Goal: Information Seeking & Learning: Learn about a topic

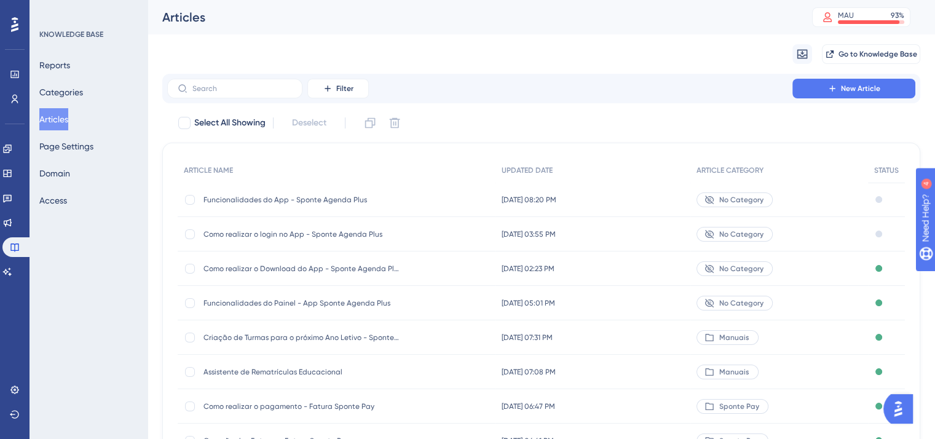
click at [438, 197] on div "Funcionalidades do App - Sponte Agenda Plus Funcionalidades do App - Sponte Age…" at bounding box center [337, 200] width 318 height 34
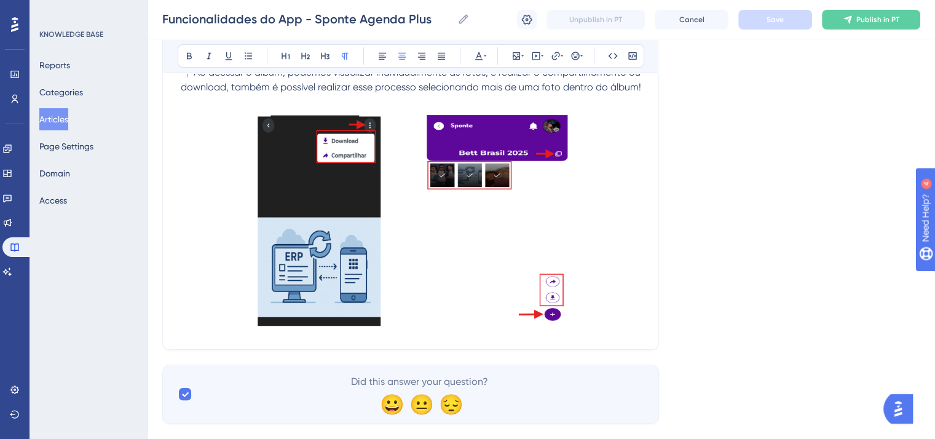
scroll to position [14164, 0]
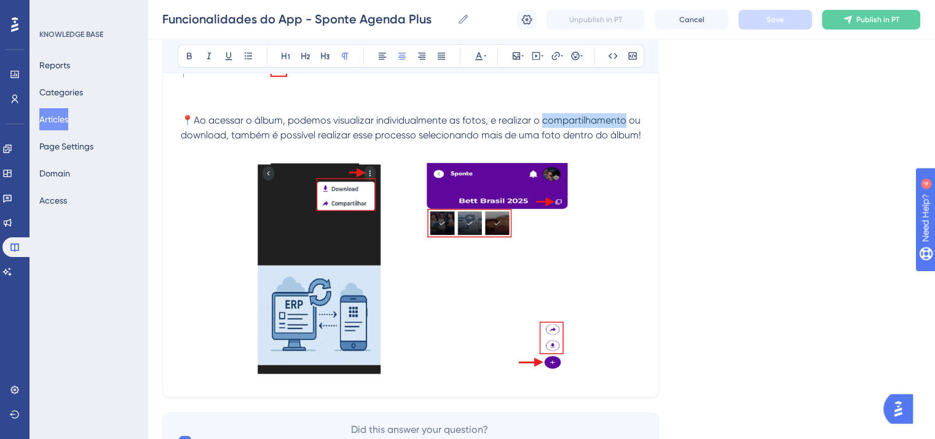
drag, startPoint x: 543, startPoint y: 171, endPoint x: 626, endPoint y: 171, distance: 83.0
click at [626, 141] on span "📍Ao acessar o álbum, podemos visualizar individualmente as fotos, e realizar o …" at bounding box center [412, 127] width 462 height 26
click at [190, 51] on icon at bounding box center [189, 56] width 10 height 10
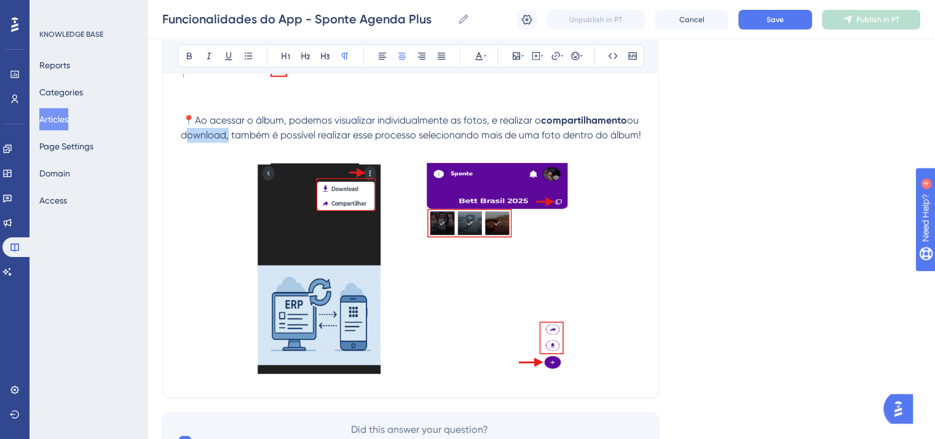
drag, startPoint x: 192, startPoint y: 188, endPoint x: 225, endPoint y: 187, distance: 33.2
click at [225, 141] on span "ou download, também é possível realizar esse processo selecionando mais de uma …" at bounding box center [411, 127] width 461 height 26
click at [186, 55] on icon at bounding box center [189, 56] width 10 height 10
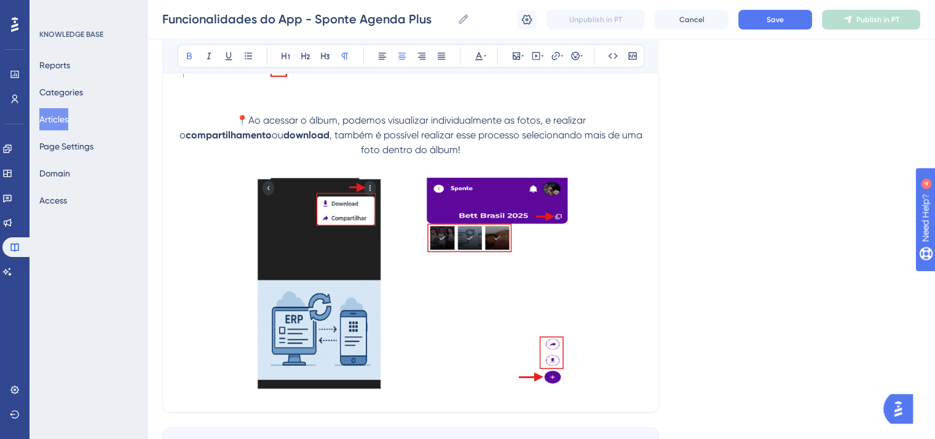
click at [782, 15] on span "Save" at bounding box center [774, 20] width 17 height 10
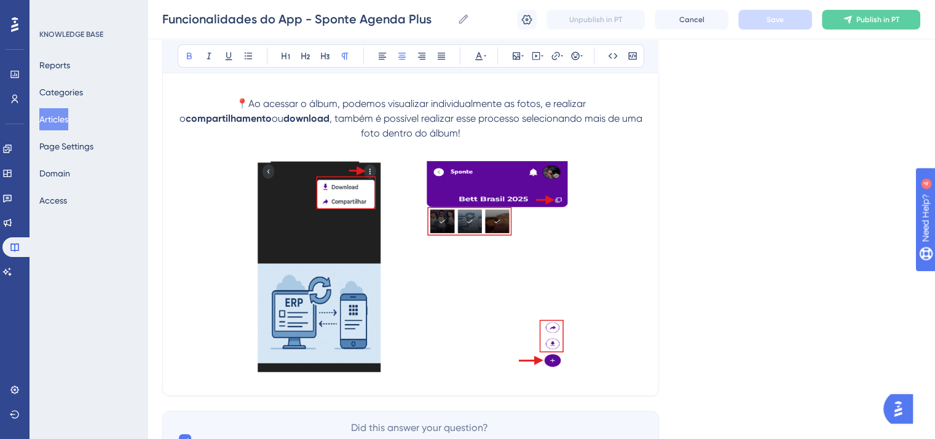
scroll to position [14225, 0]
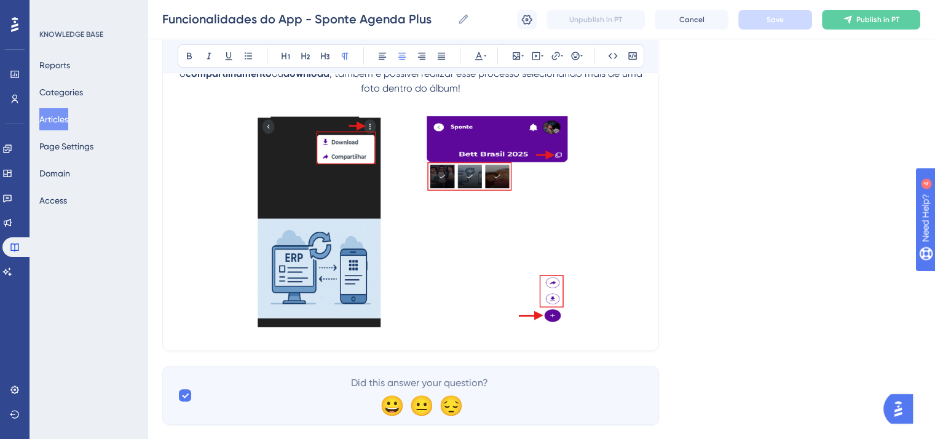
click at [639, 296] on p at bounding box center [411, 223] width 466 height 225
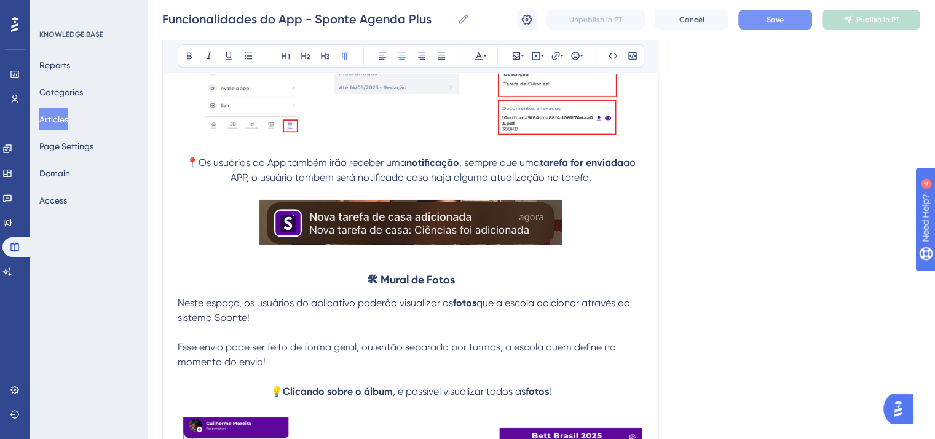
scroll to position [13672, 0]
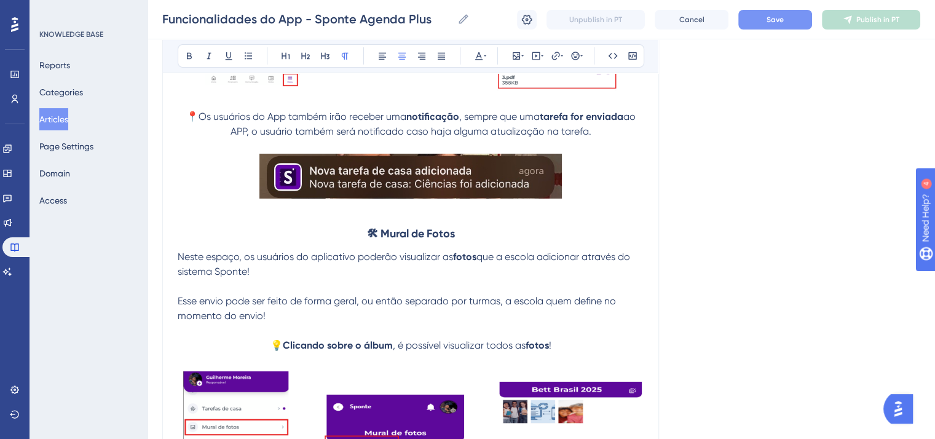
click at [420, 240] on strong "🛠 Mural de Fotos" at bounding box center [411, 234] width 88 height 14
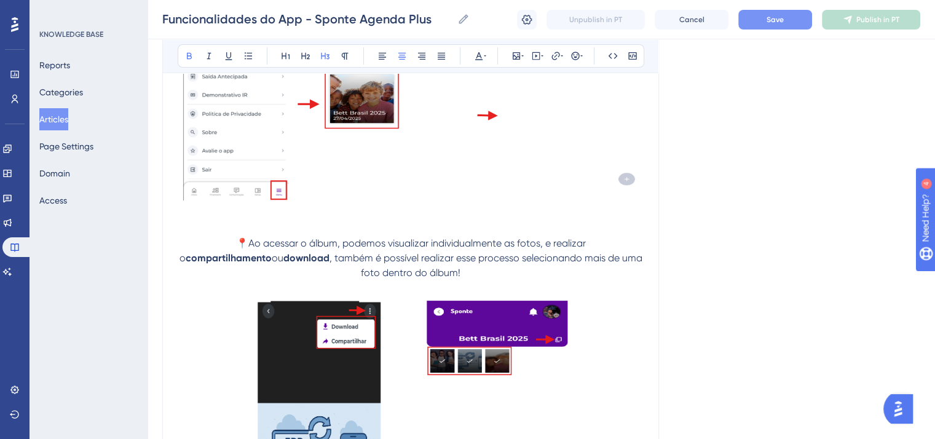
scroll to position [14347, 0]
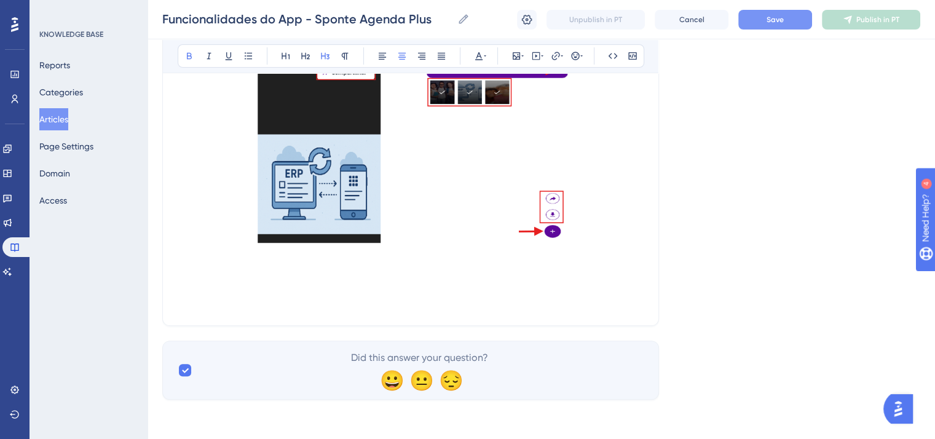
click at [405, 291] on p at bounding box center [411, 288] width 466 height 15
paste div
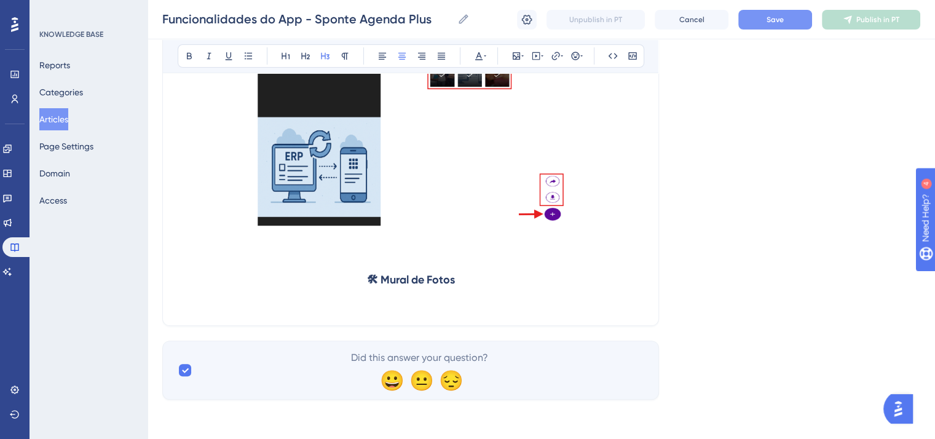
click at [369, 286] on strong "🛠 Mural de Fotos" at bounding box center [411, 280] width 88 height 14
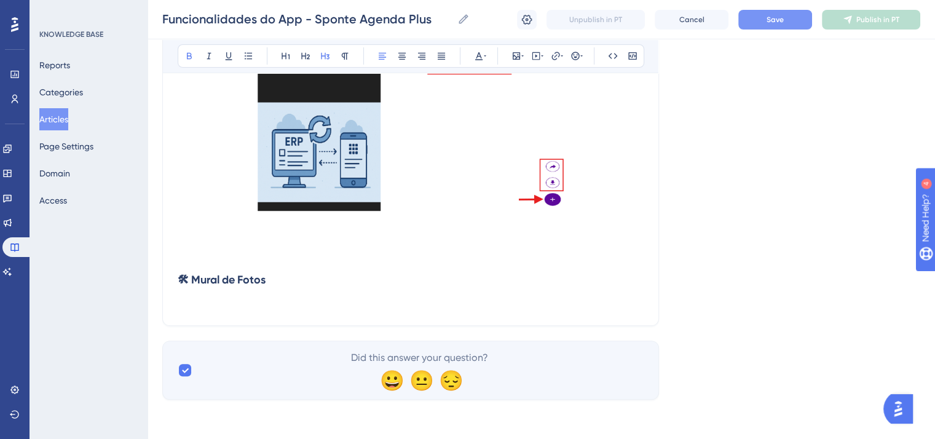
click at [258, 286] on strong "🛠 Mural de Fotos" at bounding box center [222, 280] width 88 height 14
click at [257, 286] on strong "🛠 Mural de Fotos" at bounding box center [222, 280] width 88 height 14
click at [401, 62] on button at bounding box center [401, 55] width 17 height 17
click at [782, 28] on button "Save" at bounding box center [775, 20] width 74 height 20
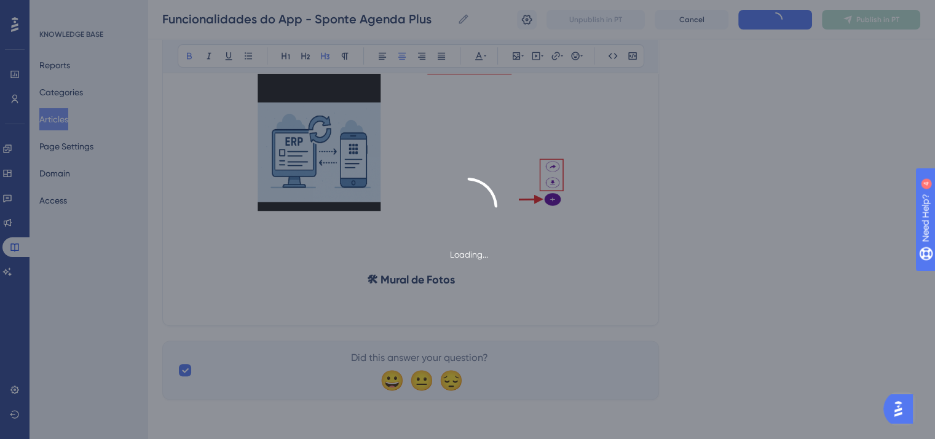
click at [738, 175] on div "Loading..." at bounding box center [467, 219] width 935 height 439
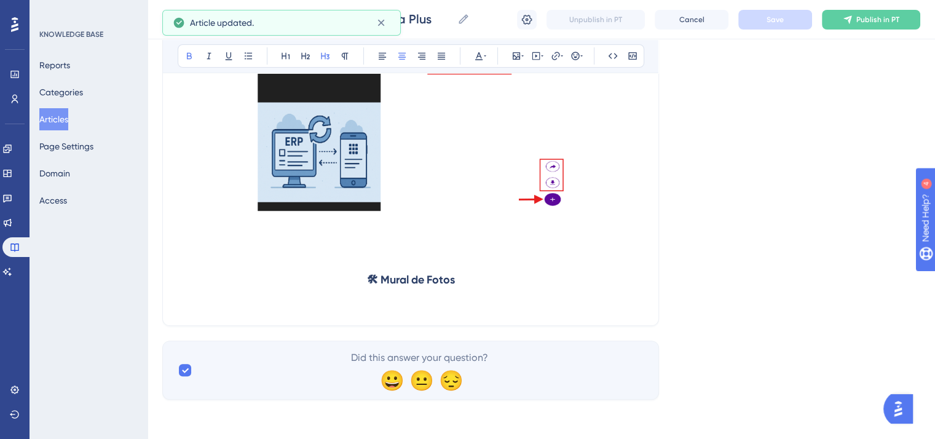
click at [475, 296] on h3 "🛠 Mural de Fotos" at bounding box center [411, 280] width 466 height 32
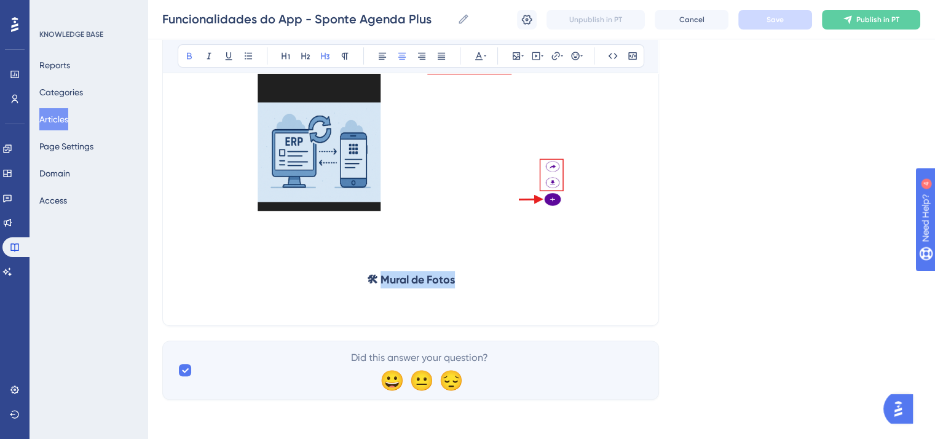
drag, startPoint x: 462, startPoint y: 319, endPoint x: 382, endPoint y: 310, distance: 81.0
click at [382, 296] on h3 "🛠 Mural de Fotos" at bounding box center [411, 280] width 466 height 32
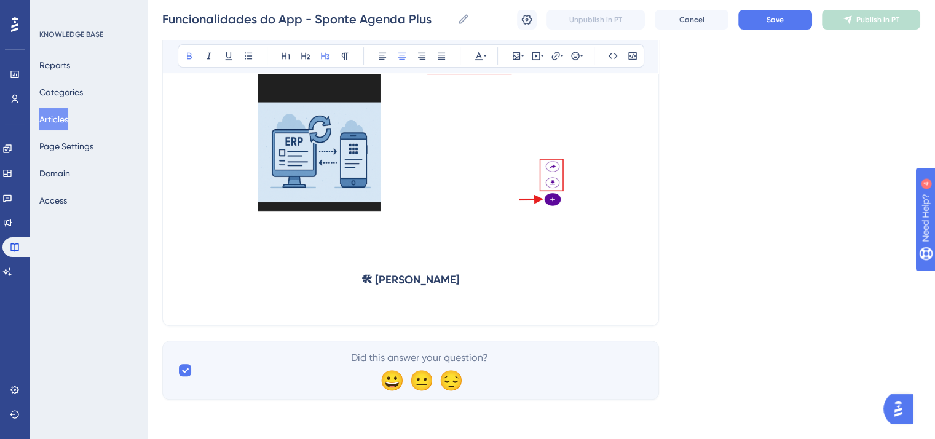
scroll to position [14379, 0]
click at [499, 273] on h3 "🛠 [PERSON_NAME]" at bounding box center [411, 280] width 466 height 32
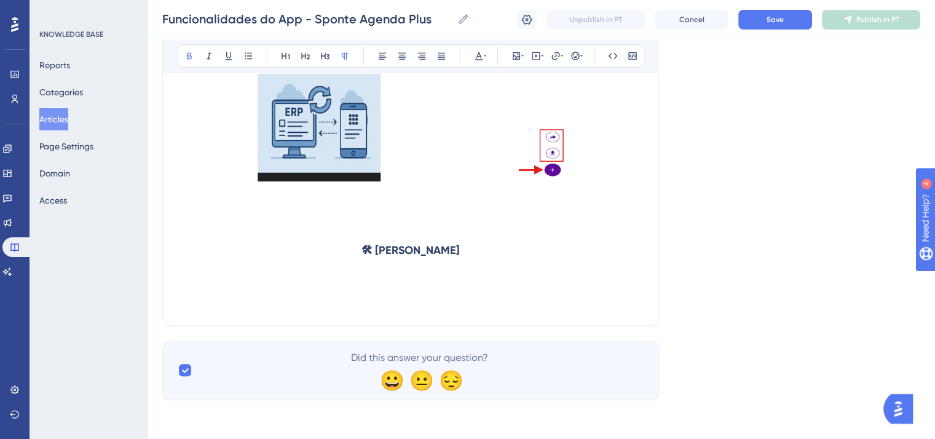
click at [247, 296] on p at bounding box center [411, 288] width 466 height 15
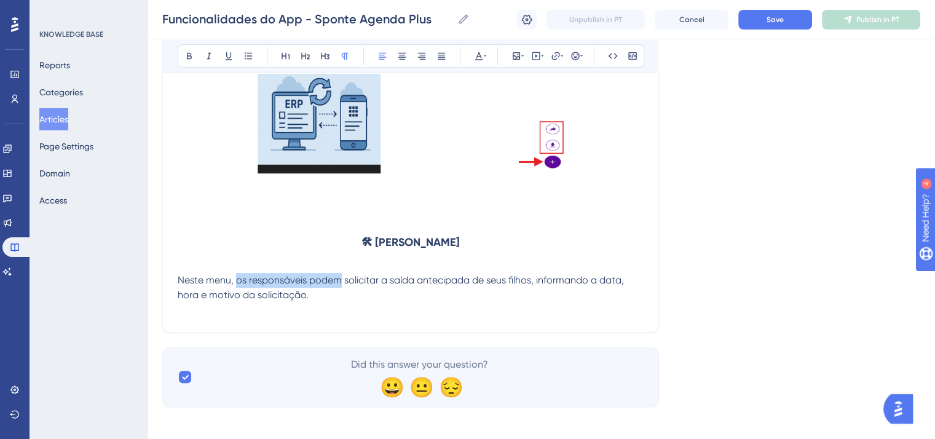
drag, startPoint x: 237, startPoint y: 318, endPoint x: 337, endPoint y: 319, distance: 100.8
click at [337, 300] on span "Neste menu, os responsáveis podem solicitar a saída antecipada de seus filhos, …" at bounding box center [402, 287] width 449 height 26
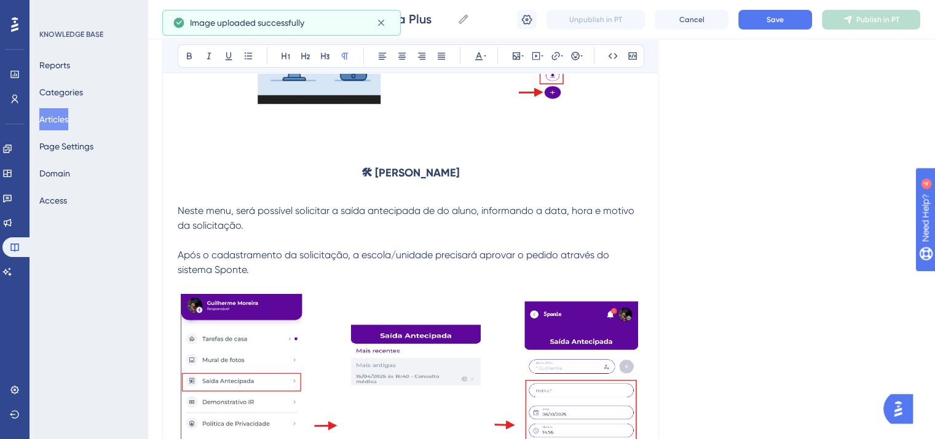
scroll to position [14440, 0]
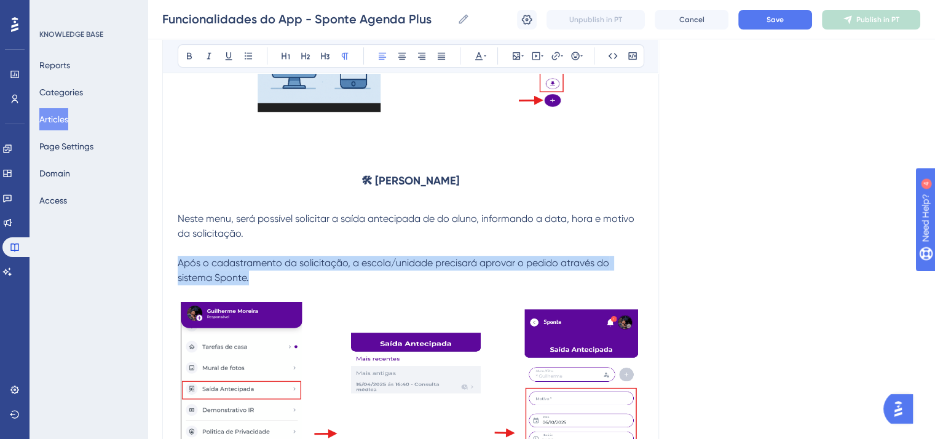
drag, startPoint x: 177, startPoint y: 294, endPoint x: 261, endPoint y: 314, distance: 86.0
click at [261, 285] on p "Após o cadastramento da solicitação, a escola/unidade precisará aprovar o pedid…" at bounding box center [411, 270] width 466 height 29
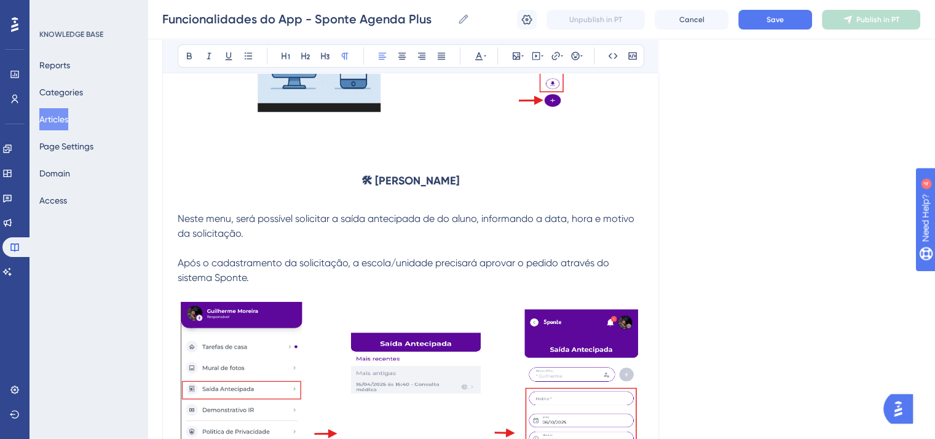
click at [216, 256] on p at bounding box center [411, 248] width 466 height 15
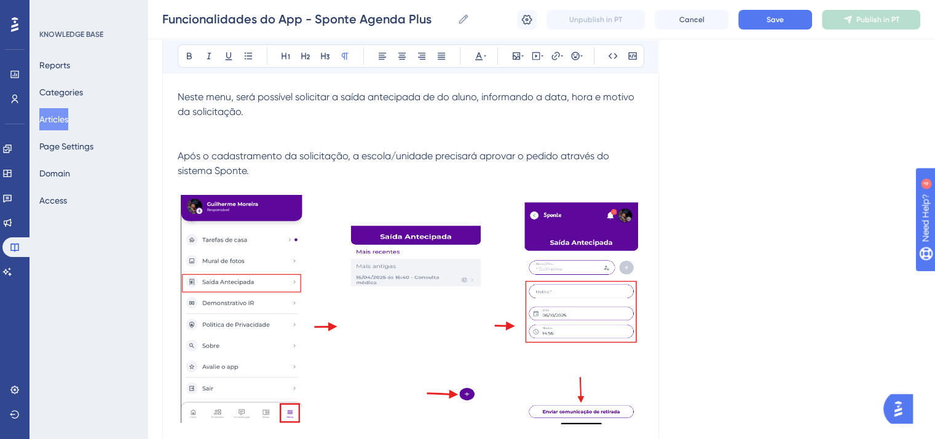
scroll to position [14563, 0]
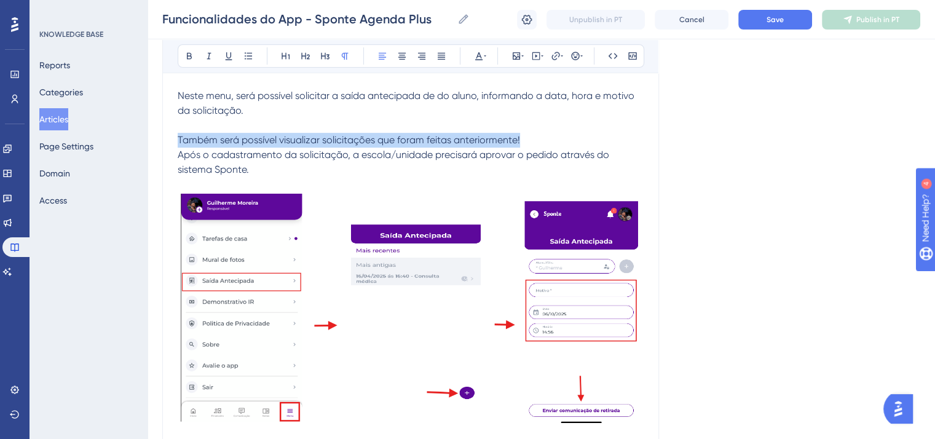
drag, startPoint x: 248, startPoint y: 183, endPoint x: 177, endPoint y: 183, distance: 71.3
copy span "Também será possível visualizar solicitações que foram feitas anteriormente!"
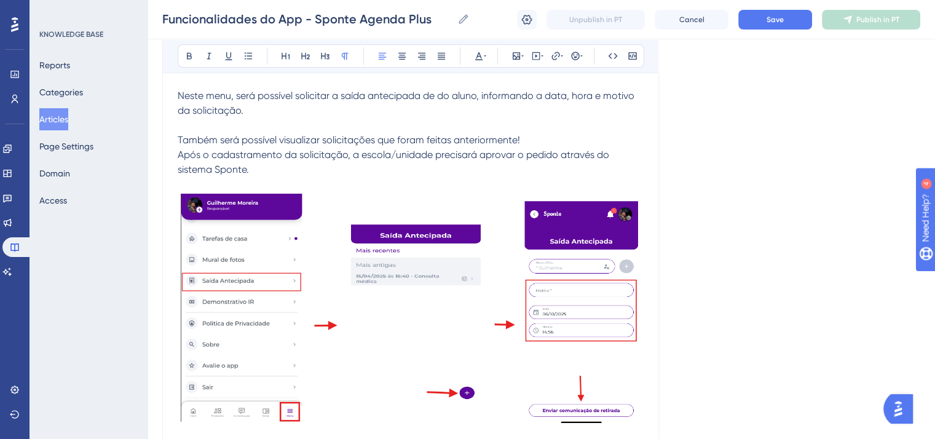
click at [265, 118] on p "Neste menu, será possível solicitar a saída antecipada de do aluno, informando …" at bounding box center [411, 102] width 466 height 29
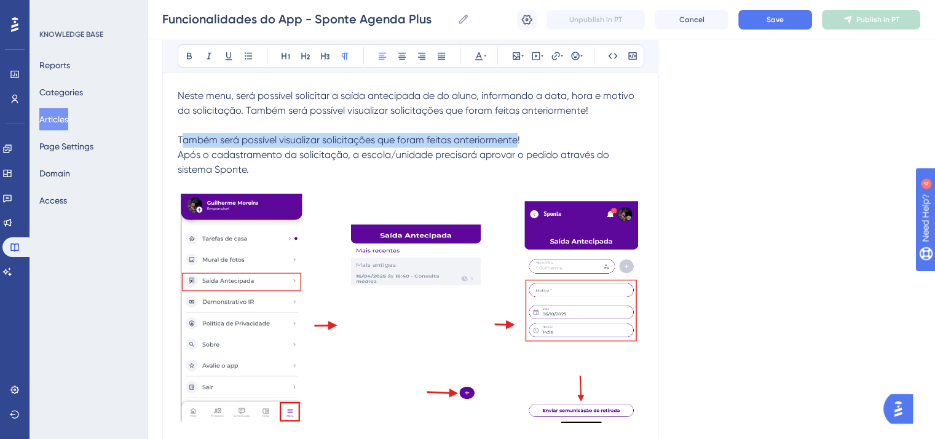
drag, startPoint x: 180, startPoint y: 176, endPoint x: 516, endPoint y: 176, distance: 335.5
click at [516, 146] on span "Também será possível visualizar solicitações que foram feitas anteriormente!" at bounding box center [349, 140] width 342 height 12
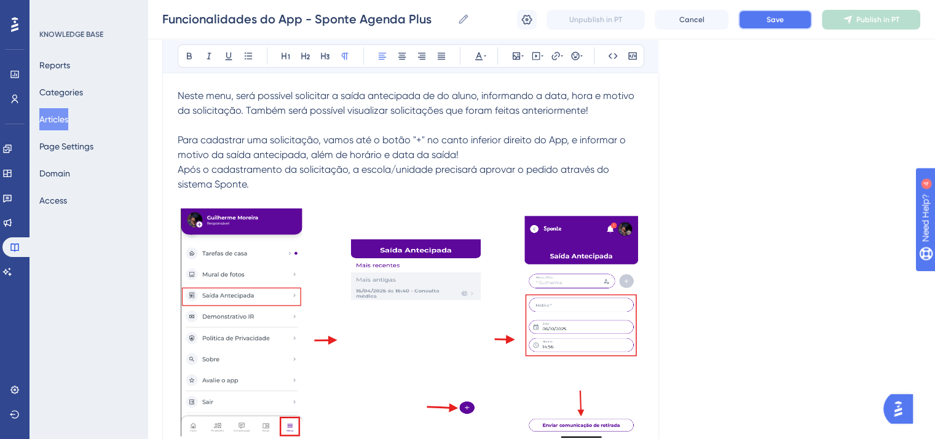
click at [783, 29] on button "Save" at bounding box center [775, 20] width 74 height 20
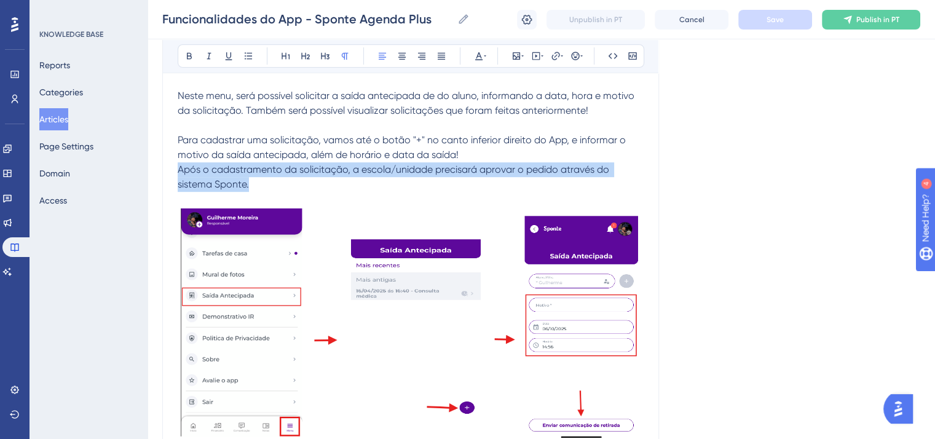
drag, startPoint x: 249, startPoint y: 222, endPoint x: 178, endPoint y: 210, distance: 72.3
click at [178, 192] on p "Após o cadastramento da solicitação, a escola/unidade precisará aprovar o pedid…" at bounding box center [411, 176] width 466 height 29
copy span "Após o cadastramento da solicitação, a escola/unidade precisará aprovar o pedid…"
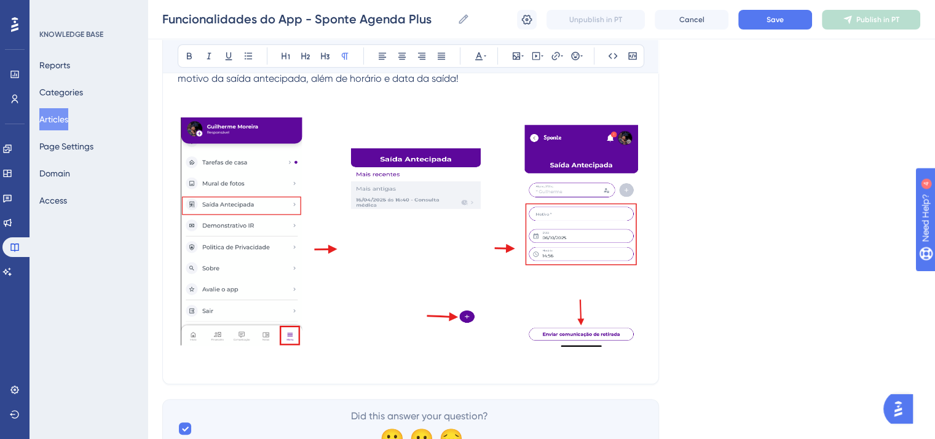
scroll to position [14736, 0]
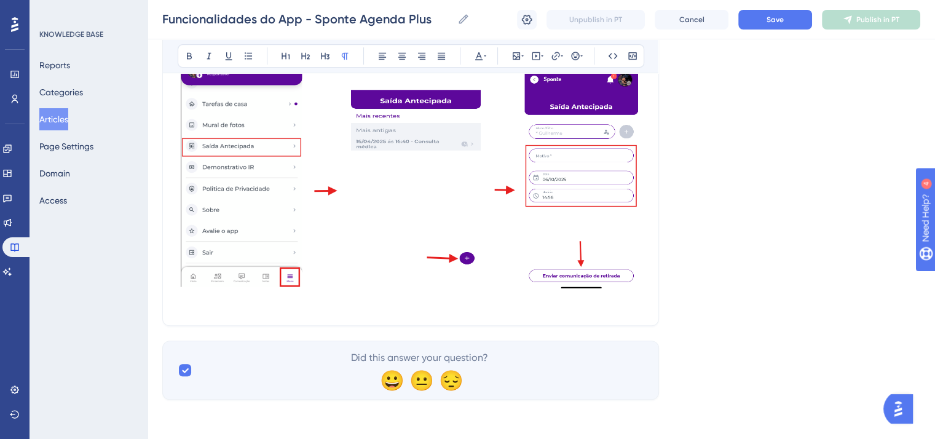
click at [590, 269] on img at bounding box center [411, 174] width 466 height 234
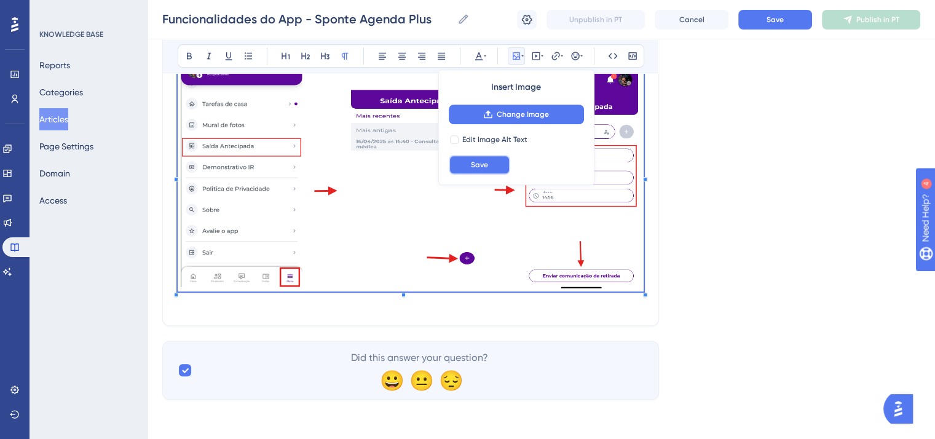
click at [479, 171] on button "Save" at bounding box center [479, 165] width 61 height 20
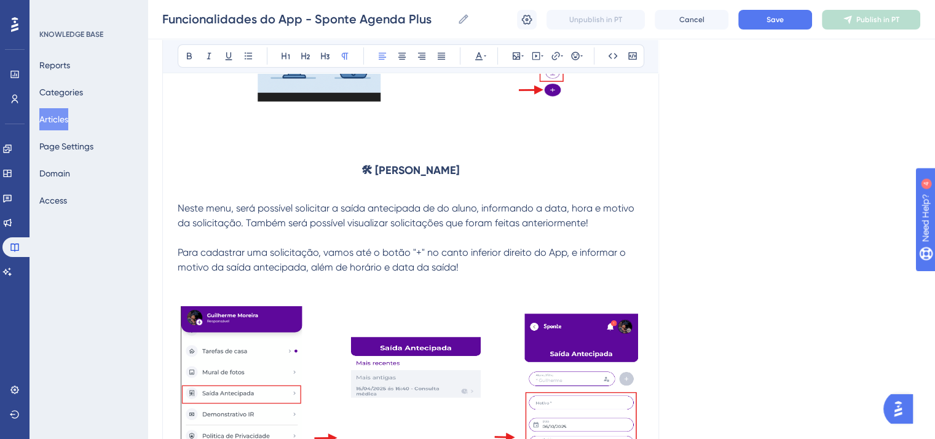
scroll to position [14473, 0]
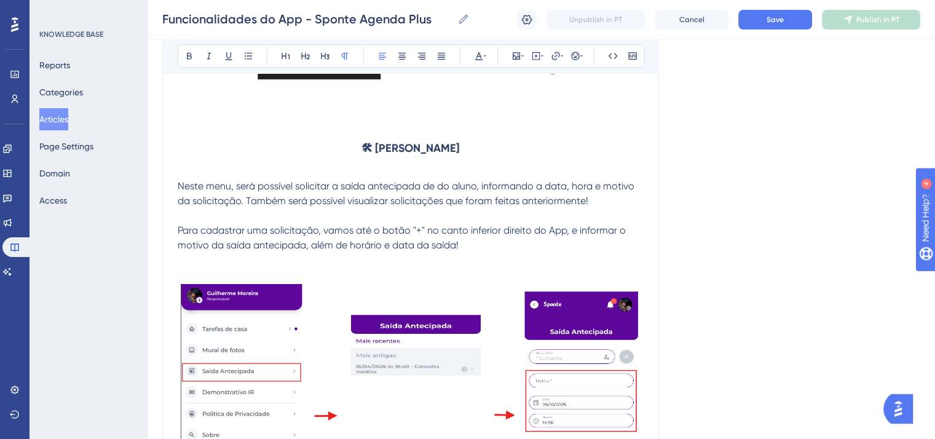
click at [477, 253] on p "Para cadastrar uma solicitação, vamos até o botão "+" no canto inferior direito…" at bounding box center [411, 237] width 466 height 29
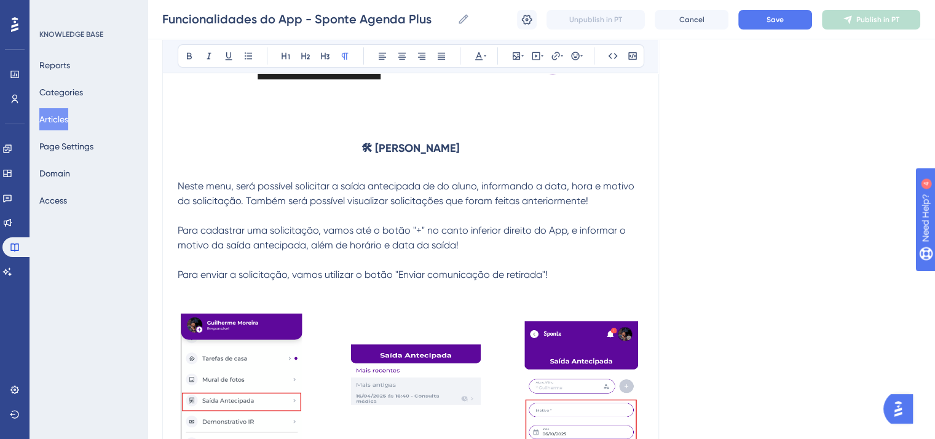
click at [267, 267] on p at bounding box center [411, 260] width 466 height 15
click at [273, 280] on span "Para enviar a solicitação, vamos utilizar o botão "Enviar comunicação de retira…" at bounding box center [363, 275] width 370 height 12
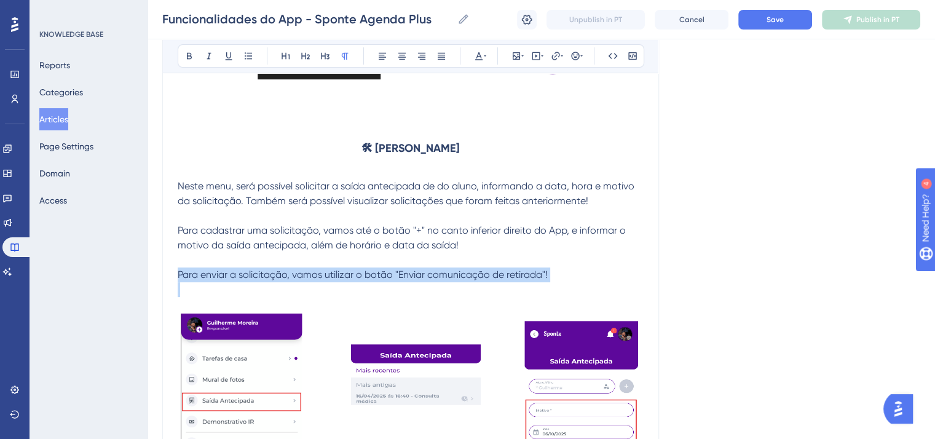
click at [273, 280] on span "Para enviar a solicitação, vamos utilizar o botão "Enviar comunicação de retira…" at bounding box center [363, 275] width 370 height 12
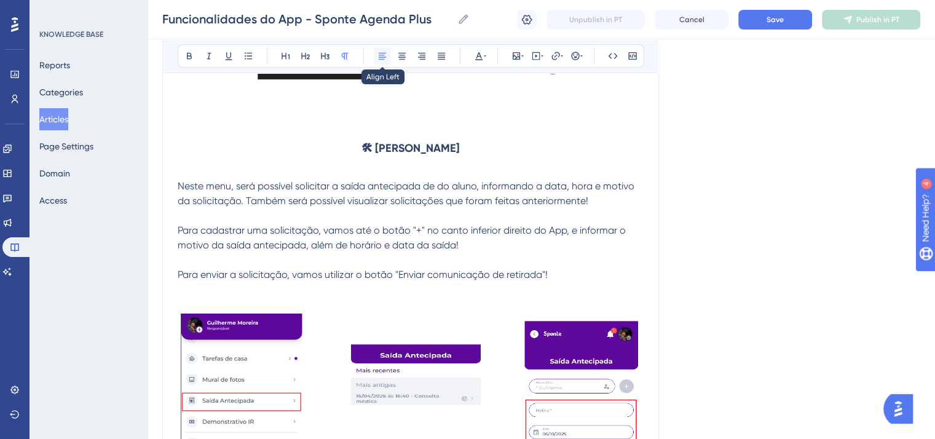
click at [390, 57] on button at bounding box center [382, 55] width 17 height 17
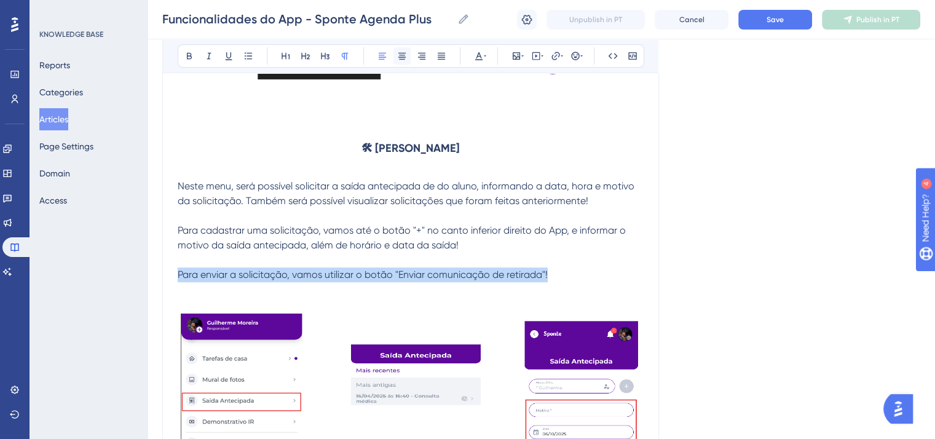
click at [394, 57] on button at bounding box center [401, 55] width 17 height 17
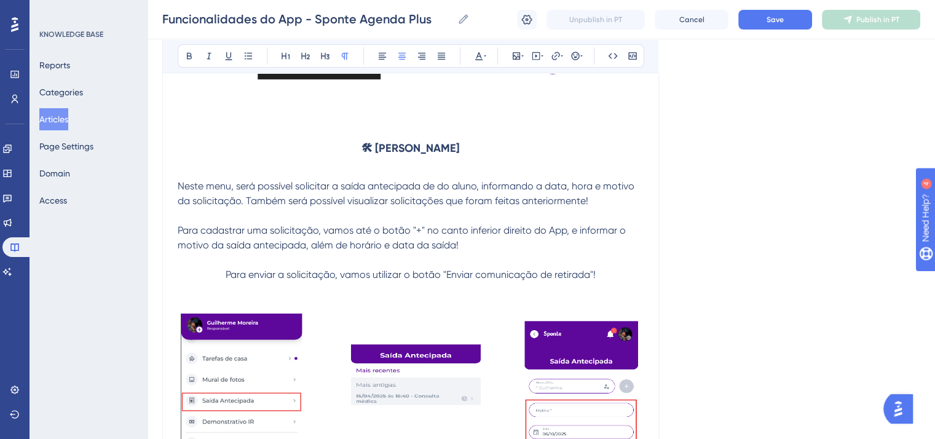
click at [420, 251] on span "Para cadastrar uma solicitação, vamos até o botão "+" no canto inferior direito…" at bounding box center [403, 237] width 450 height 26
click at [412, 251] on span "Para cadastrar uma solicitação, vamos até o botão "+" no canto inferior direito…" at bounding box center [403, 237] width 450 height 26
drag, startPoint x: 411, startPoint y: 269, endPoint x: 425, endPoint y: 269, distance: 14.1
click at [425, 251] on span "Para cadastrar uma solicitação, vamos até o botão "+" no canto inferior direito…" at bounding box center [403, 237] width 450 height 26
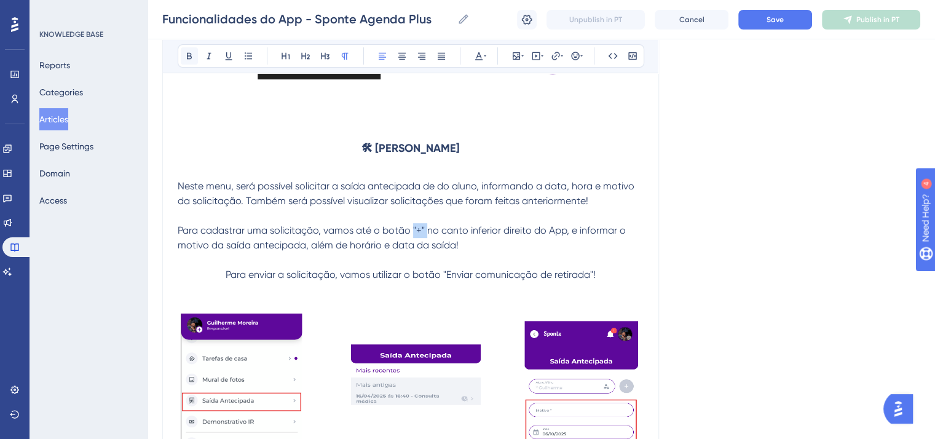
click at [184, 57] on icon at bounding box center [189, 56] width 10 height 10
drag, startPoint x: 179, startPoint y: 283, endPoint x: 305, endPoint y: 285, distance: 125.4
click at [305, 251] on span "no canto inferior direito do App, e informar o motivo da saída antecipada, além…" at bounding box center [401, 237] width 447 height 26
click at [187, 64] on button at bounding box center [189, 55] width 17 height 17
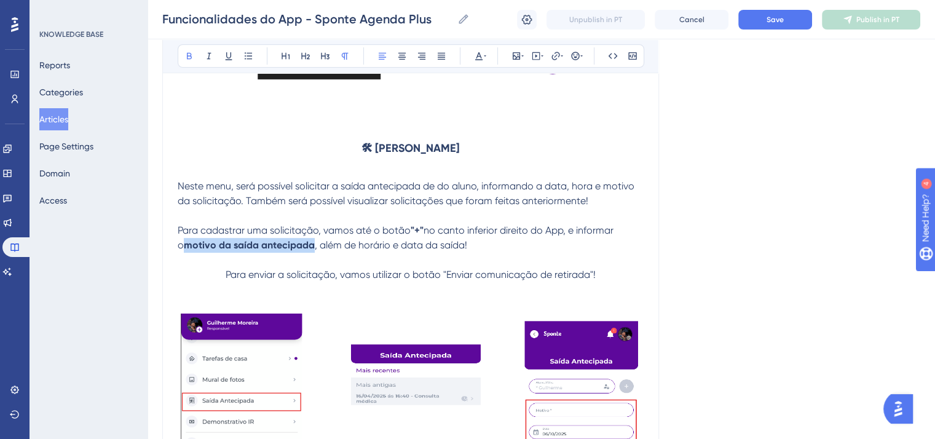
click at [361, 155] on strong "🛠 [PERSON_NAME]" at bounding box center [410, 148] width 98 height 14
drag, startPoint x: 349, startPoint y: 286, endPoint x: 381, endPoint y: 284, distance: 32.0
click at [381, 251] on span ", além de horário e data da saída!" at bounding box center [391, 245] width 152 height 12
click at [189, 51] on icon at bounding box center [189, 56] width 10 height 10
click at [417, 206] on span "Neste menu, será possível solicitar a saída antecipada de do aluno, informando …" at bounding box center [407, 193] width 459 height 26
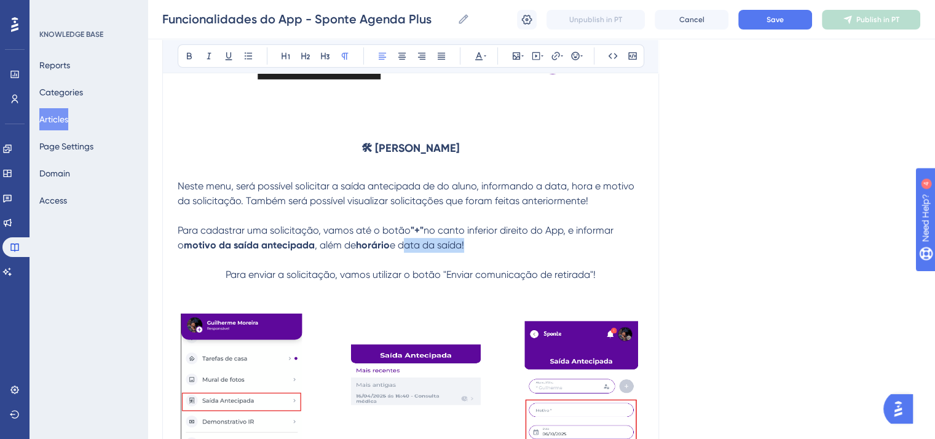
drag, startPoint x: 395, startPoint y: 286, endPoint x: 457, endPoint y: 286, distance: 62.1
click at [457, 251] on span "e data da saída!" at bounding box center [427, 245] width 74 height 12
click at [184, 64] on button at bounding box center [189, 55] width 17 height 17
click at [179, 236] on span "Para cadastrar uma solicitação, vamos até o botão" at bounding box center [294, 230] width 233 height 12
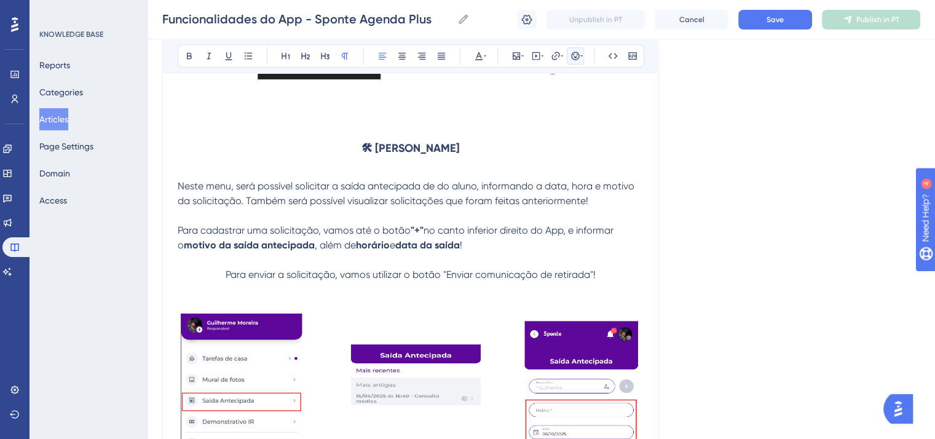
click at [578, 52] on icon at bounding box center [575, 56] width 8 height 8
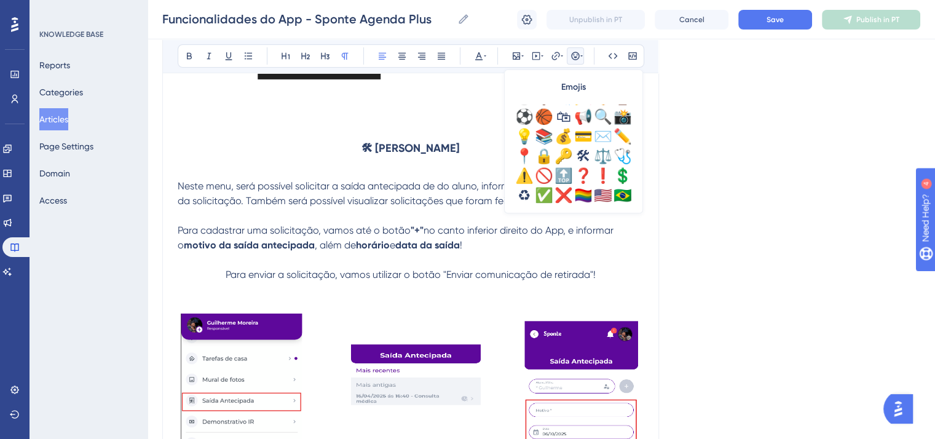
scroll to position [430, 0]
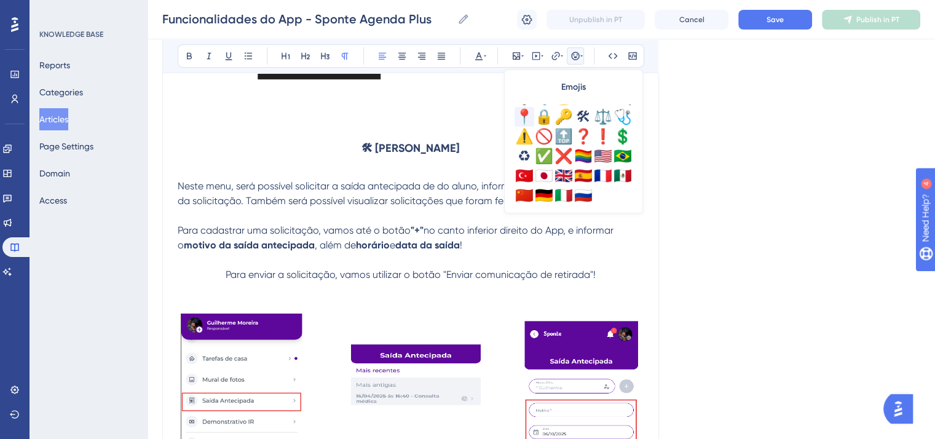
click at [520, 122] on div "📍" at bounding box center [524, 117] width 20 height 20
click at [771, 30] on div "Funcionalidades do App - Sponte Agenda Plus Funcionalidades do App - Sponte Age…" at bounding box center [540, 19] width 787 height 39
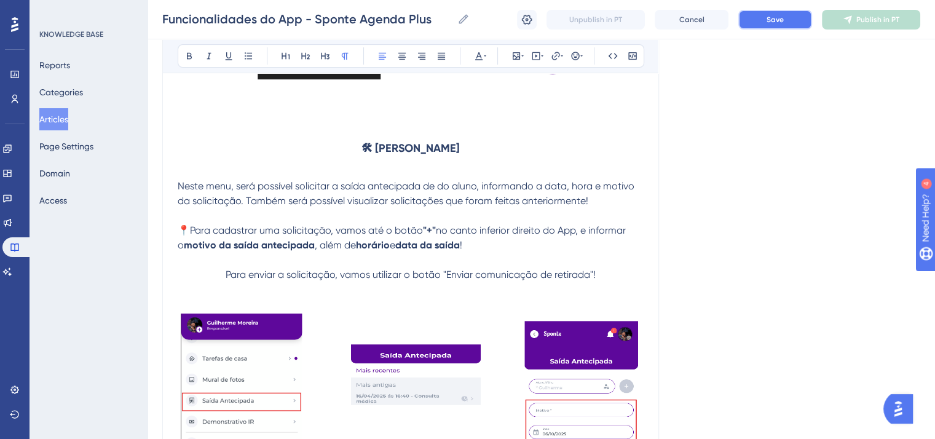
click at [772, 28] on button "Save" at bounding box center [775, 20] width 74 height 20
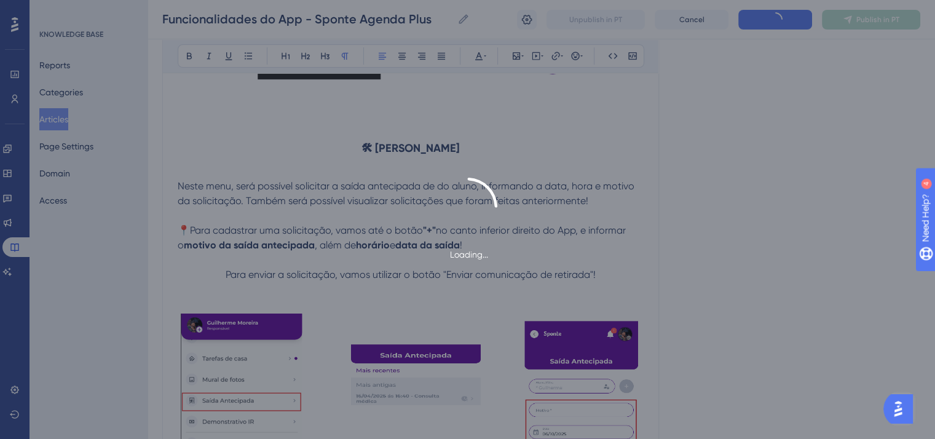
click at [784, 138] on div "Loading..." at bounding box center [467, 219] width 935 height 439
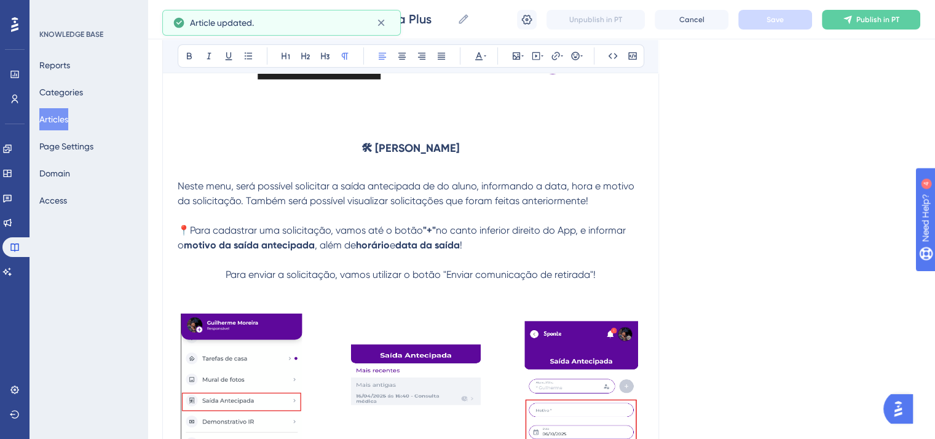
click at [222, 282] on p "Para enviar a solicitação, vamos utilizar o botão "Enviar comunicação de retira…" at bounding box center [411, 274] width 466 height 15
click at [580, 56] on icon at bounding box center [581, 56] width 2 height 10
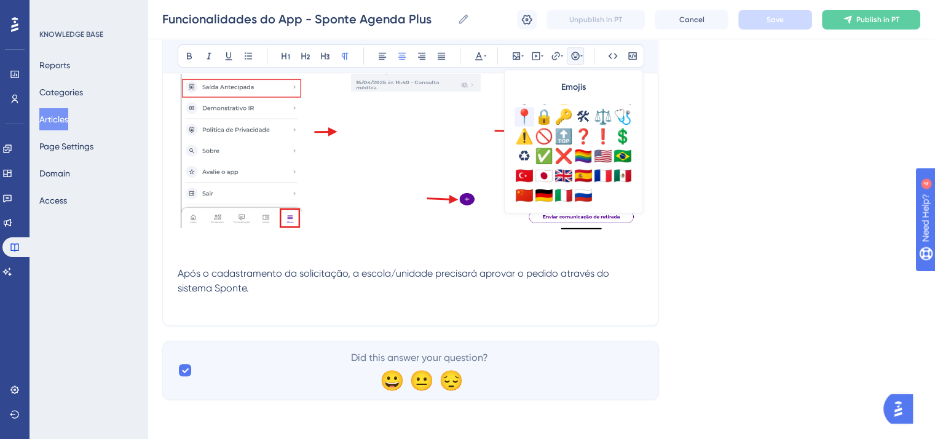
click at [521, 115] on div "📍" at bounding box center [524, 117] width 20 height 20
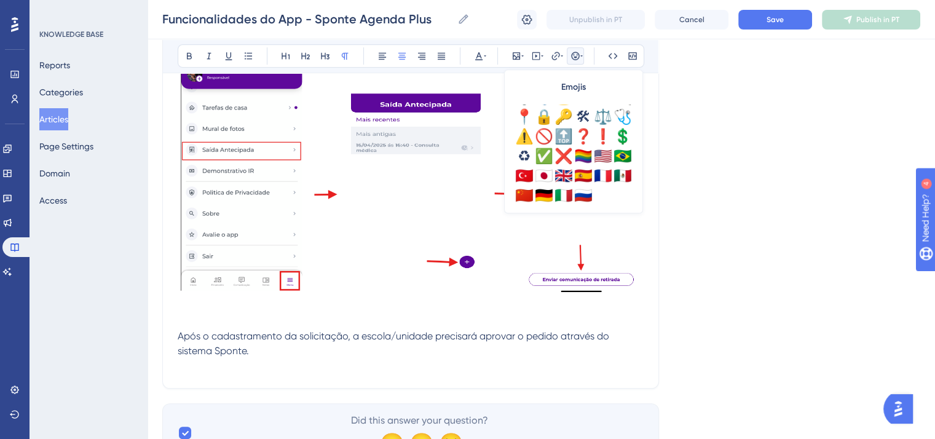
scroll to position [14657, 0]
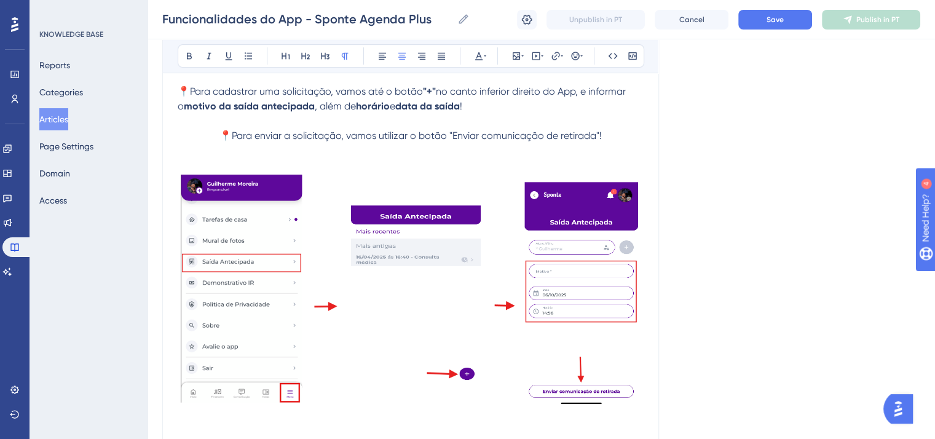
scroll to position [14534, 0]
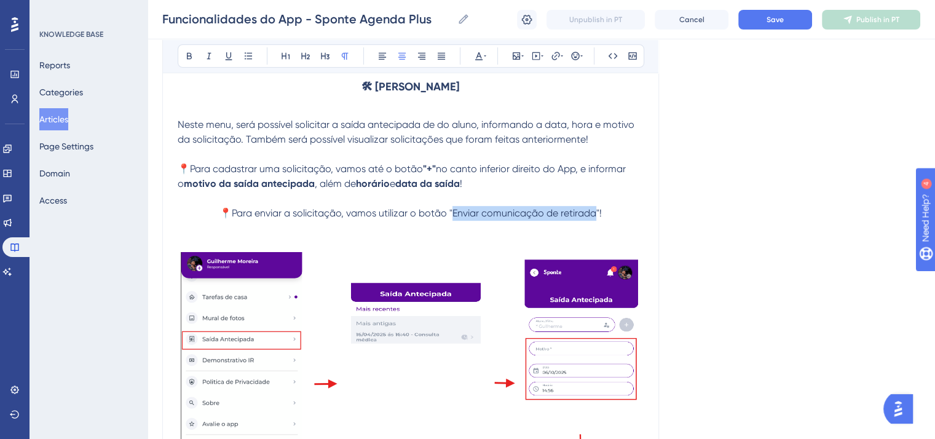
drag, startPoint x: 452, startPoint y: 251, endPoint x: 595, endPoint y: 251, distance: 142.6
click at [595, 219] on span "📍Para enviar a solicitação, vamos utilizar o botão "Enviar comunicação de retir…" at bounding box center [410, 213] width 382 height 12
click at [191, 57] on icon at bounding box center [189, 56] width 5 height 7
click at [772, 21] on span "Save" at bounding box center [774, 20] width 17 height 10
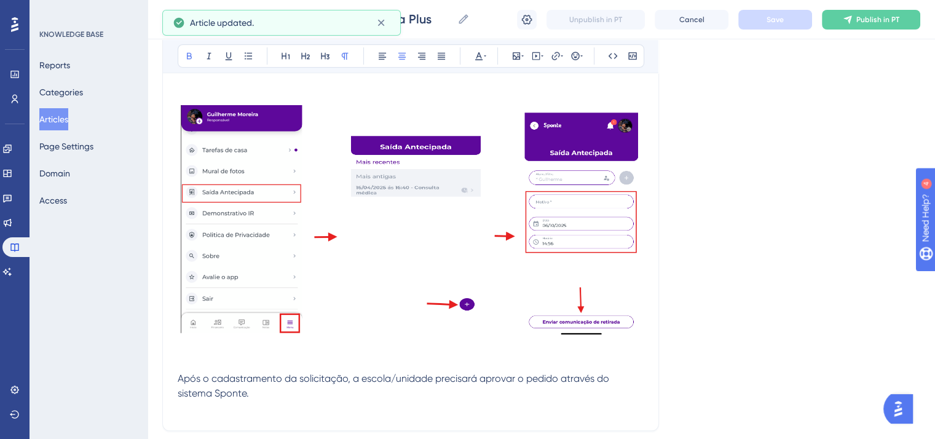
scroll to position [14826, 0]
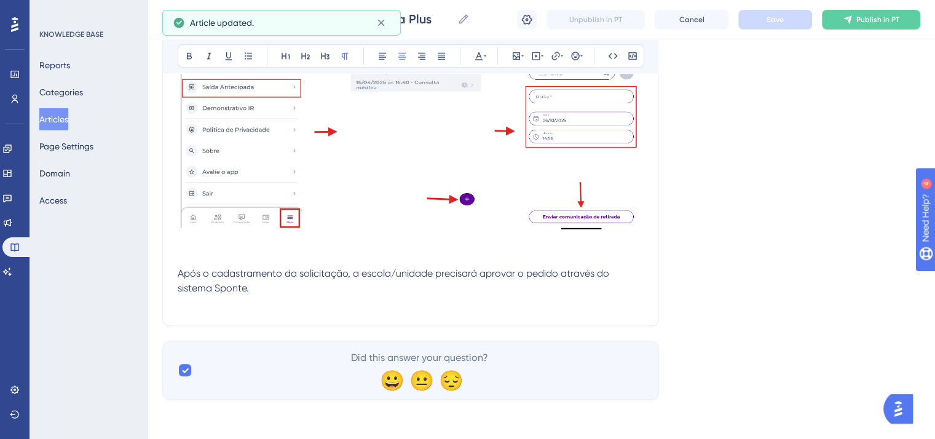
click at [364, 300] on p at bounding box center [411, 303] width 466 height 15
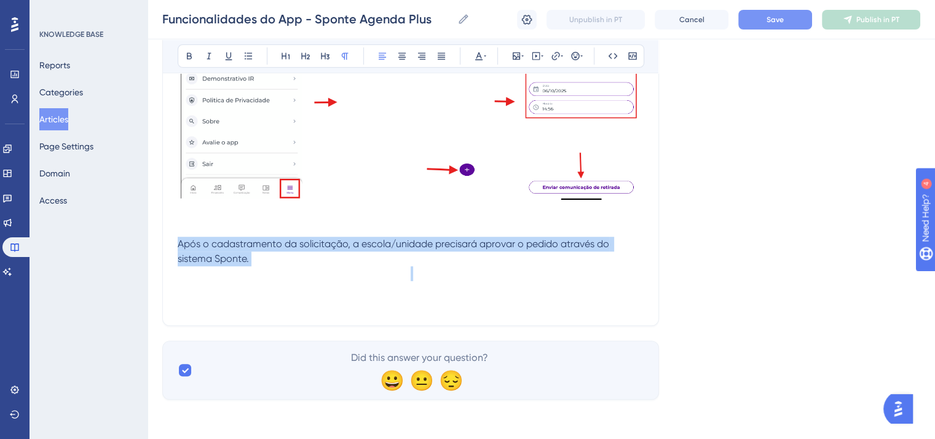
drag, startPoint x: 258, startPoint y: 296, endPoint x: 179, endPoint y: 276, distance: 81.2
click at [396, 57] on button at bounding box center [401, 55] width 17 height 17
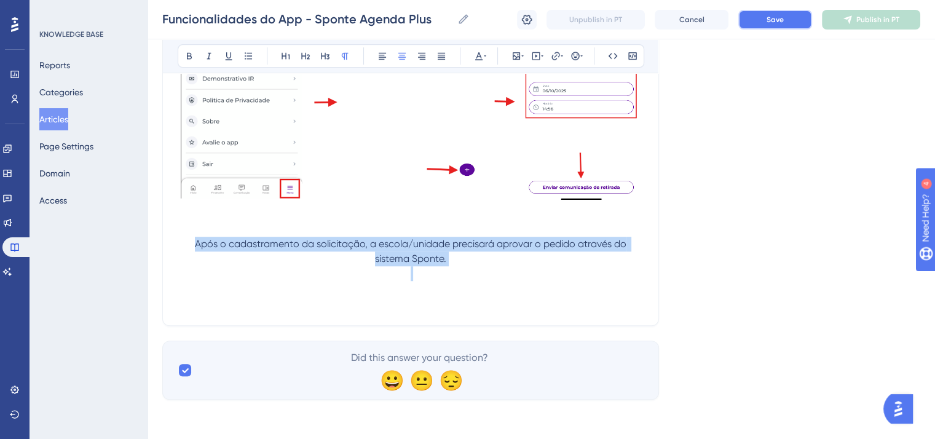
click at [766, 21] on span "Save" at bounding box center [774, 20] width 17 height 10
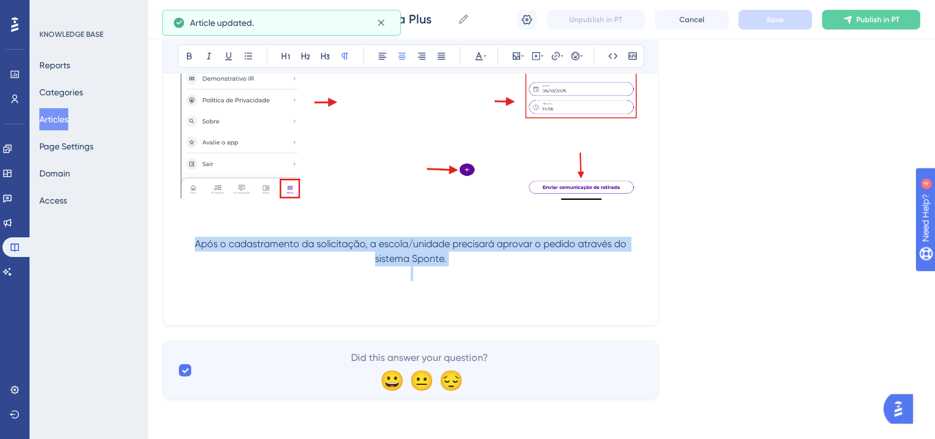
click at [487, 266] on p "Após o cadastramento da solicitação, a escola/unidade precisará aprovar o pedid…" at bounding box center [411, 251] width 466 height 29
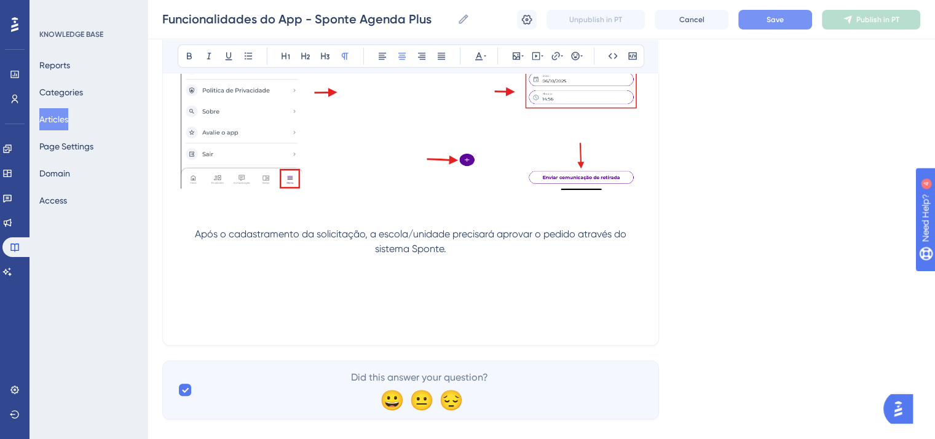
click at [465, 300] on p at bounding box center [411, 293] width 466 height 15
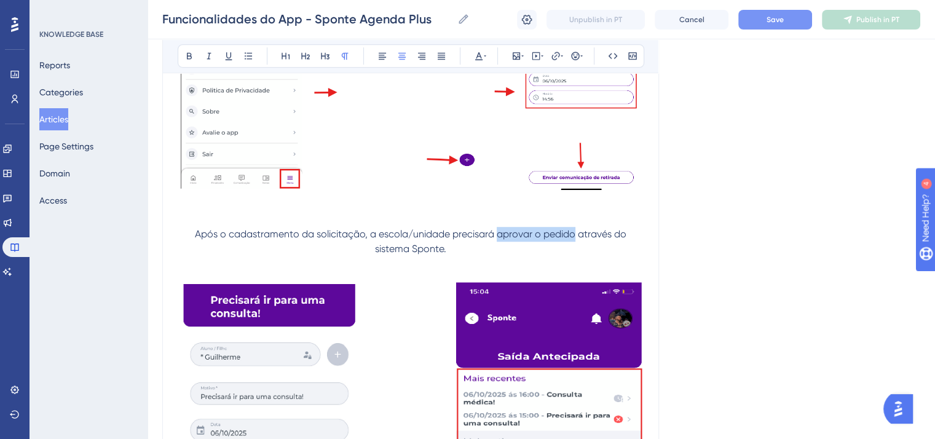
drag, startPoint x: 497, startPoint y: 273, endPoint x: 535, endPoint y: 253, distance: 43.5
click at [575, 254] on span "Após o cadastramento da solicitação, a escola/unidade precisará aprovar o pedid…" at bounding box center [412, 241] width 434 height 26
click at [198, 59] on div "Bold Italic Underline Bullet Point Heading 1 Heading 2 Heading 3 Normal Align L…" at bounding box center [411, 55] width 466 height 23
click at [192, 59] on icon at bounding box center [189, 56] width 10 height 10
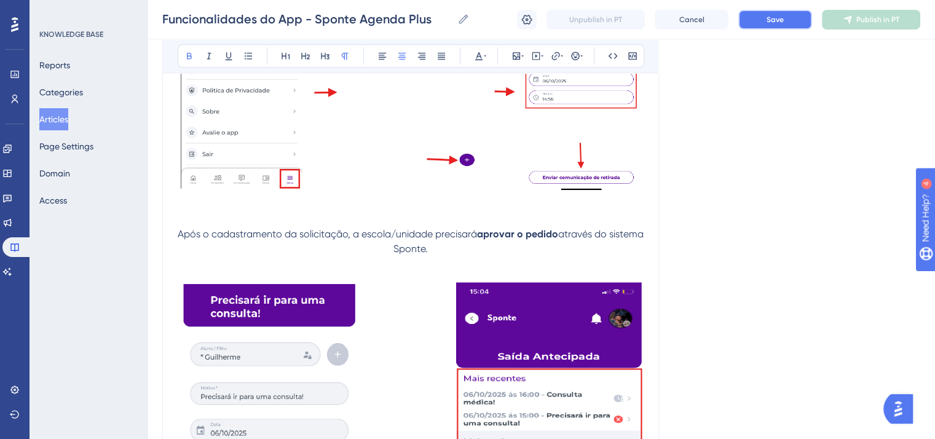
click at [752, 22] on button "Save" at bounding box center [775, 20] width 74 height 20
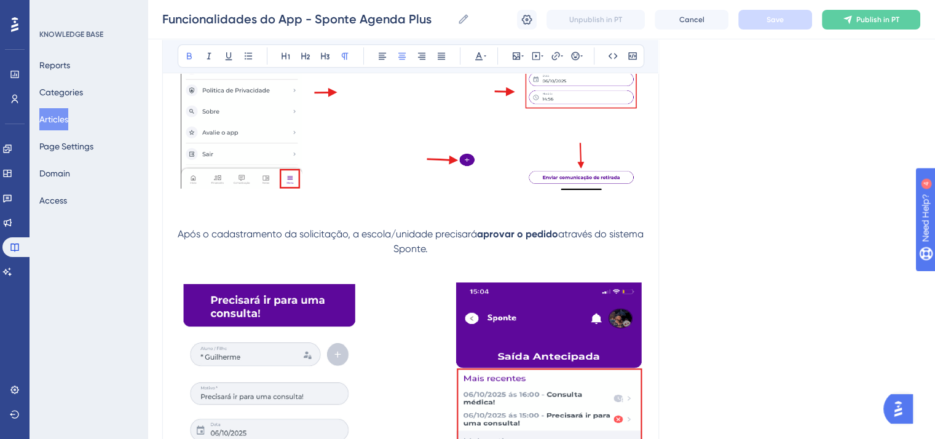
scroll to position [14948, 0]
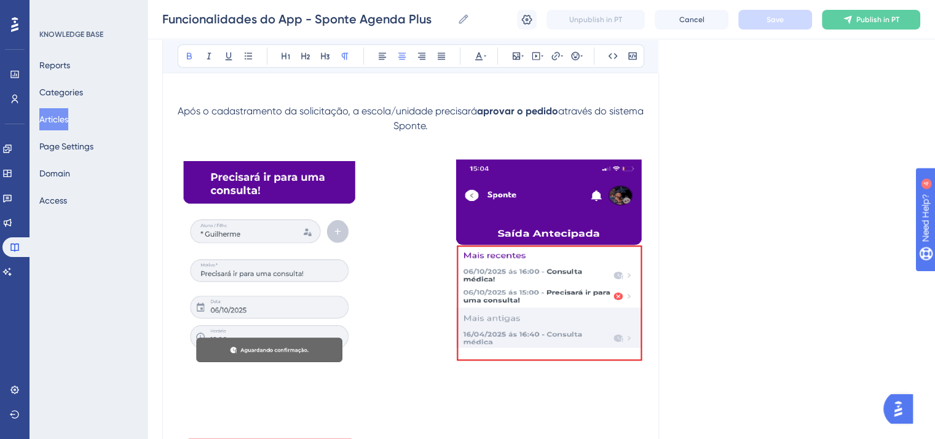
click at [491, 133] on p "Após o cadastramento da solicitação, a escola/unidade precisará aprovar o pedid…" at bounding box center [411, 118] width 466 height 29
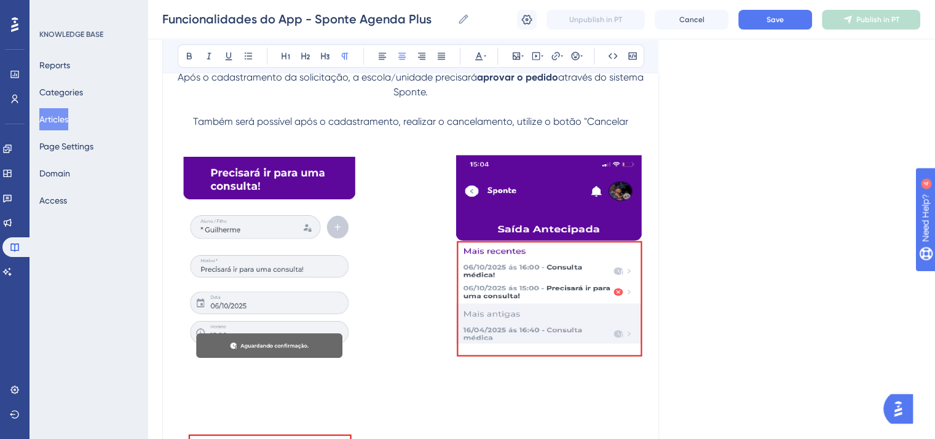
scroll to position [14887, 0]
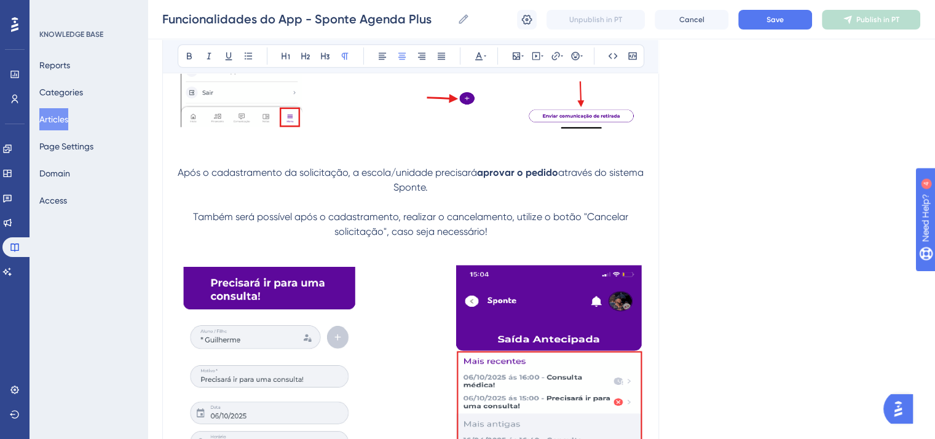
click at [190, 239] on p "Também será possível após o cadastramento, realizar o cancelamento, utilize o b…" at bounding box center [411, 224] width 466 height 29
click at [571, 57] on icon at bounding box center [575, 56] width 8 height 8
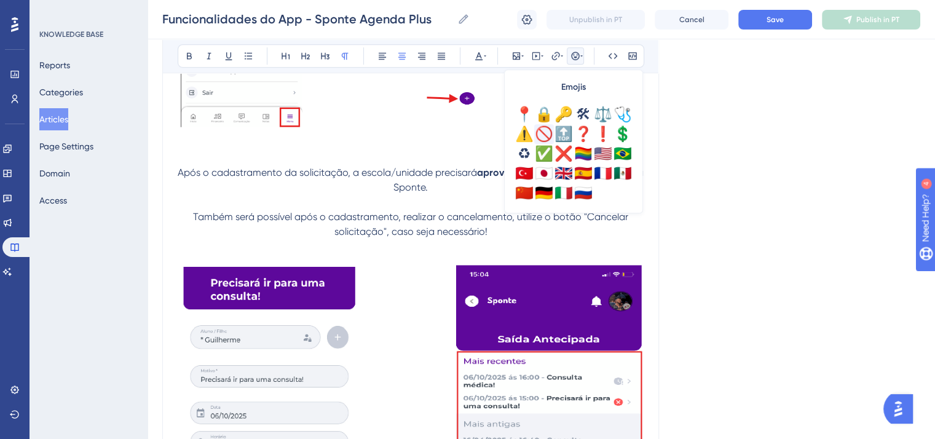
scroll to position [371, 0]
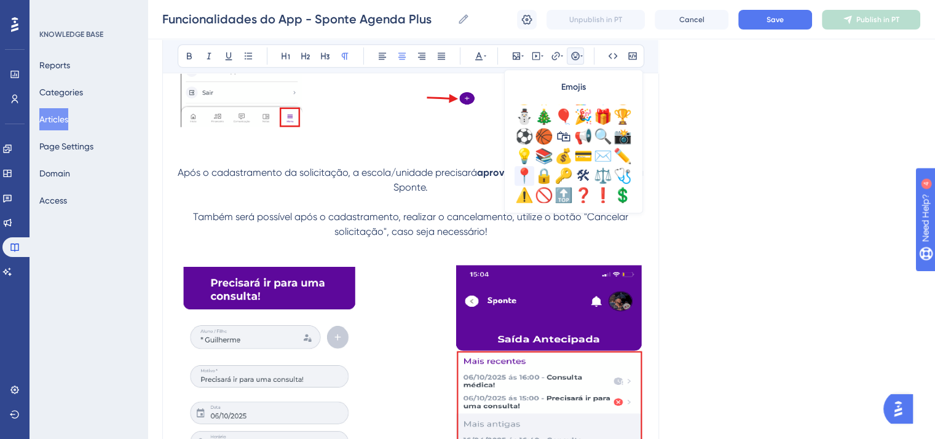
click at [527, 170] on div "📍" at bounding box center [524, 176] width 20 height 20
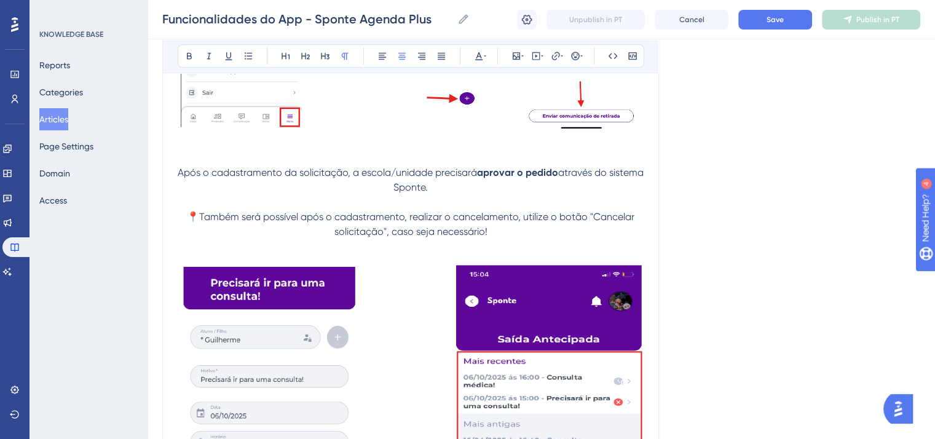
click at [195, 178] on span "Após o cadastramento da solicitação, a escola/unidade precisará" at bounding box center [327, 173] width 299 height 12
click at [573, 54] on icon at bounding box center [575, 56] width 10 height 10
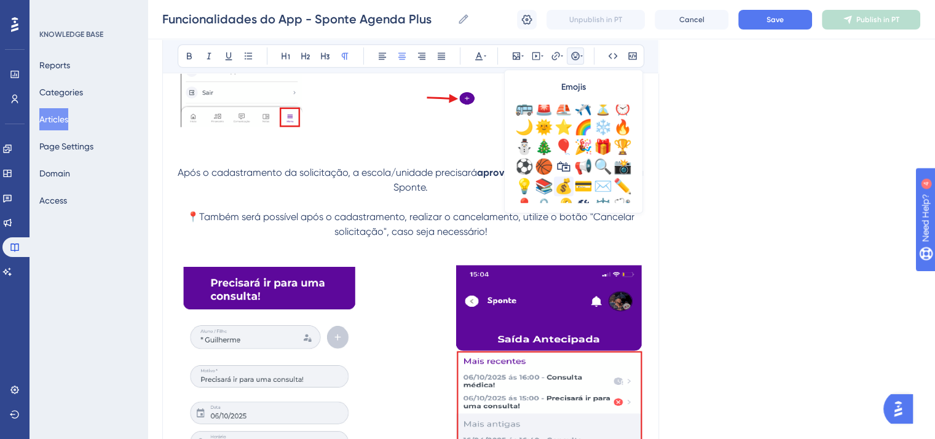
scroll to position [369, 0]
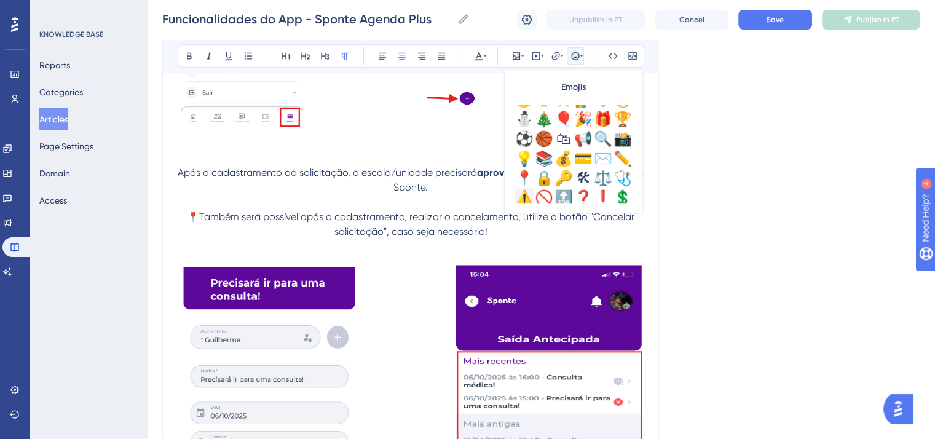
click at [527, 192] on div "⚠️" at bounding box center [524, 198] width 20 height 20
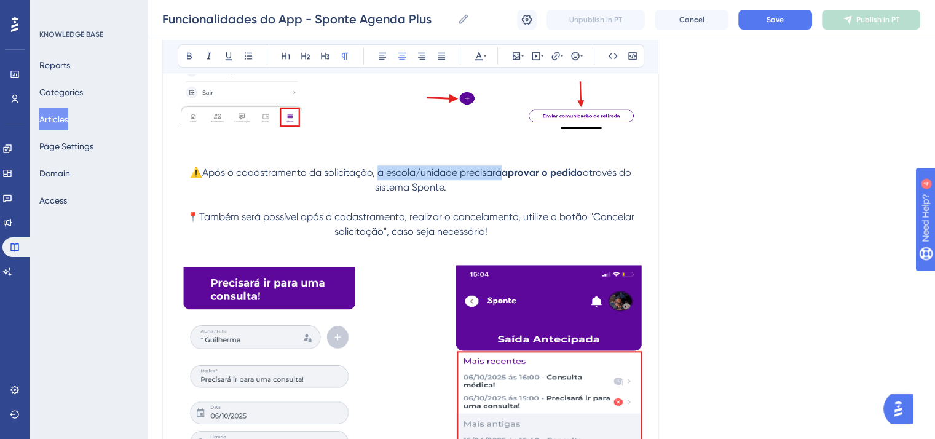
drag, startPoint x: 376, startPoint y: 213, endPoint x: 499, endPoint y: 213, distance: 122.9
click at [499, 178] on span "⚠️Após o cadastramento da solicitação, a escola/unidade precisará" at bounding box center [346, 173] width 312 height 12
click at [183, 52] on button at bounding box center [189, 55] width 17 height 17
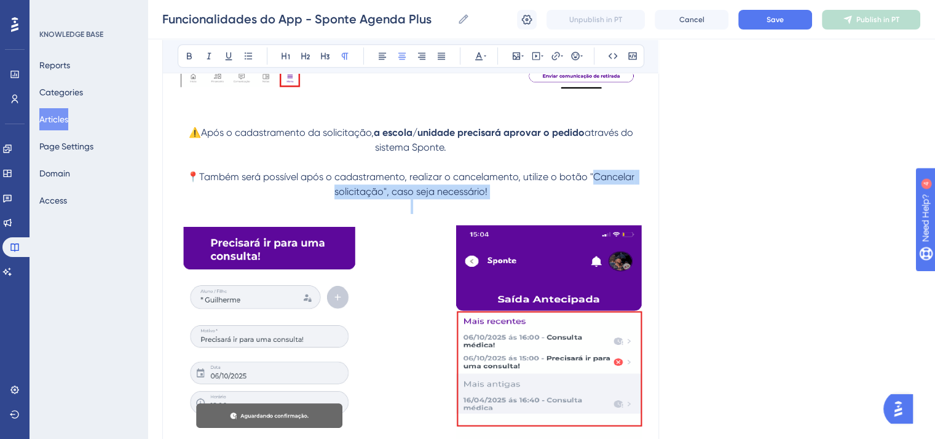
scroll to position [14948, 0]
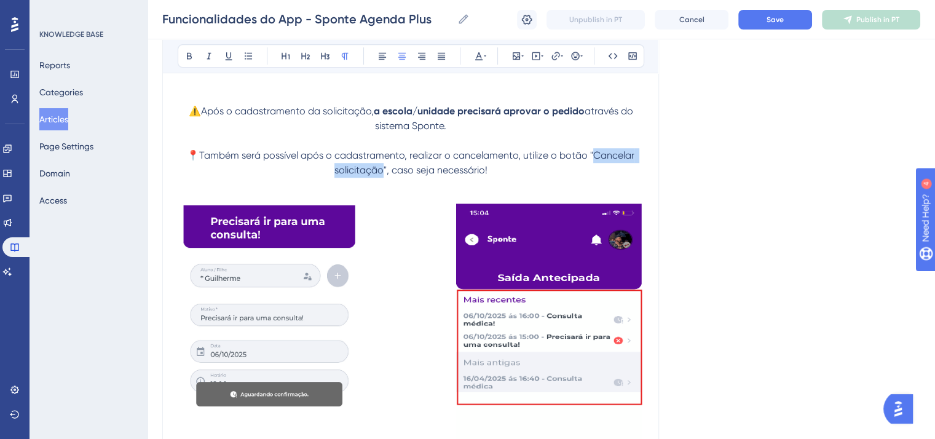
drag, startPoint x: 594, startPoint y: 256, endPoint x: 383, endPoint y: 213, distance: 214.6
click at [383, 176] on span "📍Também será possível após o cadastramento, realizar o cancelamento, utilize o …" at bounding box center [412, 162] width 450 height 26
click at [178, 51] on div "Bold Italic Underline Bullet Point Heading 1 Heading 2 Heading 3 Normal Align L…" at bounding box center [411, 55] width 466 height 23
click at [186, 57] on icon at bounding box center [189, 56] width 10 height 10
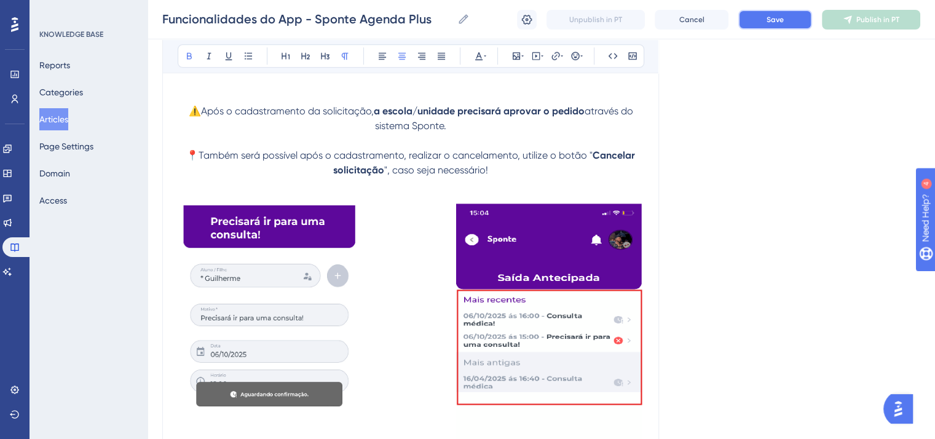
click at [759, 26] on button "Save" at bounding box center [775, 20] width 74 height 20
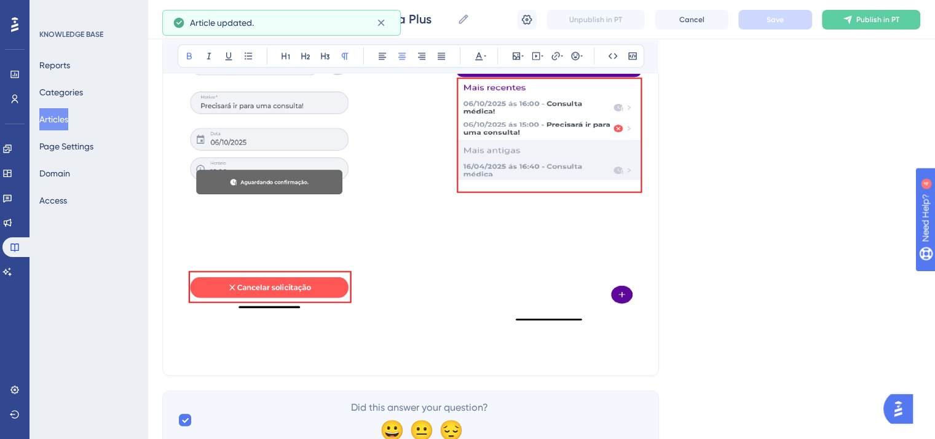
scroll to position [15194, 0]
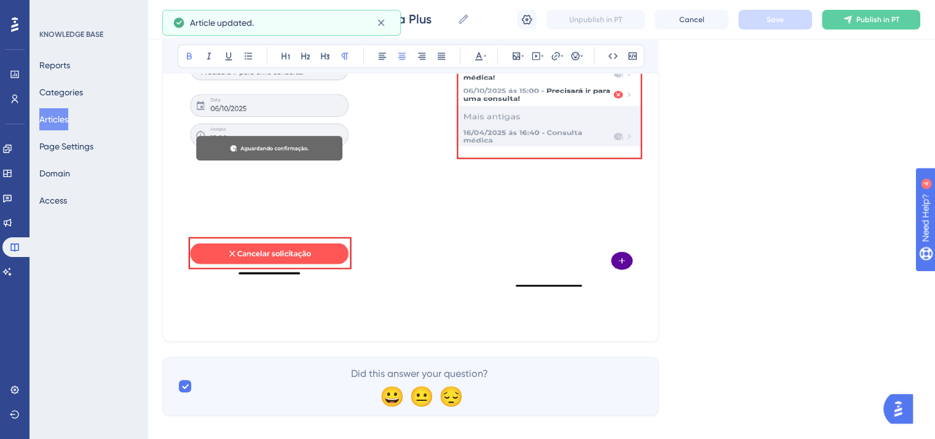
click at [535, 293] on img at bounding box center [411, 120] width 466 height 346
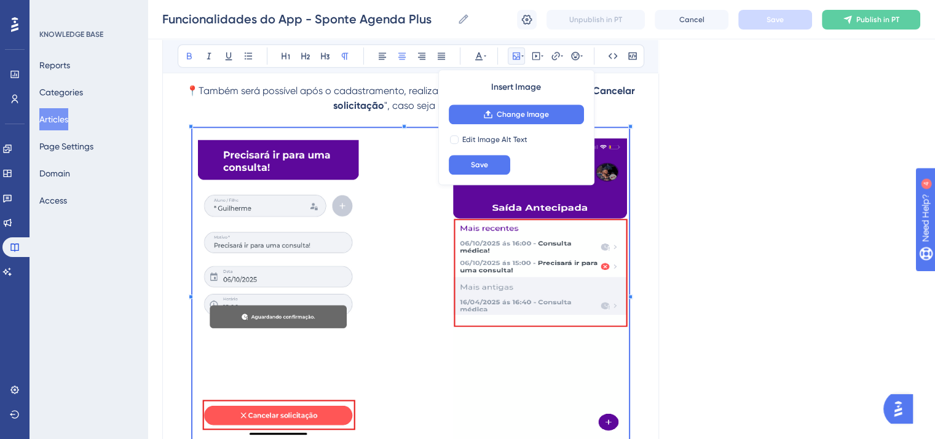
scroll to position [15010, 0]
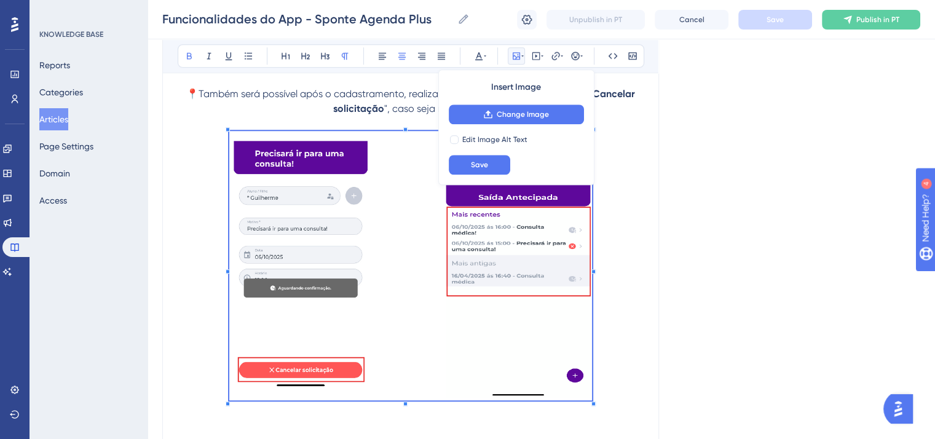
click at [539, 298] on span at bounding box center [410, 267] width 362 height 273
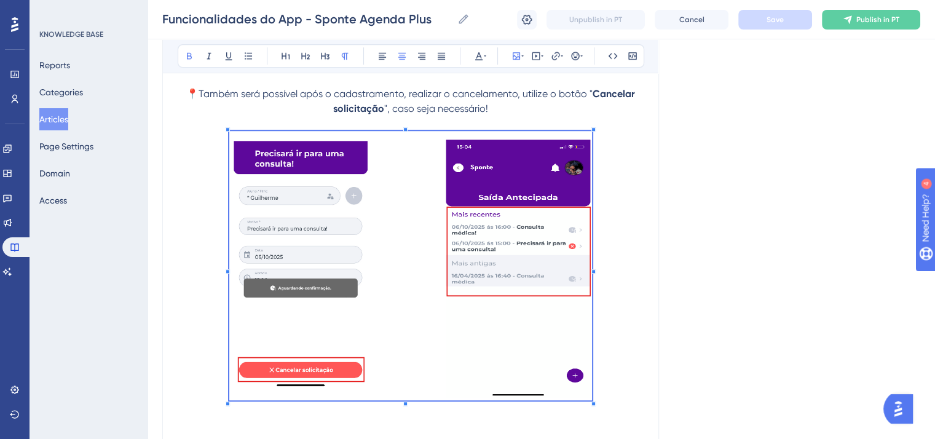
click at [611, 338] on p at bounding box center [411, 267] width 466 height 273
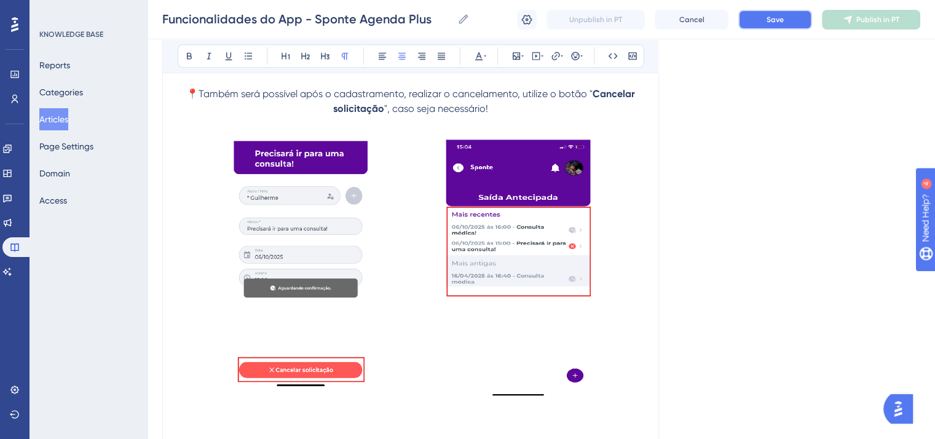
click at [775, 20] on span "Save" at bounding box center [774, 20] width 17 height 10
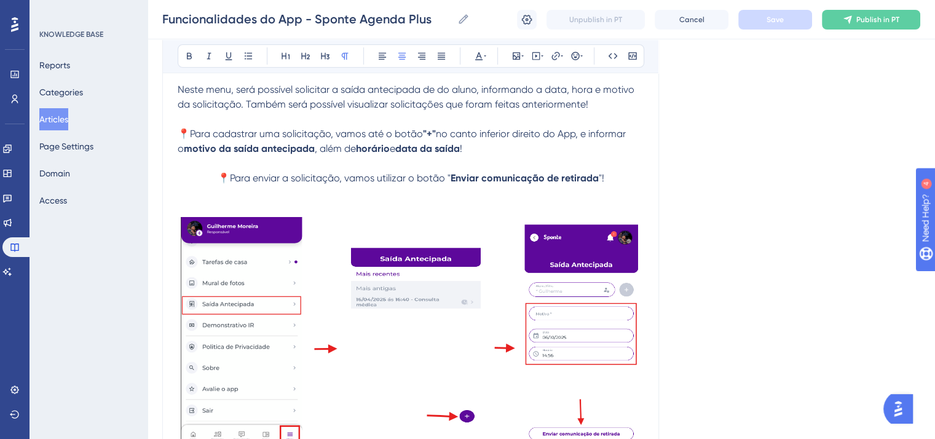
scroll to position [14457, 0]
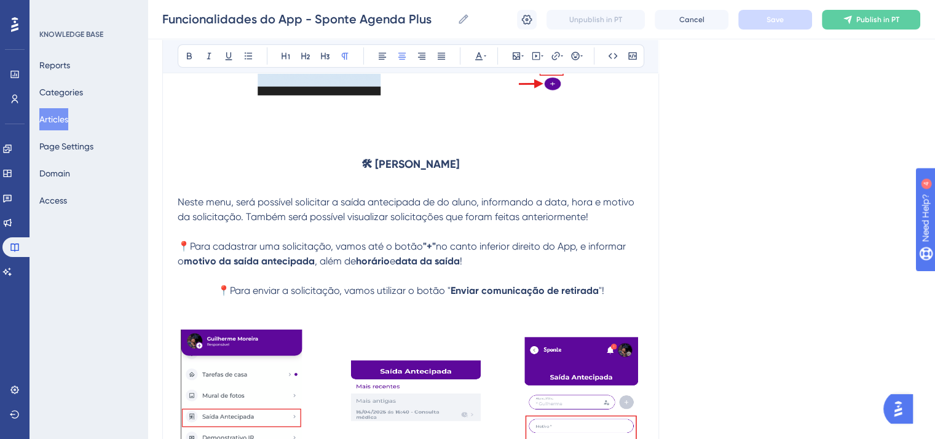
click at [428, 171] on strong "🛠 [PERSON_NAME]" at bounding box center [410, 164] width 98 height 14
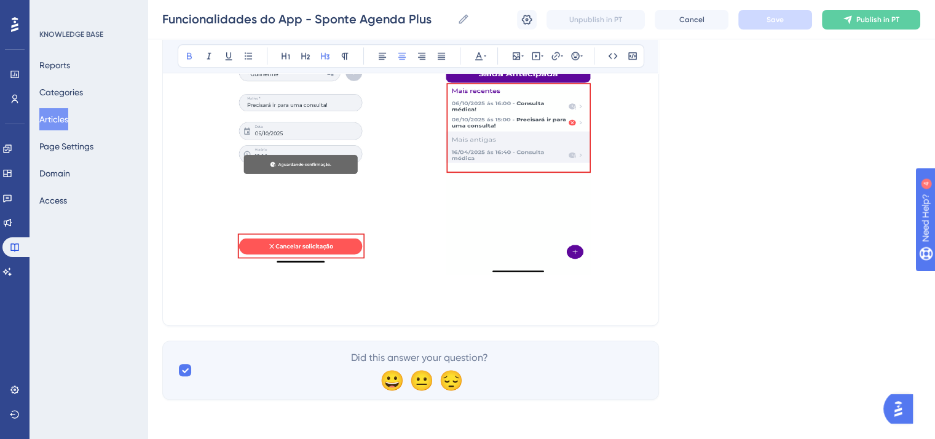
scroll to position [15174, 0]
click at [398, 310] on p at bounding box center [411, 303] width 466 height 15
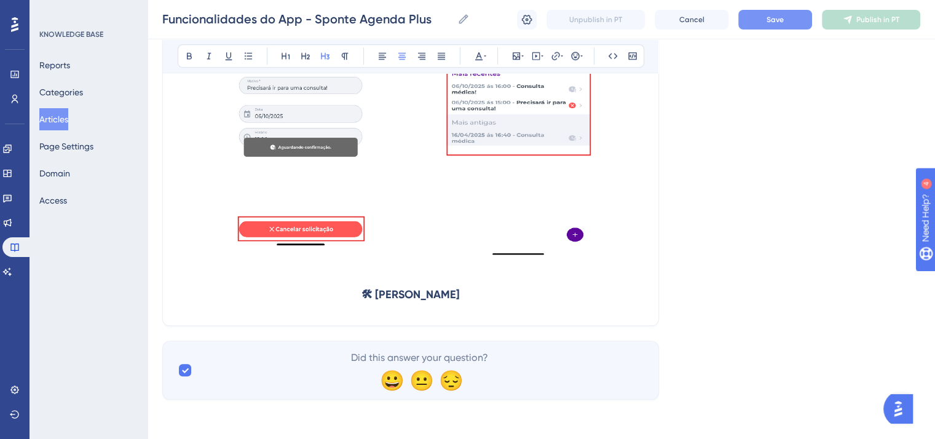
click at [361, 301] on strong "🛠 [PERSON_NAME]" at bounding box center [410, 295] width 98 height 14
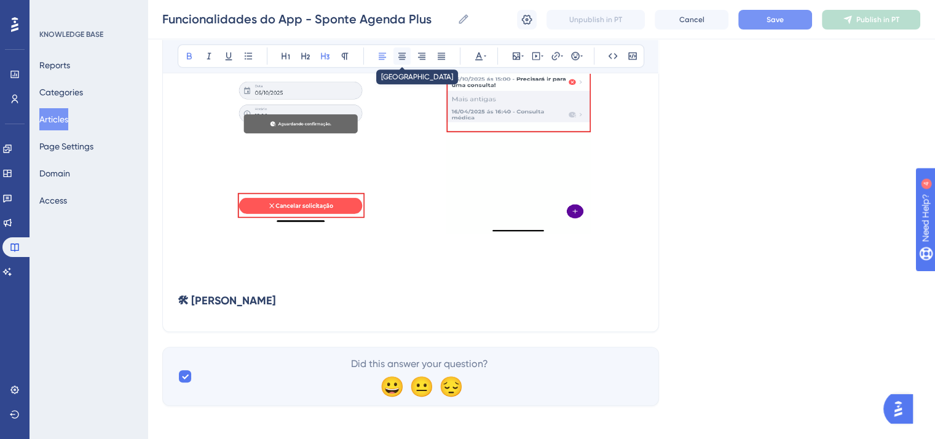
click at [400, 52] on icon at bounding box center [402, 56] width 10 height 10
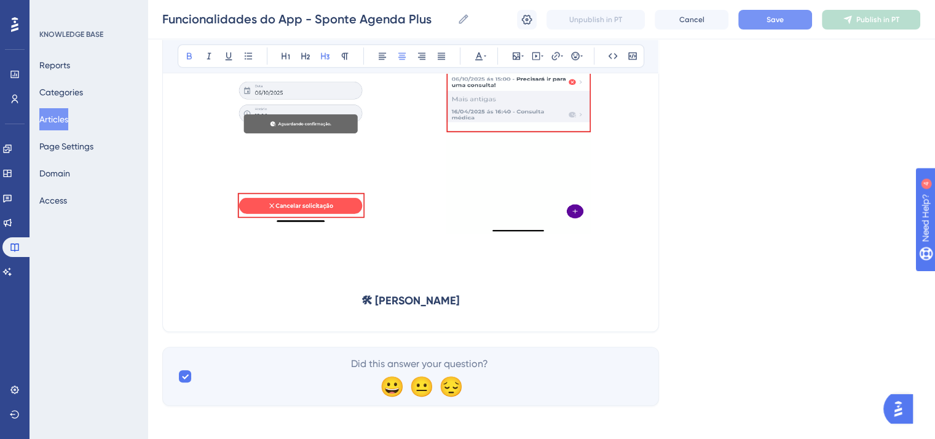
click at [799, 20] on button "Save" at bounding box center [775, 20] width 74 height 20
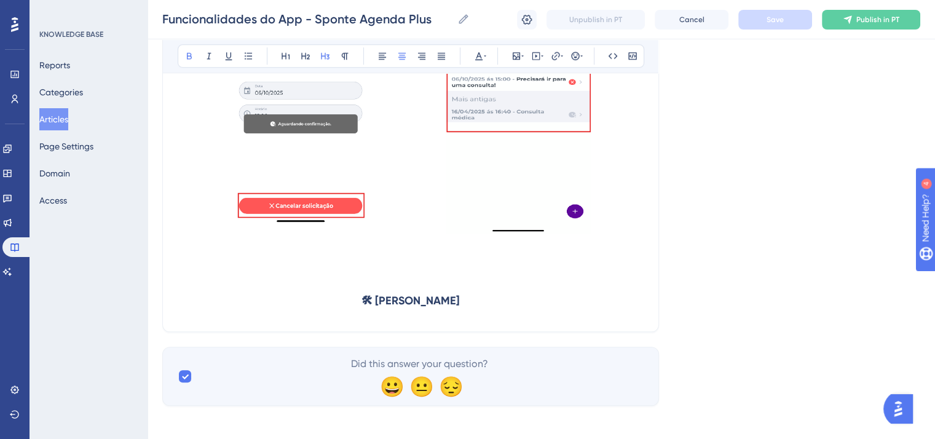
drag, startPoint x: 473, startPoint y: 340, endPoint x: 372, endPoint y: 340, distance: 100.8
click at [372, 316] on h3 "🛠 [PERSON_NAME]" at bounding box center [411, 301] width 466 height 32
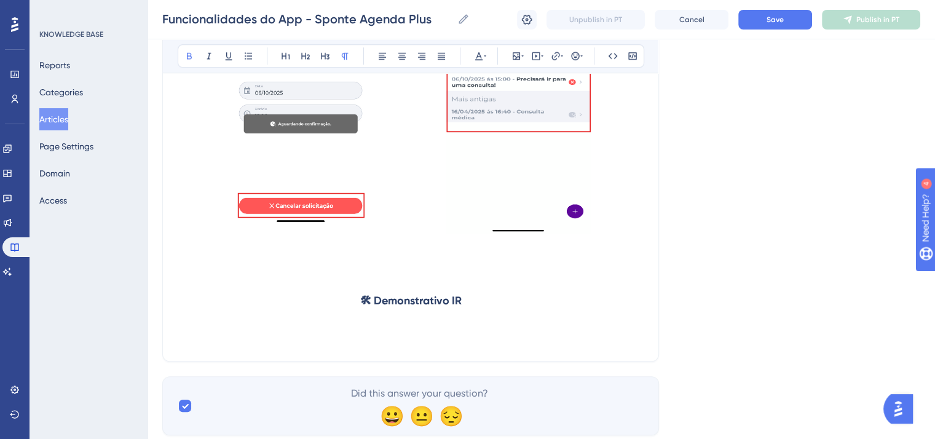
click at [285, 346] on p at bounding box center [411, 338] width 466 height 15
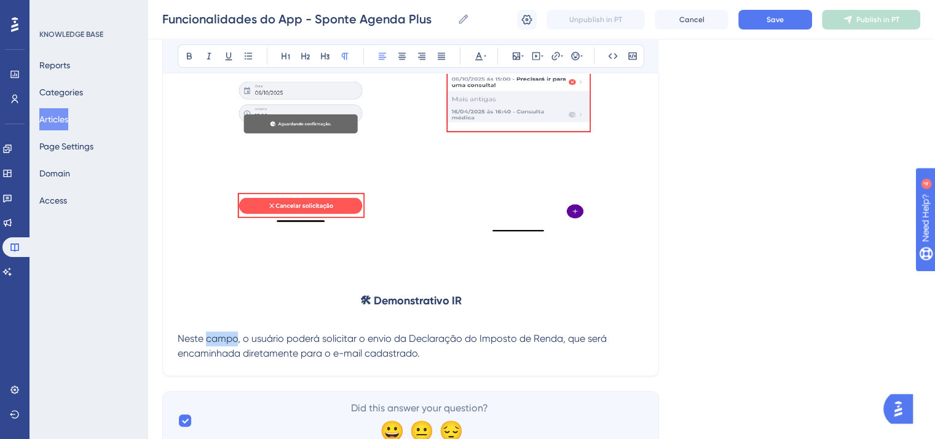
drag, startPoint x: 206, startPoint y: 380, endPoint x: 235, endPoint y: 377, distance: 29.6
click at [235, 359] on span "Neste campo, o usuário poderá solicitar o envio da Declaração do Imposto de Ren…" at bounding box center [393, 345] width 431 height 26
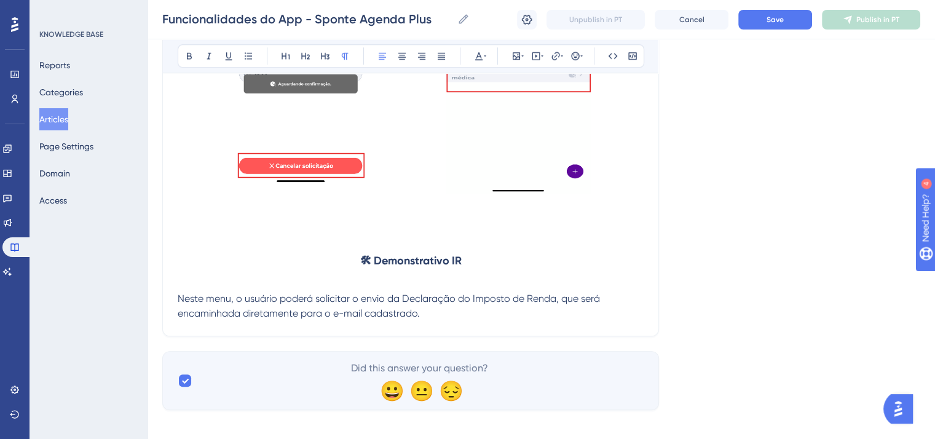
scroll to position [15235, 0]
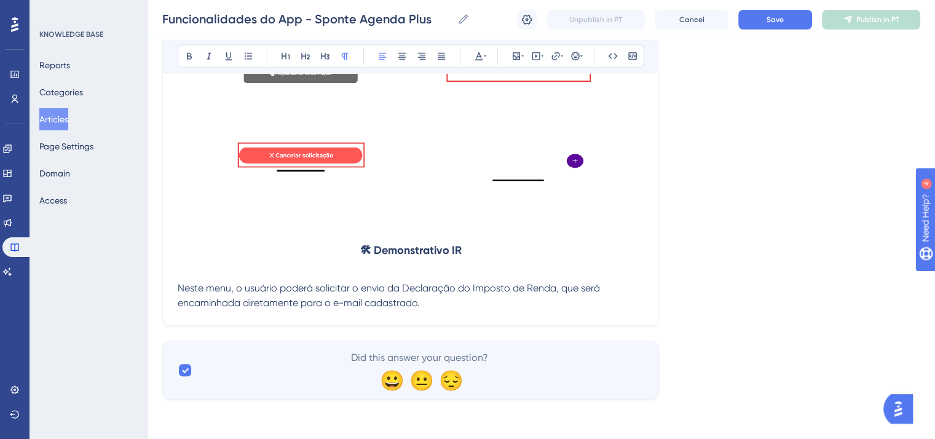
click at [442, 310] on p "Neste menu, o usuário poderá solicitar o envio da Declaração do Imposto de Rend…" at bounding box center [411, 295] width 466 height 29
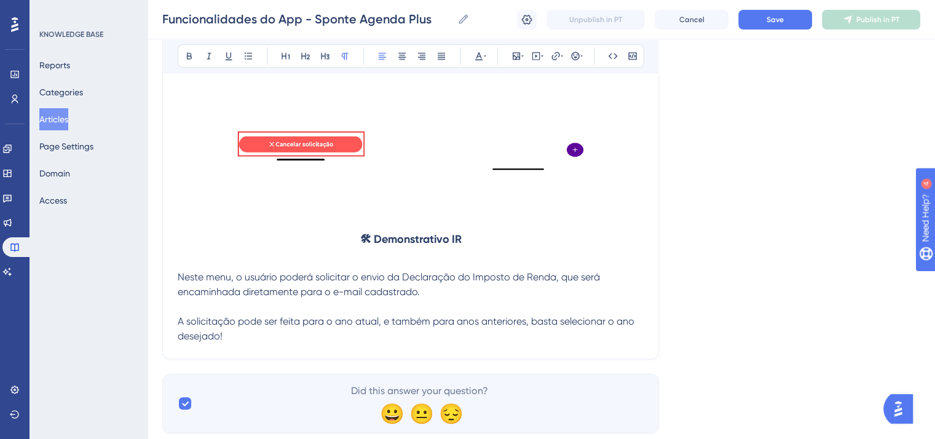
click at [239, 342] on span "A solicitação pode ser feita para o ano atual, e também para anos anteriores, b…" at bounding box center [407, 328] width 459 height 26
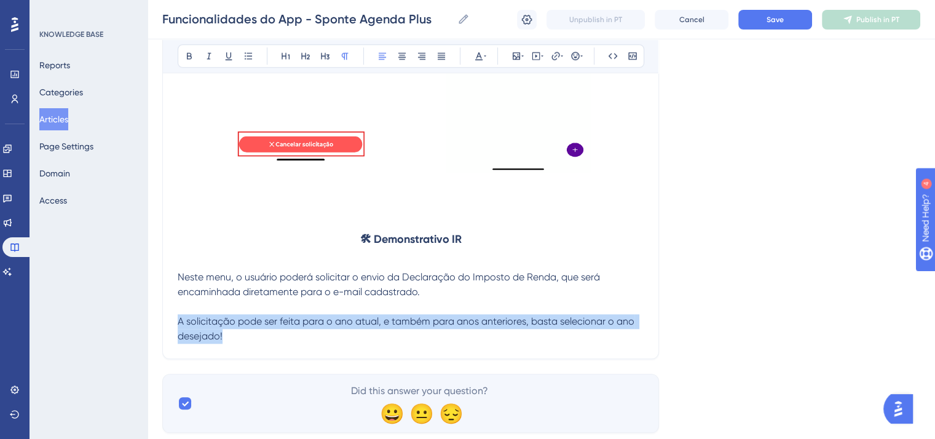
click at [239, 342] on span "A solicitação pode ser feita para o ano atual, e também para anos anteriores, b…" at bounding box center [407, 328] width 459 height 26
click at [405, 58] on icon at bounding box center [402, 56] width 10 height 10
click at [183, 342] on span "A solicitação pode ser feita para o ano atual, e também para anos anteriores, b…" at bounding box center [412, 328] width 459 height 26
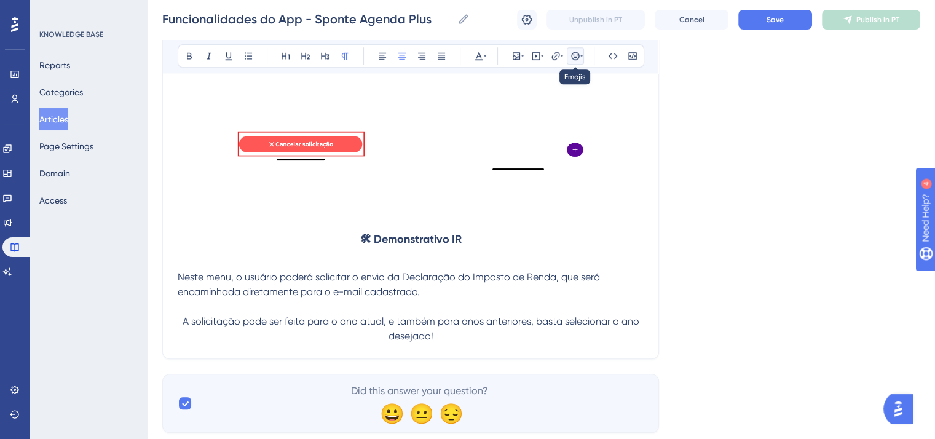
click at [576, 53] on icon at bounding box center [575, 56] width 10 height 10
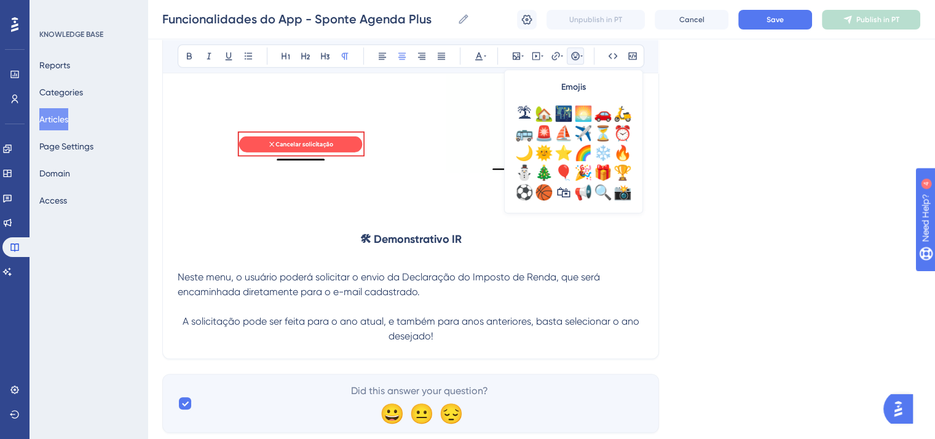
scroll to position [369, 0]
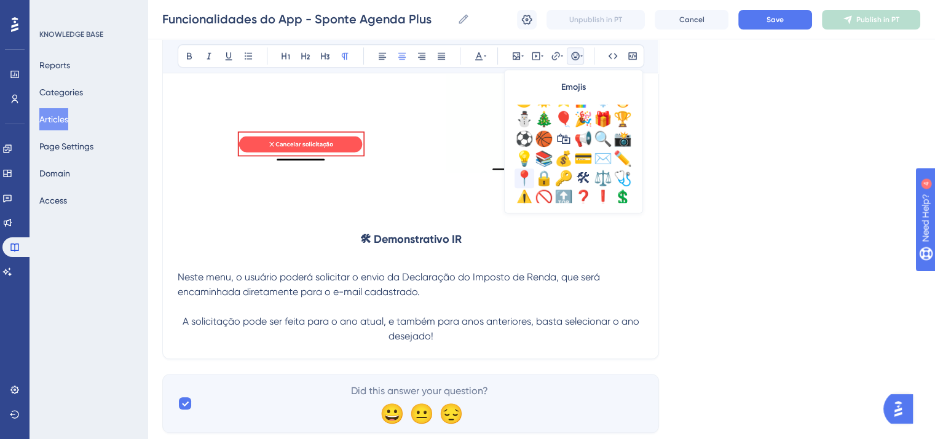
click at [522, 174] on div "📍" at bounding box center [524, 178] width 20 height 20
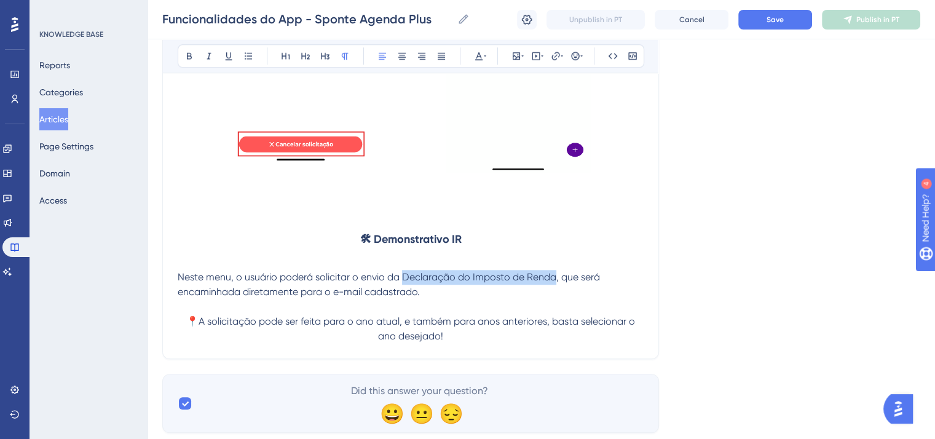
drag, startPoint x: 404, startPoint y: 316, endPoint x: 553, endPoint y: 314, distance: 149.3
click at [553, 297] on span "Neste menu, o usuário poderá solicitar o envio da Declaração do Imposto de Rend…" at bounding box center [390, 284] width 425 height 26
click at [191, 67] on div "Bold Italic Underline Bullet Point Heading 1 Heading 2 Heading 3 Normal Align L…" at bounding box center [411, 55] width 466 height 23
click at [187, 60] on button at bounding box center [189, 55] width 17 height 17
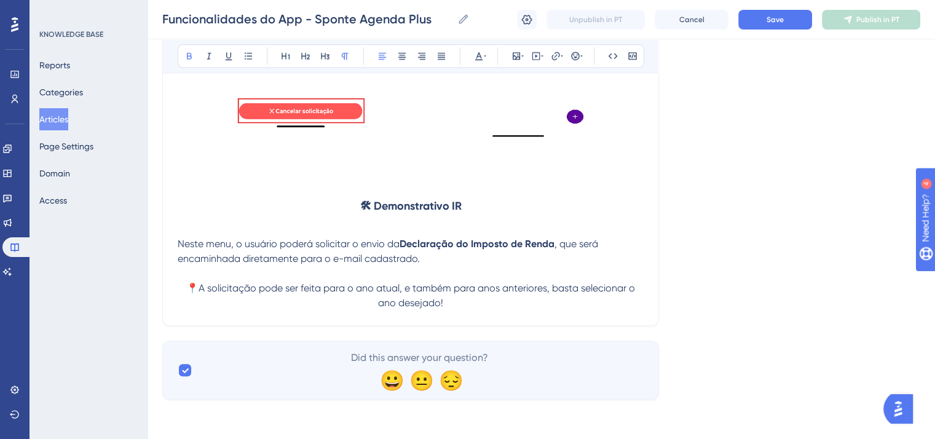
scroll to position [15310, 0]
drag, startPoint x: 245, startPoint y: 259, endPoint x: 411, endPoint y: 266, distance: 166.7
click at [192, 53] on icon at bounding box center [189, 56] width 10 height 10
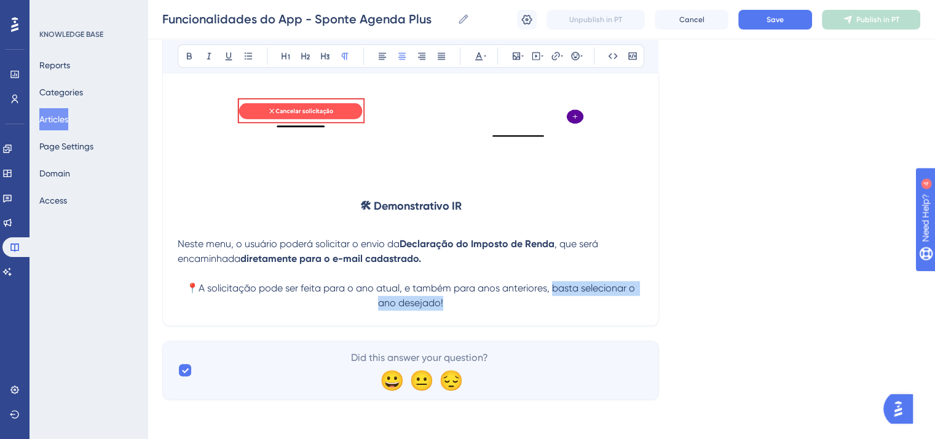
drag, startPoint x: 554, startPoint y: 288, endPoint x: 442, endPoint y: 299, distance: 112.3
click at [442, 299] on span "📍A solicitação pode ser feita para o ano atual, e também para anos anteriores, …" at bounding box center [411, 295] width 451 height 26
click at [191, 57] on icon at bounding box center [189, 56] width 5 height 7
click at [762, 25] on button "Save" at bounding box center [775, 20] width 74 height 20
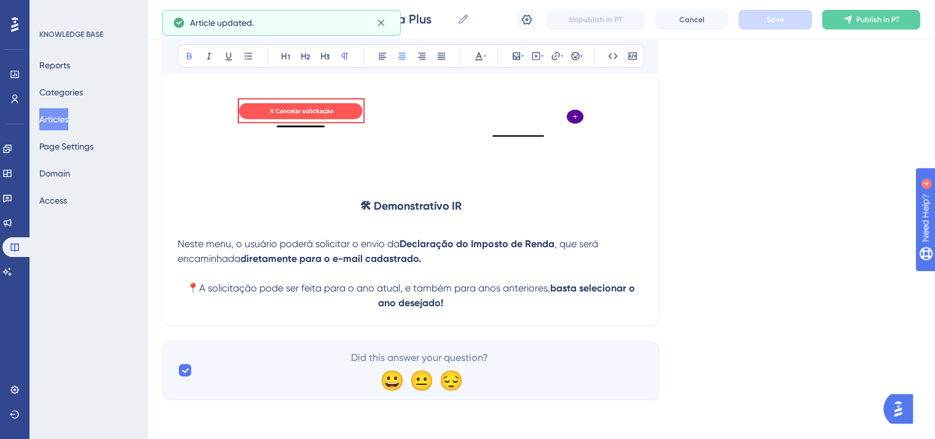
click at [473, 300] on p "📍A solicitação pode ser feita para o ano atual, e também para anos anteriores, …" at bounding box center [411, 295] width 466 height 29
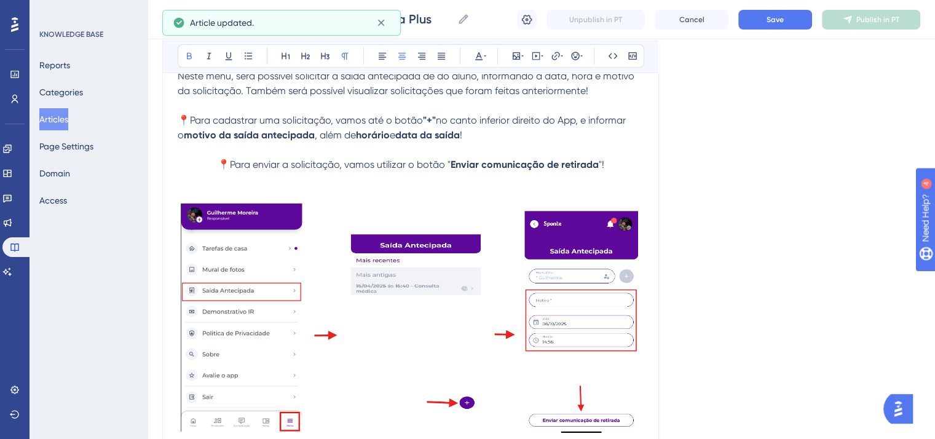
scroll to position [14511, 0]
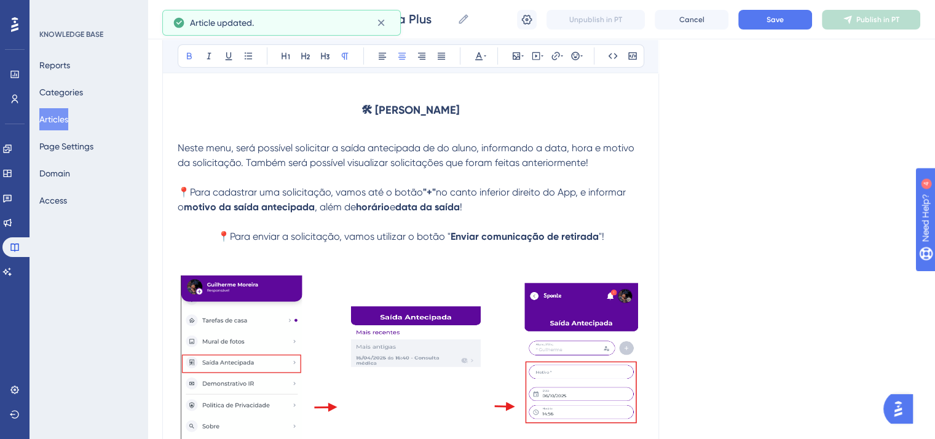
click at [235, 168] on span "Neste menu, será possível solicitar a saída antecipada de do aluno, informando …" at bounding box center [407, 155] width 459 height 26
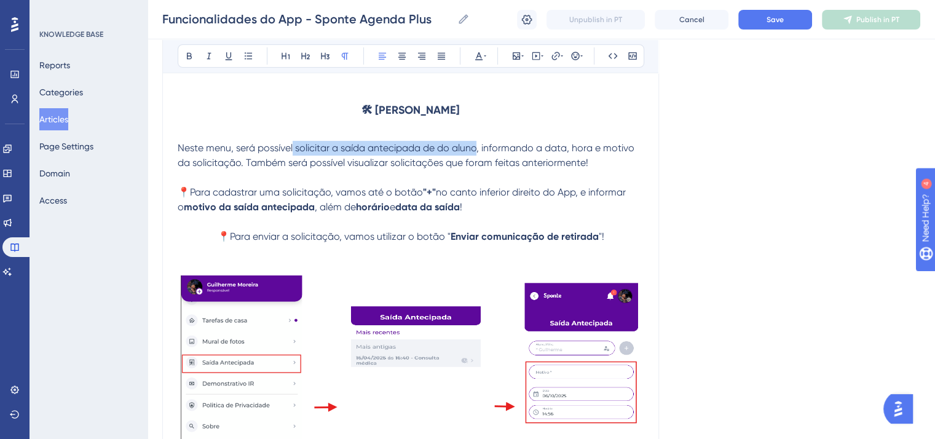
drag, startPoint x: 293, startPoint y: 187, endPoint x: 477, endPoint y: 186, distance: 184.4
click at [477, 168] on span "Neste menu, será possível solicitar a saída antecipada de do aluno, informando …" at bounding box center [407, 155] width 459 height 26
click at [183, 60] on button at bounding box center [189, 55] width 17 height 17
click at [390, 154] on strong "solicitar a saída antecipada de do aluno" at bounding box center [386, 148] width 186 height 12
click at [438, 154] on strong "solicitar a saída antecipada de do aluno" at bounding box center [386, 148] width 186 height 12
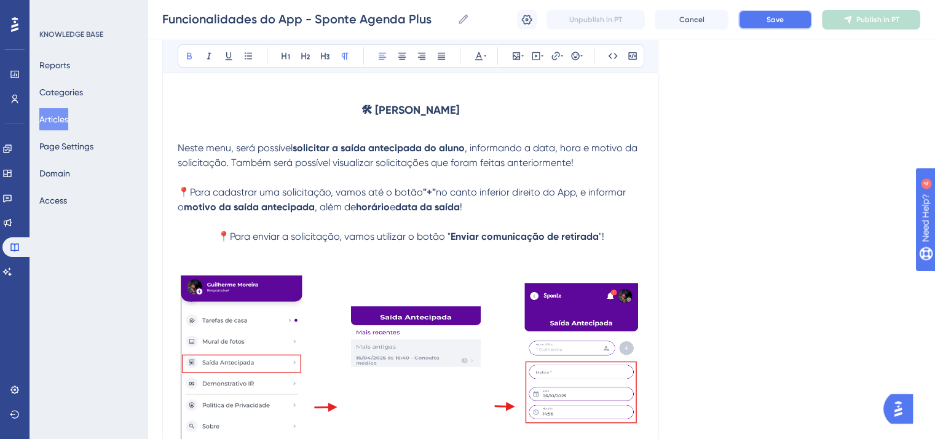
click at [790, 15] on button "Save" at bounding box center [775, 20] width 74 height 20
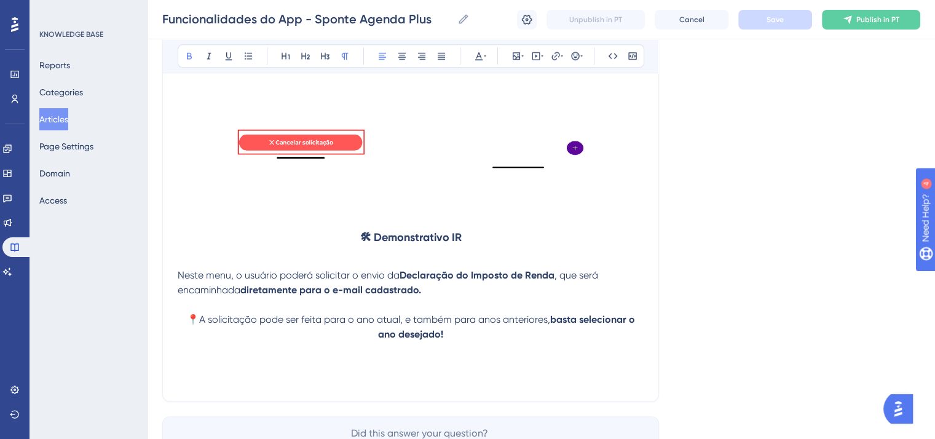
scroll to position [15310, 0]
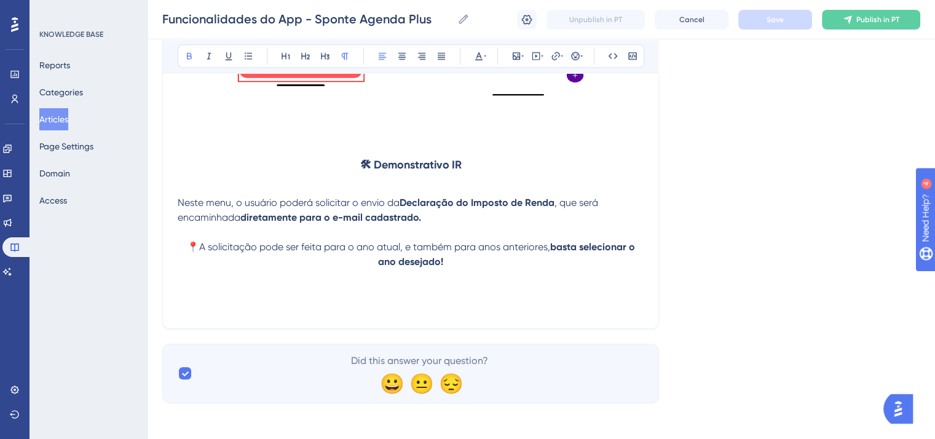
click at [446, 313] on p at bounding box center [411, 306] width 466 height 15
click at [356, 299] on p at bounding box center [411, 291] width 466 height 15
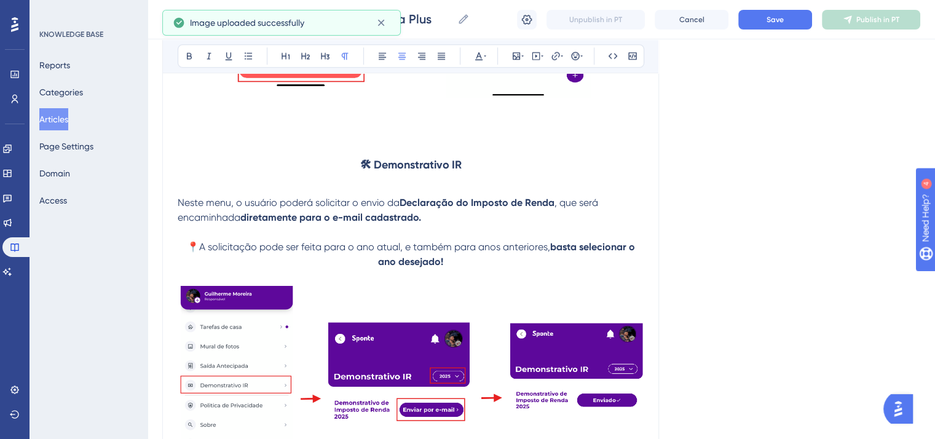
scroll to position [15494, 0]
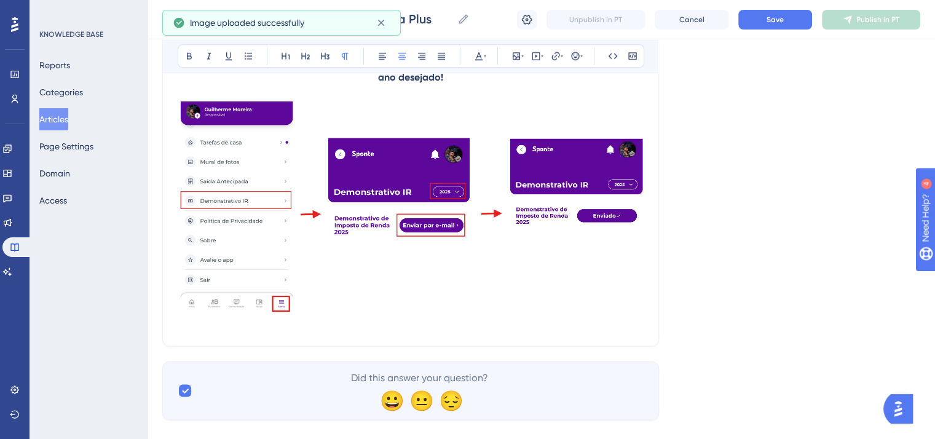
click at [492, 300] on img at bounding box center [411, 206] width 466 height 212
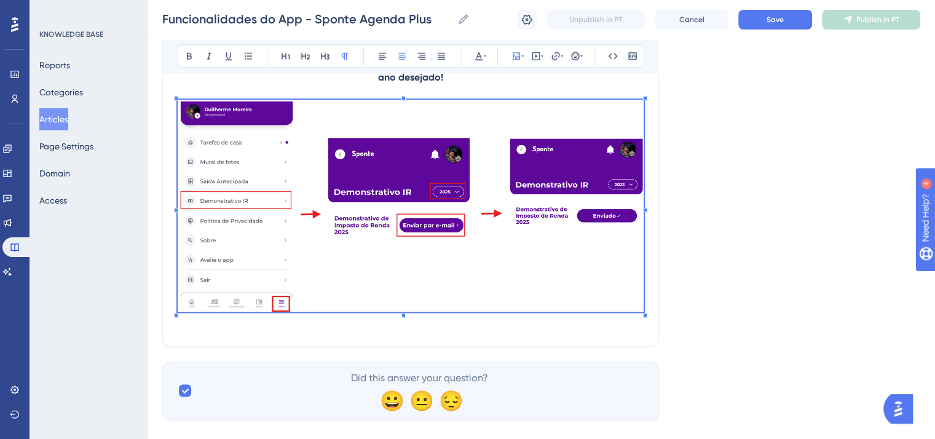
click at [499, 85] on p "📍A solicitação pode ser feita para o ano atual, e também para anos anteriores, …" at bounding box center [411, 69] width 466 height 29
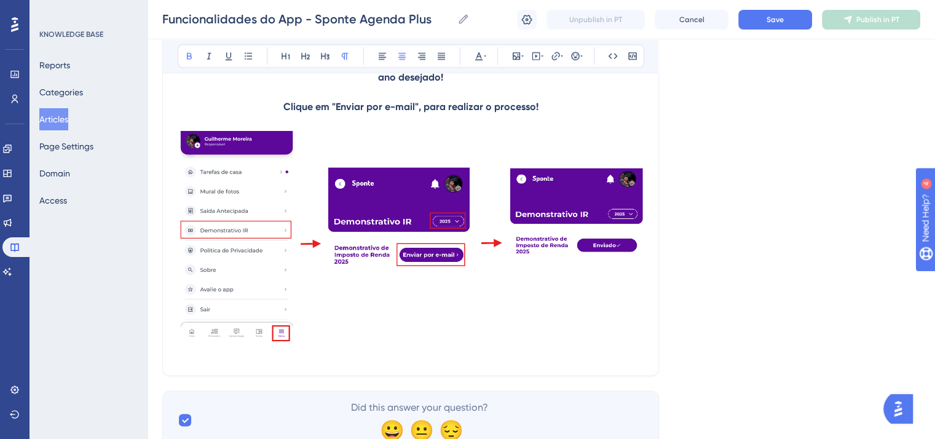
click at [281, 114] on p "Clique em "Enviar por e-mail", para realizar o processo!" at bounding box center [411, 107] width 466 height 15
drag, startPoint x: 288, startPoint y: 150, endPoint x: 328, endPoint y: 150, distance: 40.6
click at [328, 112] on strong "Clique em "Enviar por e-mail", para realizar o processo!" at bounding box center [410, 107] width 255 height 12
click at [186, 58] on icon at bounding box center [189, 56] width 10 height 10
click at [512, 85] on p "📍A solicitação pode ser feita para o ano atual, e também para anos anteriores, …" at bounding box center [411, 69] width 466 height 29
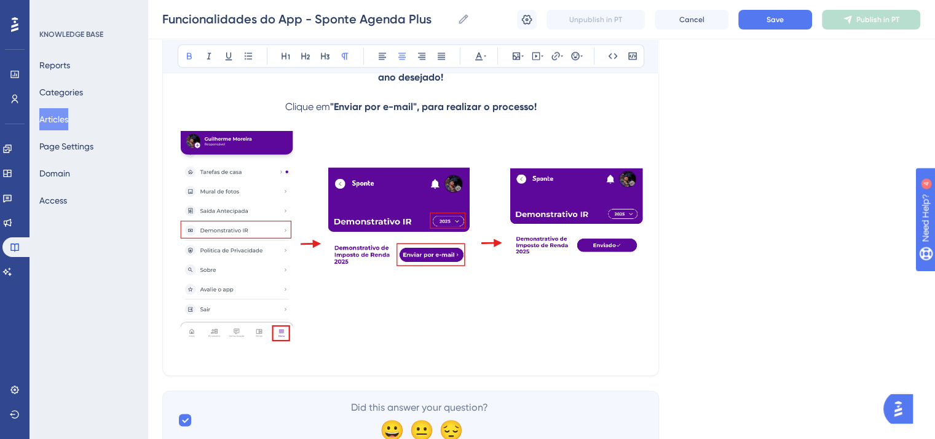
drag, startPoint x: 418, startPoint y: 155, endPoint x: 563, endPoint y: 155, distance: 144.4
click at [566, 114] on p "Clique em "Enviar por e-mail", para realizar o processo!" at bounding box center [411, 107] width 466 height 15
click at [181, 55] on button at bounding box center [189, 55] width 17 height 17
click at [288, 112] on span "Clique em" at bounding box center [309, 107] width 45 height 12
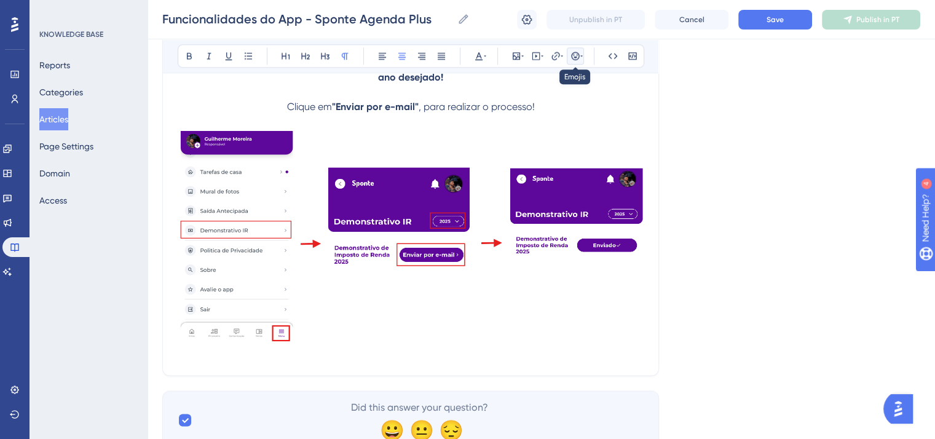
click at [574, 51] on icon at bounding box center [575, 56] width 10 height 10
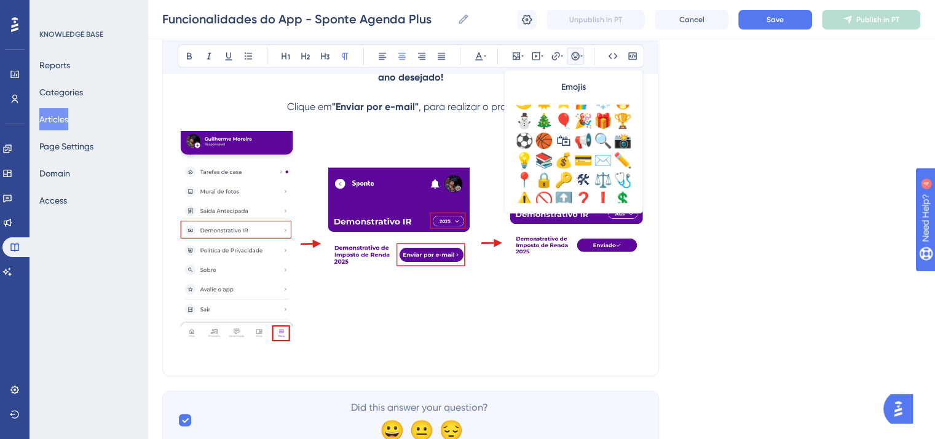
scroll to position [430, 0]
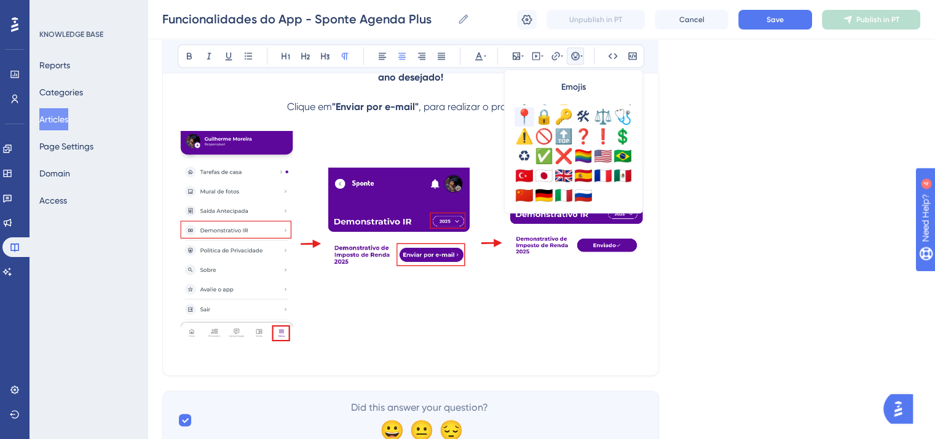
click at [521, 122] on div "📍" at bounding box center [524, 117] width 20 height 20
click at [771, 28] on button "Save" at bounding box center [775, 20] width 74 height 20
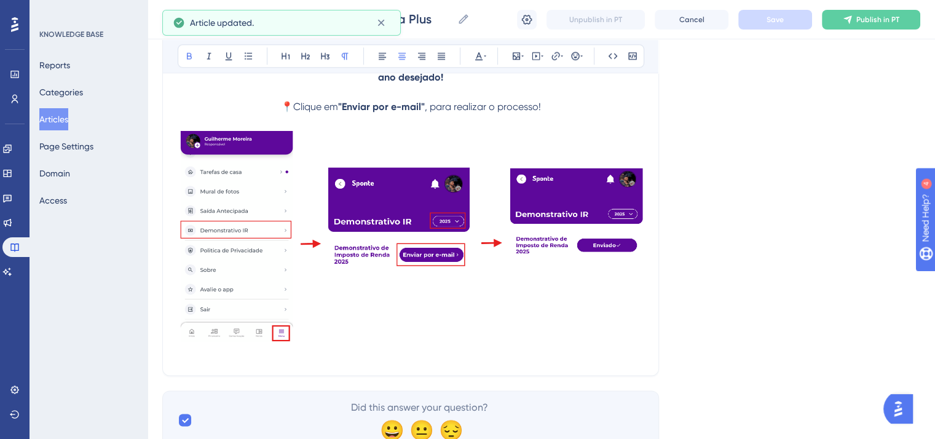
click at [375, 360] on p at bounding box center [411, 352] width 466 height 15
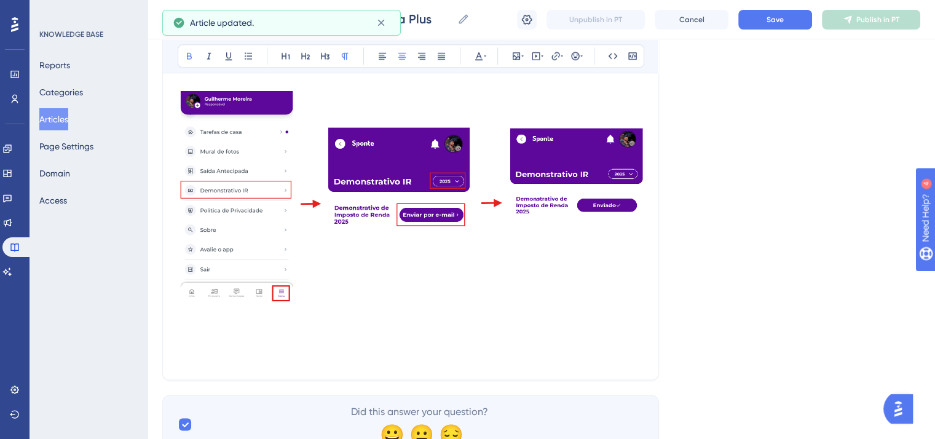
scroll to position [15617, 0]
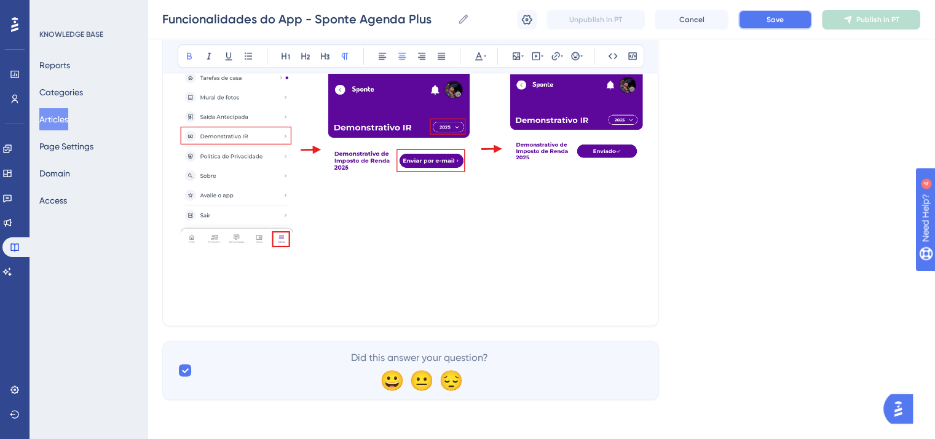
click at [761, 25] on button "Save" at bounding box center [775, 20] width 74 height 20
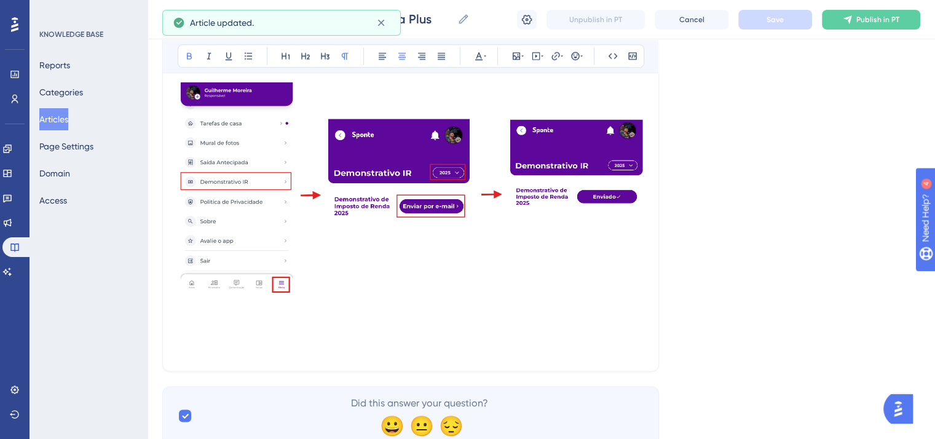
scroll to position [15433, 0]
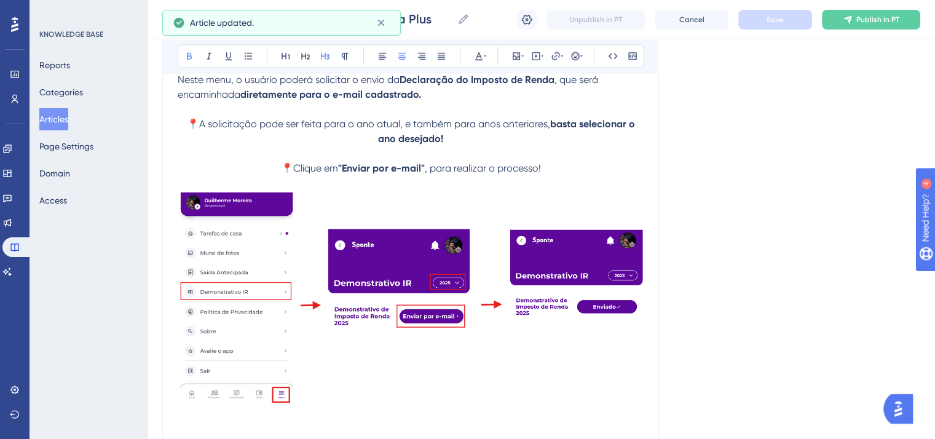
click at [432, 49] on strong "🛠 Demonstrativo IR" at bounding box center [410, 42] width 101 height 14
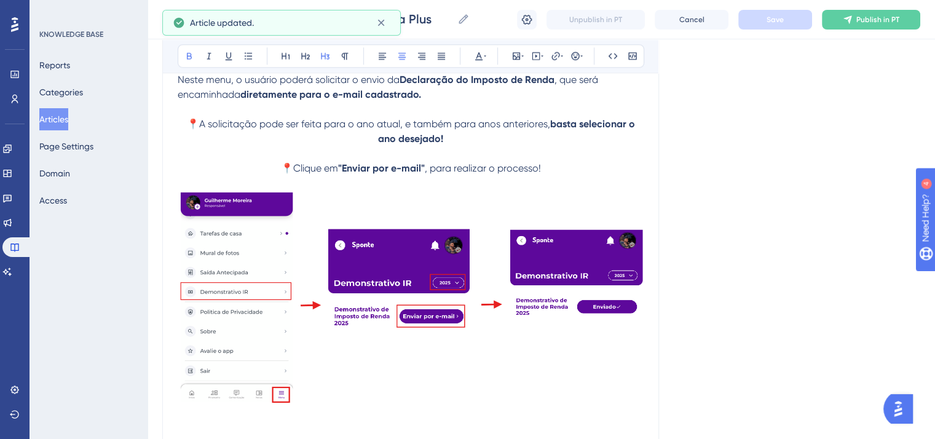
click at [432, 49] on strong "🛠 Demonstrativo IR" at bounding box center [410, 42] width 101 height 14
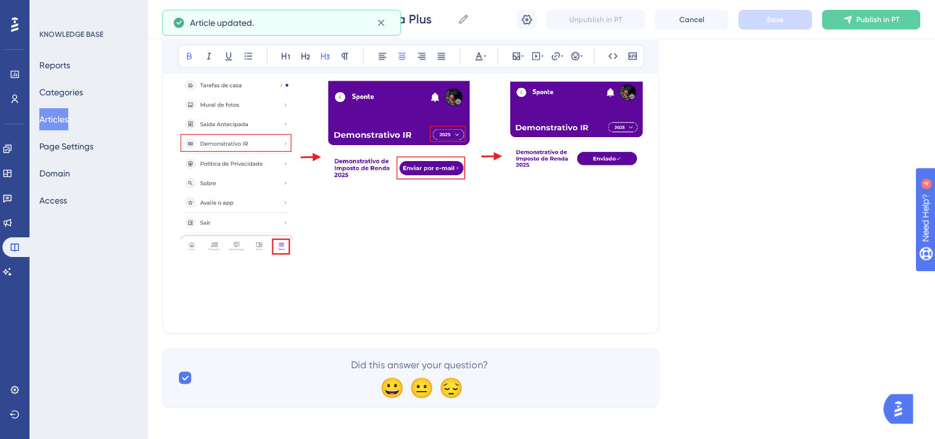
scroll to position [15632, 0]
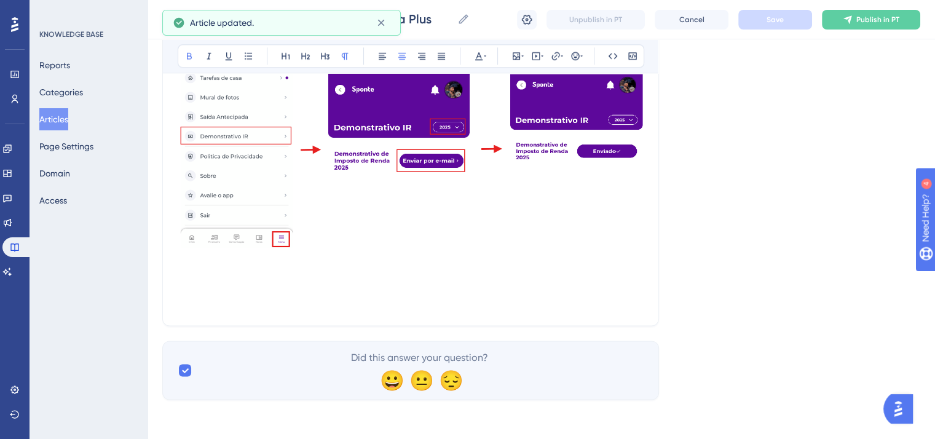
click at [404, 285] on p at bounding box center [411, 288] width 466 height 15
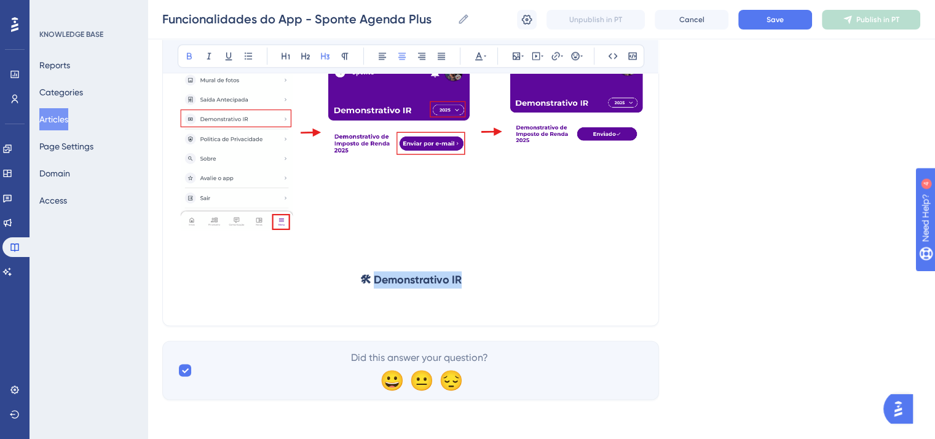
drag, startPoint x: 376, startPoint y: 298, endPoint x: 481, endPoint y: 292, distance: 105.3
click at [481, 292] on h3 "🛠 Demonstrativo IR" at bounding box center [411, 280] width 466 height 32
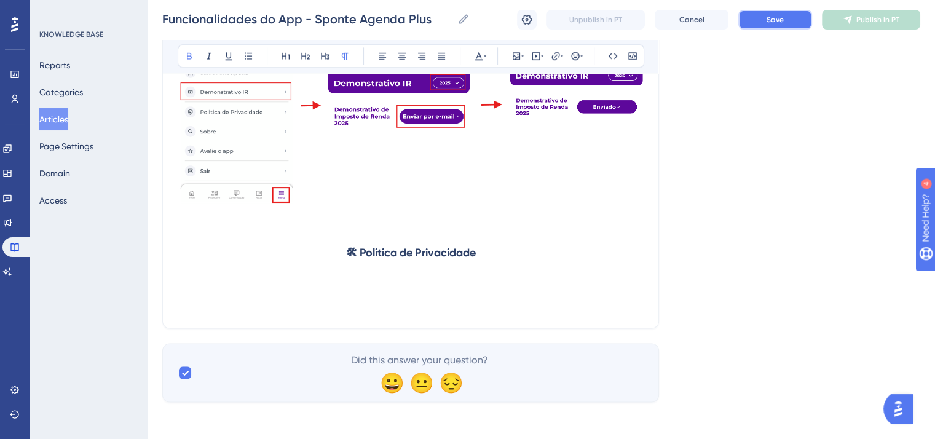
click at [791, 17] on button "Save" at bounding box center [775, 20] width 74 height 20
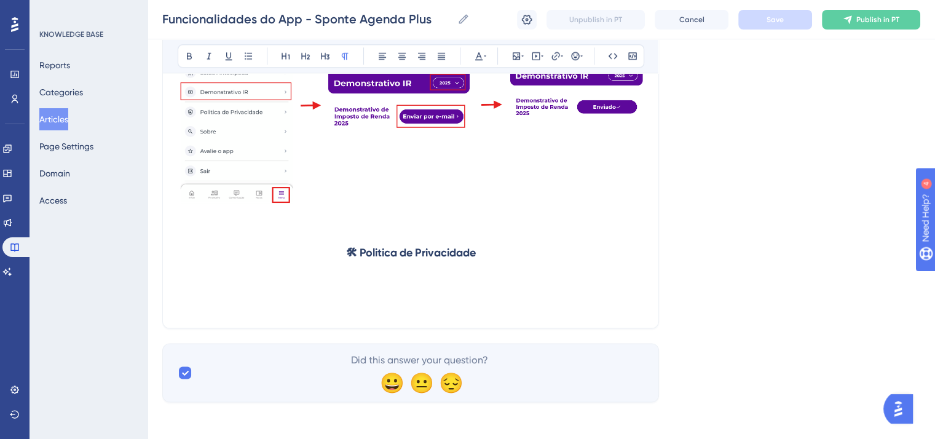
click at [375, 283] on p at bounding box center [411, 276] width 466 height 15
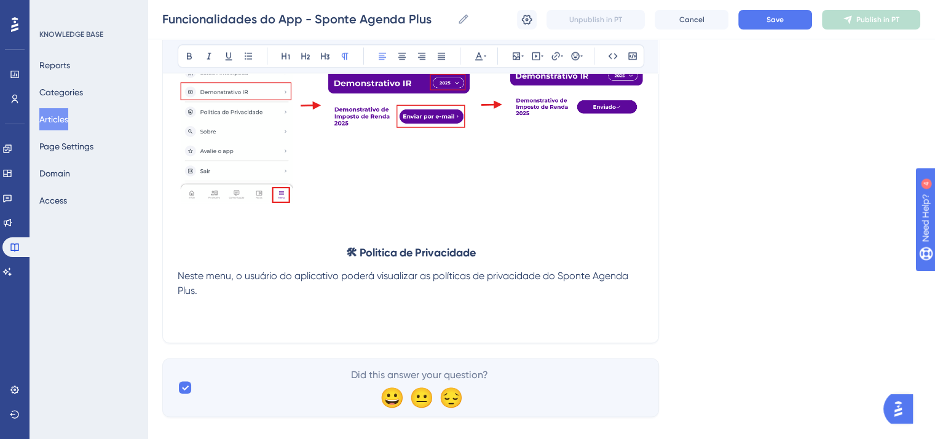
click at [179, 296] on span "Neste menu, o usuário do aplicativo poderá visualizar as políticas de privacida…" at bounding box center [404, 283] width 453 height 26
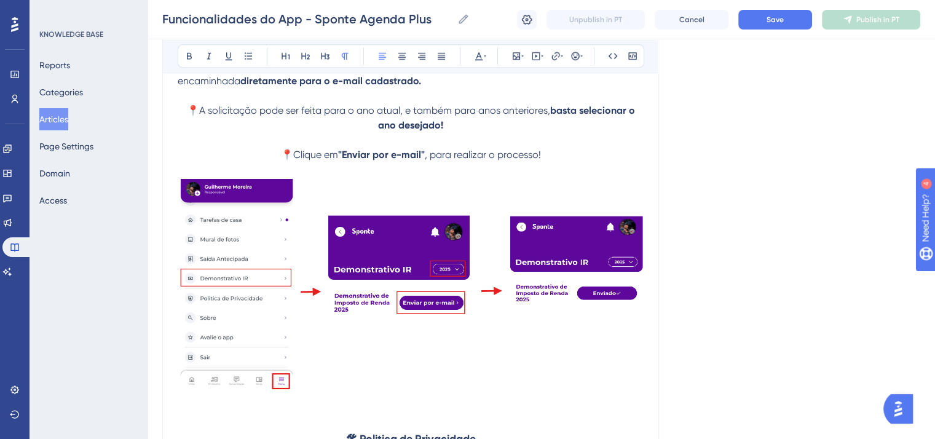
scroll to position [15387, 0]
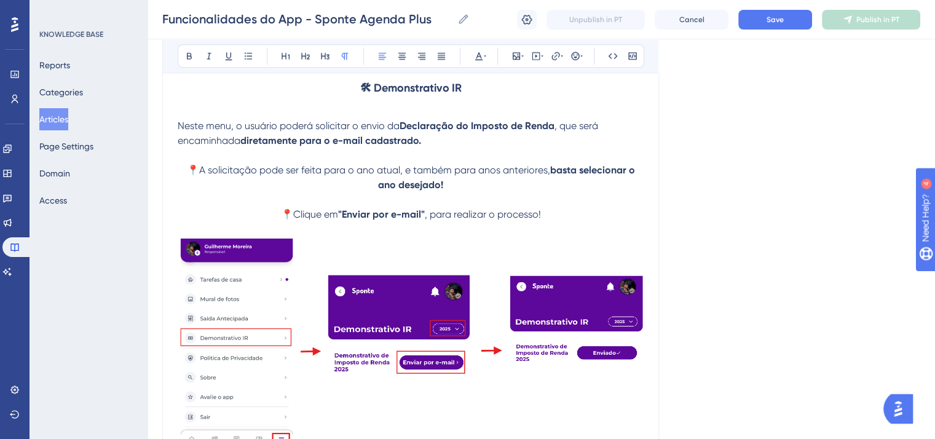
click at [443, 148] on p "Neste menu, o usuário poderá solicitar o envio da Declaração do Imposto de Rend…" at bounding box center [411, 133] width 466 height 29
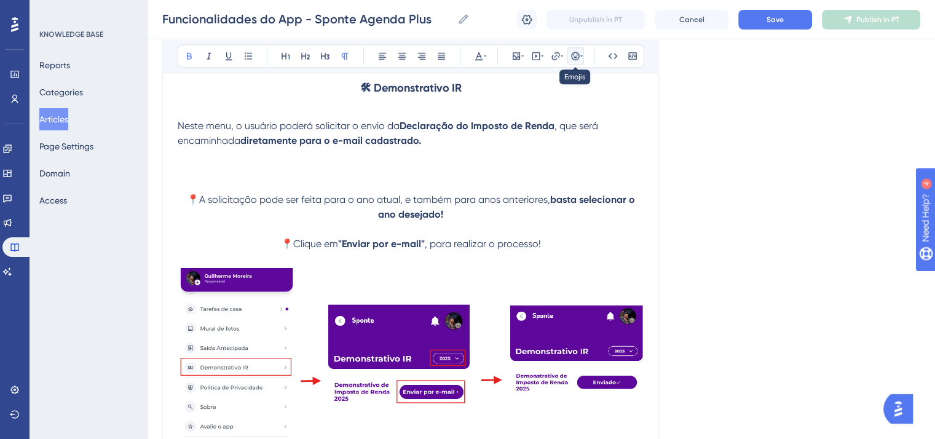
click at [573, 59] on icon at bounding box center [575, 56] width 8 height 8
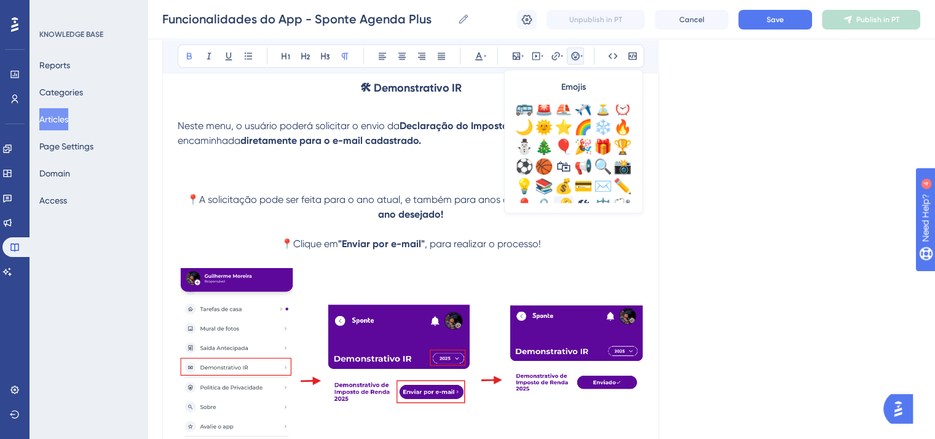
scroll to position [369, 0]
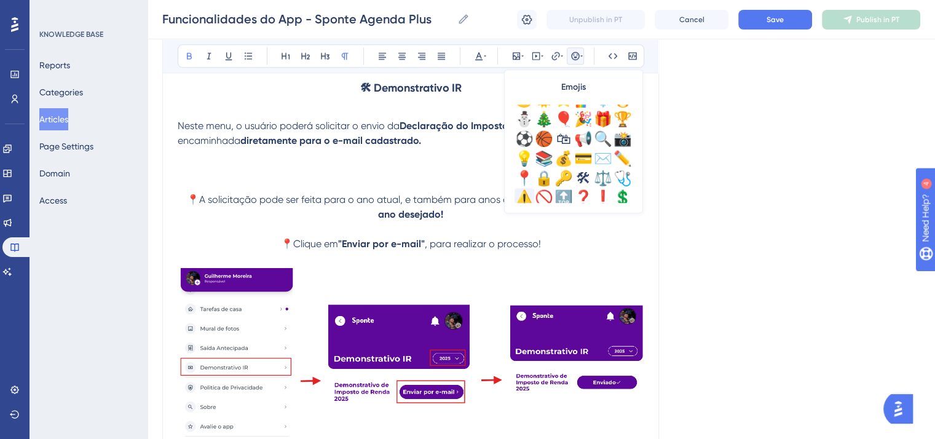
click at [527, 195] on div "⚠️" at bounding box center [524, 198] width 20 height 20
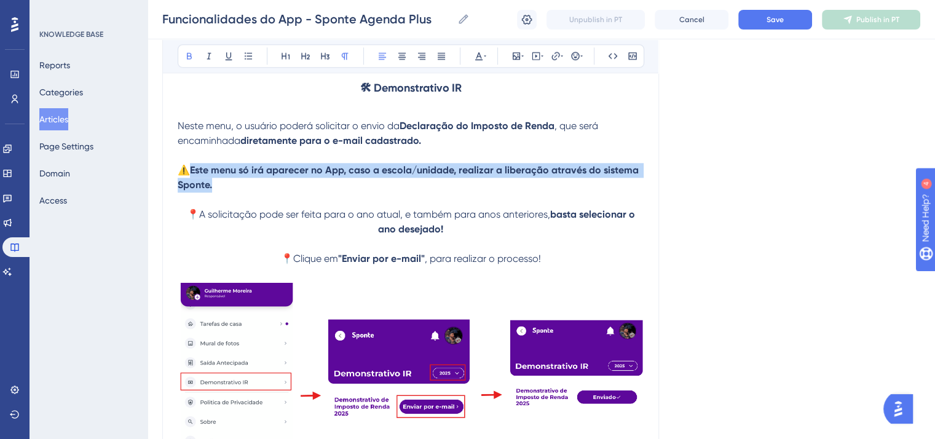
drag, startPoint x: 193, startPoint y: 214, endPoint x: 229, endPoint y: 124, distance: 97.3
click at [247, 192] on p "⚠️ Este menu só irá aparecer no App, caso a escola/unidade, realizar a liberaçã…" at bounding box center [411, 177] width 466 height 29
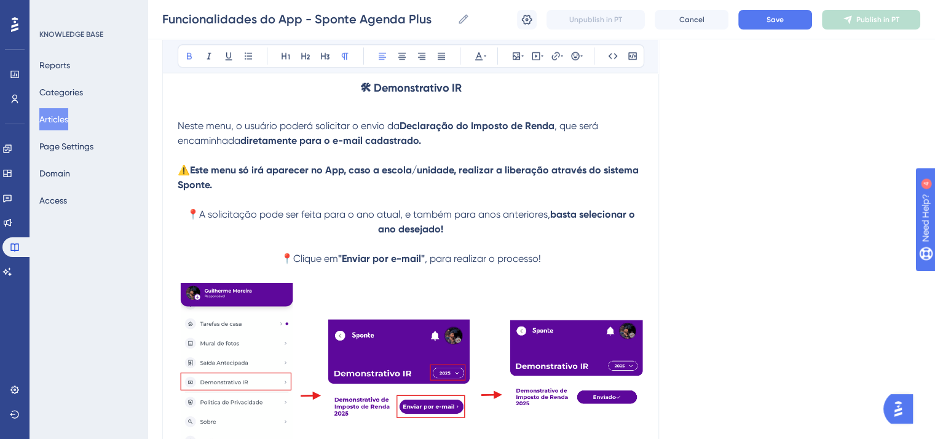
click at [179, 51] on div "Bold Italic Underline Bullet Point Heading 1 Heading 2 Heading 3 Normal Align L…" at bounding box center [411, 55] width 466 height 23
click at [192, 59] on icon at bounding box center [189, 56] width 10 height 10
drag, startPoint x: 192, startPoint y: 212, endPoint x: 234, endPoint y: 241, distance: 51.3
click at [192, 190] on span "⚠️Este menu só irá aparecer no App, caso a escola/unidade, realizar a liberação…" at bounding box center [404, 177] width 453 height 26
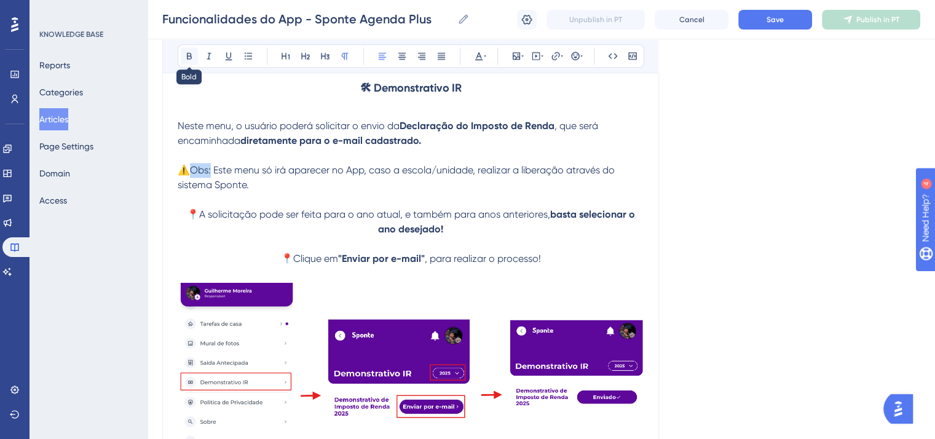
click at [192, 60] on icon at bounding box center [189, 56] width 10 height 10
click at [570, 60] on button at bounding box center [575, 55] width 17 height 17
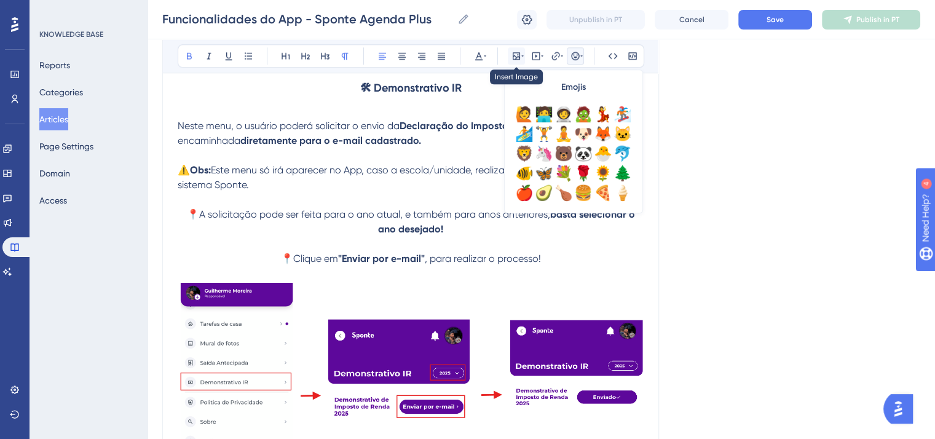
scroll to position [184, 0]
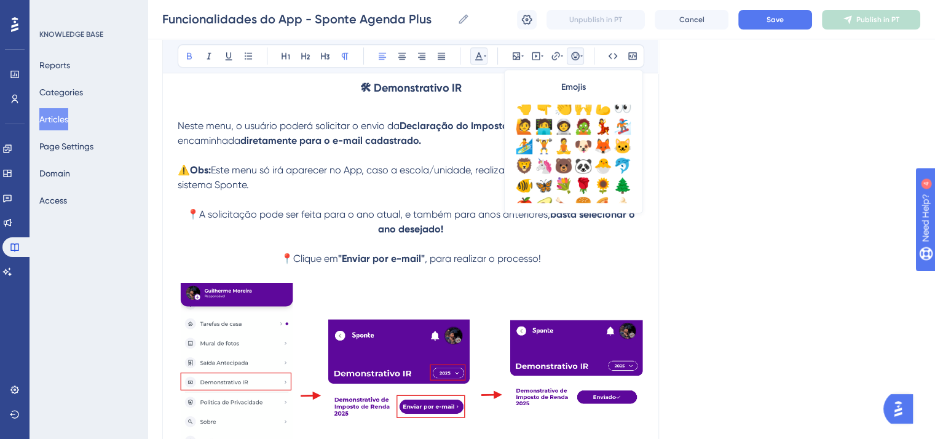
click at [486, 58] on button at bounding box center [478, 55] width 17 height 17
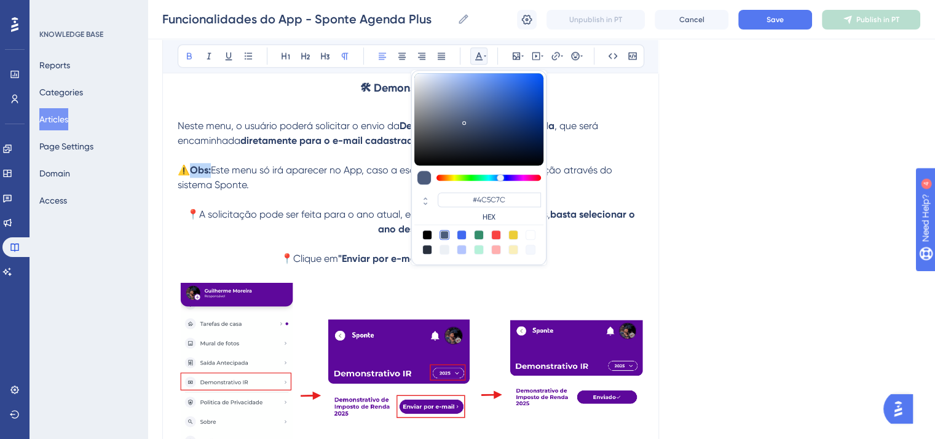
click at [497, 234] on div at bounding box center [496, 235] width 10 height 10
type input "#F84343"
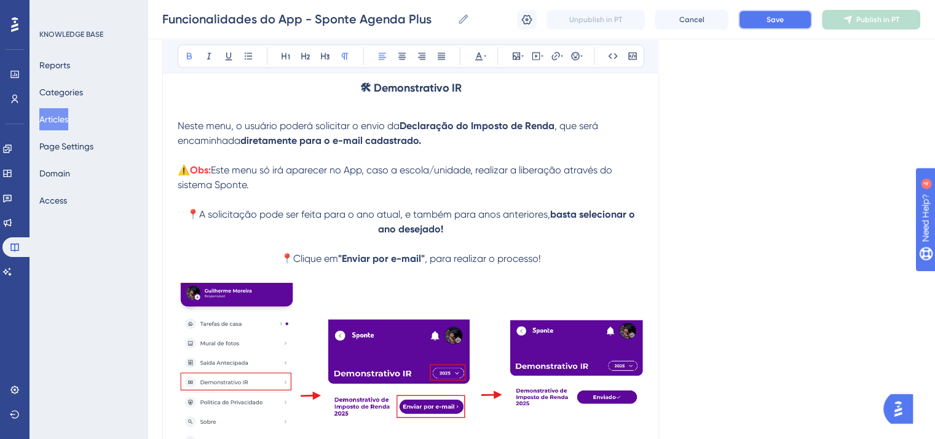
click at [763, 19] on button "Save" at bounding box center [775, 20] width 74 height 20
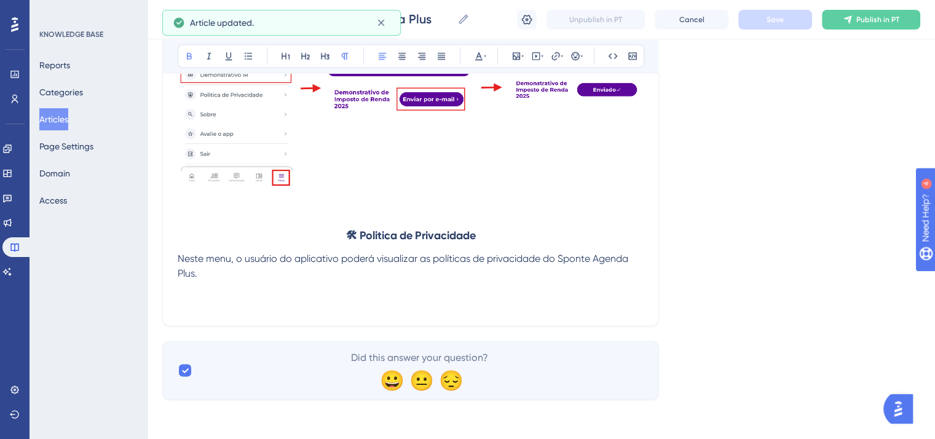
scroll to position [15739, 0]
click at [254, 281] on p at bounding box center [411, 288] width 466 height 15
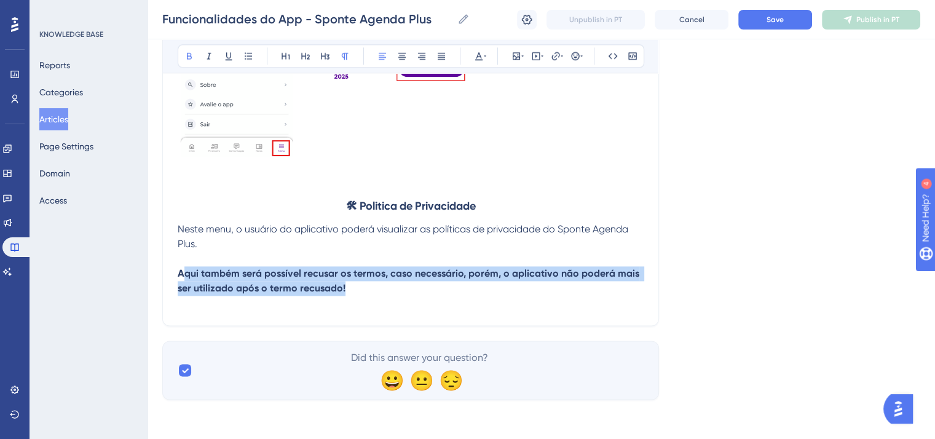
drag, startPoint x: 181, startPoint y: 303, endPoint x: 369, endPoint y: 323, distance: 188.5
click at [351, 296] on p "Aqui também será possível recusar os termos, caso necessário, porém, o aplicati…" at bounding box center [411, 280] width 466 height 29
click at [369, 296] on p "Aqui também será possível recusar os termos, caso necessário, porém, o aplicati…" at bounding box center [411, 280] width 466 height 29
click at [361, 296] on p "Aqui também será possível recusar os termos, caso necessário, porém, o aplicati…" at bounding box center [411, 280] width 466 height 29
drag, startPoint x: 349, startPoint y: 323, endPoint x: 171, endPoint y: 305, distance: 178.5
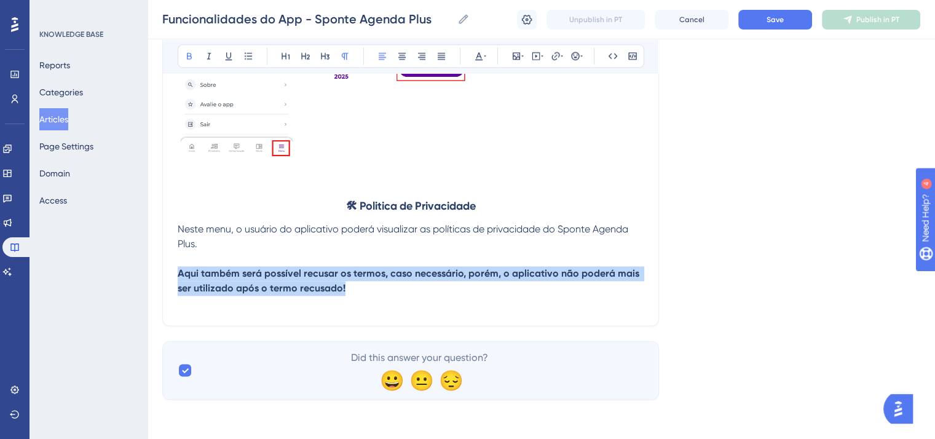
click at [193, 55] on icon at bounding box center [189, 56] width 10 height 10
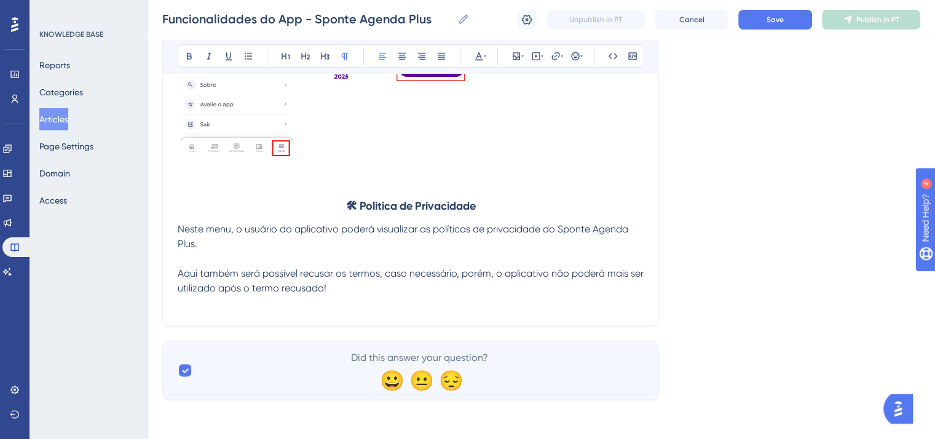
click at [178, 294] on span "Aqui também será possível recusar os termos, caso necessário, porém, o aplicati…" at bounding box center [412, 280] width 468 height 26
click at [575, 55] on icon at bounding box center [575, 56] width 10 height 10
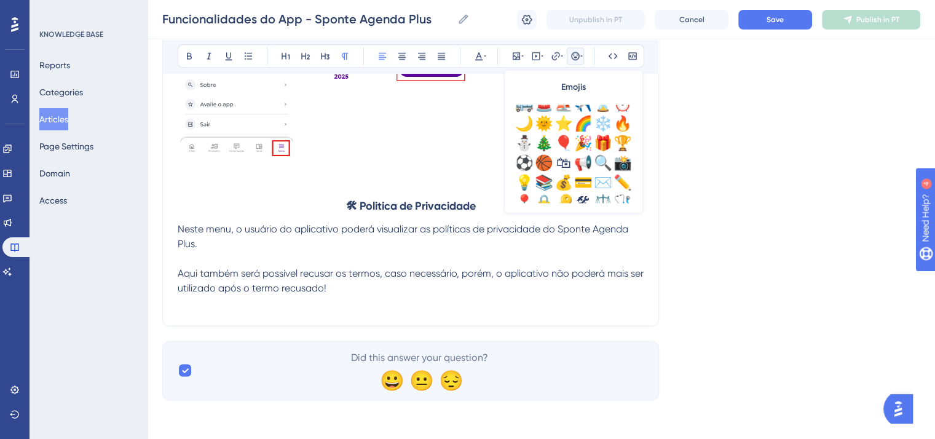
scroll to position [430, 0]
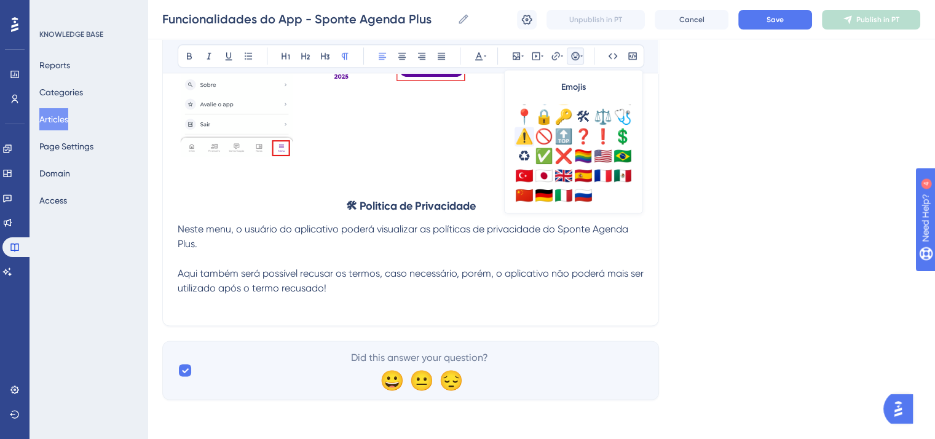
click at [526, 128] on div "⚠️" at bounding box center [524, 137] width 20 height 20
click at [524, 114] on div "📍" at bounding box center [524, 117] width 20 height 20
click at [182, 294] on span "⚠️📍Aqui também será possível recusar os termos, caso necessário, porém, o aplic…" at bounding box center [405, 280] width 454 height 26
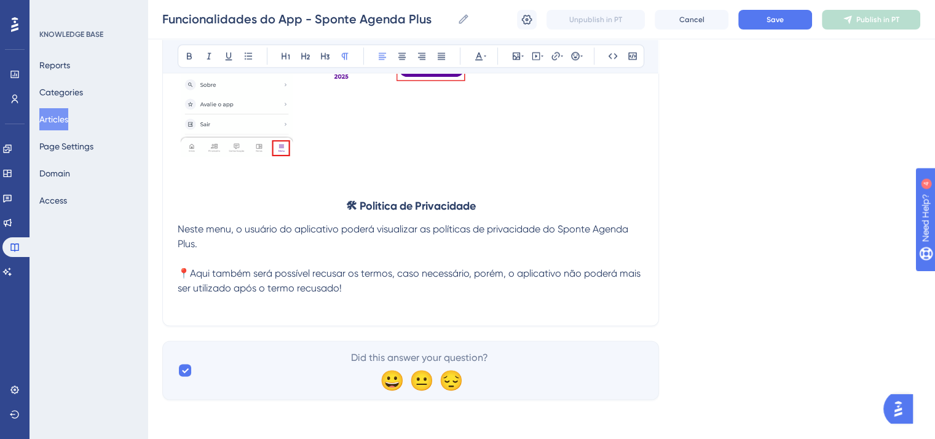
click at [758, 19] on button "Save" at bounding box center [775, 20] width 74 height 20
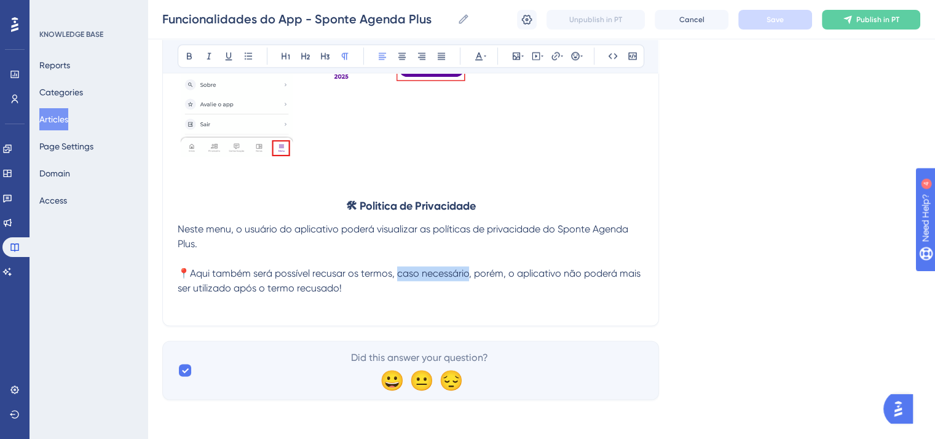
drag, startPoint x: 398, startPoint y: 307, endPoint x: 467, endPoint y: 305, distance: 68.8
click at [467, 294] on span "📍Aqui também será possível recusar os termos, caso necessário, porém, o aplicat…" at bounding box center [410, 280] width 465 height 26
copy span "aso necessário,"
click at [313, 294] on span "📍Aqui também será possível recusar os termos, caso necessário, porém, o aplicat…" at bounding box center [410, 280] width 465 height 26
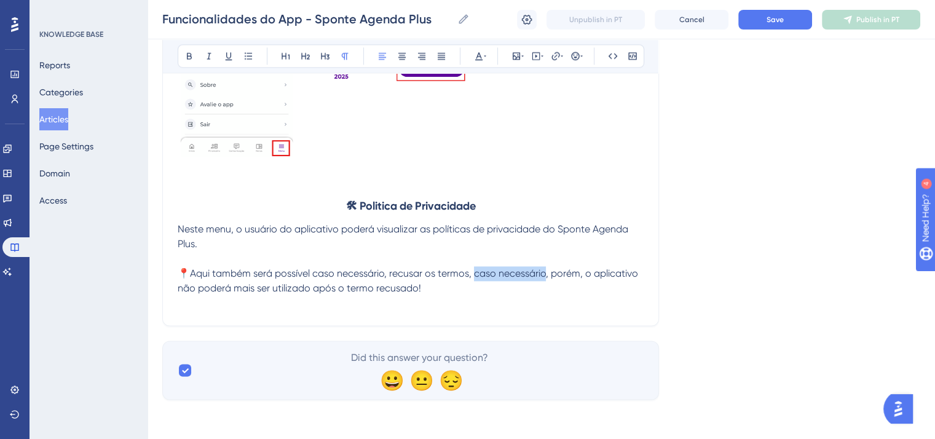
drag, startPoint x: 477, startPoint y: 305, endPoint x: 545, endPoint y: 305, distance: 68.2
click at [545, 294] on span "📍Aqui também será possível caso necessário, recusar os termos, caso necessário,…" at bounding box center [409, 280] width 463 height 26
click at [774, 23] on span "Save" at bounding box center [774, 20] width 17 height 10
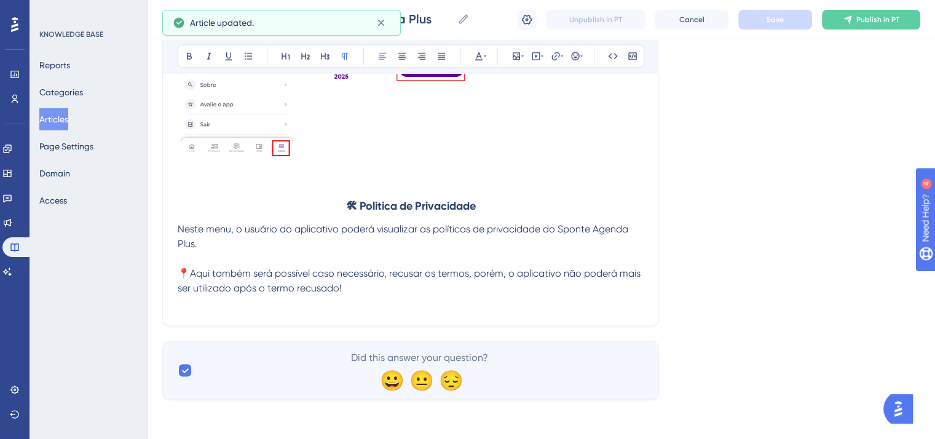
click at [390, 296] on p "📍Aqui também será possível caso necessário, recusar os termos, porém, o aplicat…" at bounding box center [411, 280] width 466 height 29
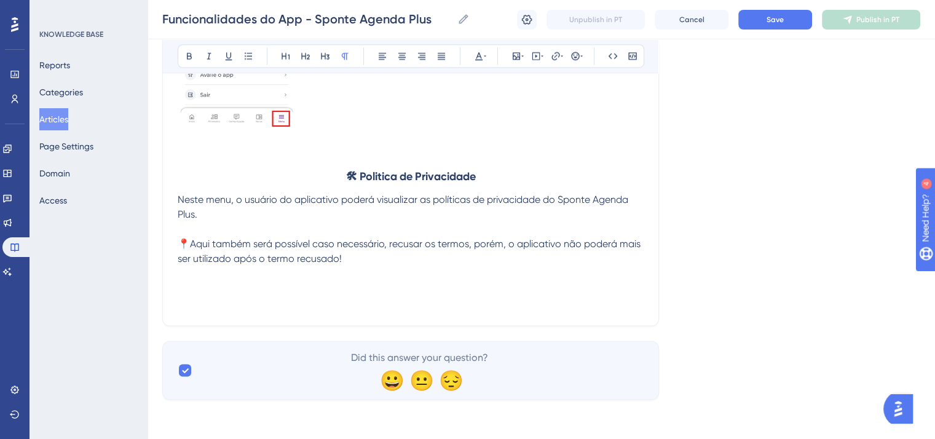
scroll to position [15798, 0]
click at [336, 306] on p at bounding box center [411, 303] width 466 height 15
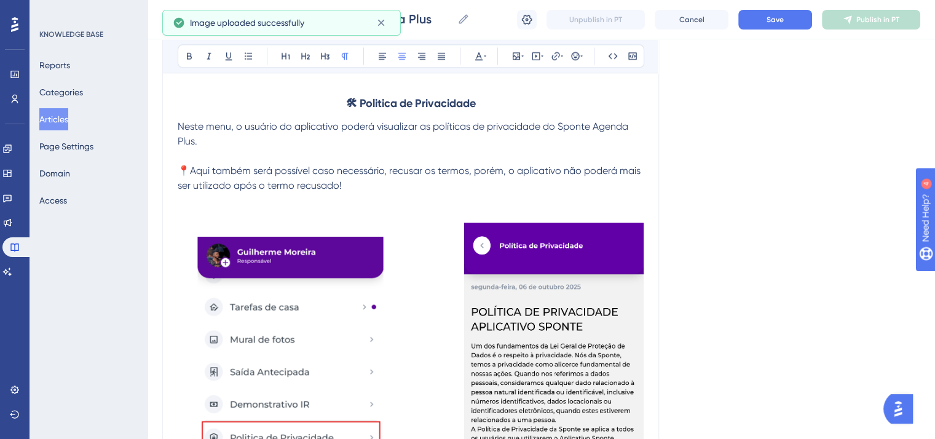
scroll to position [16043, 0]
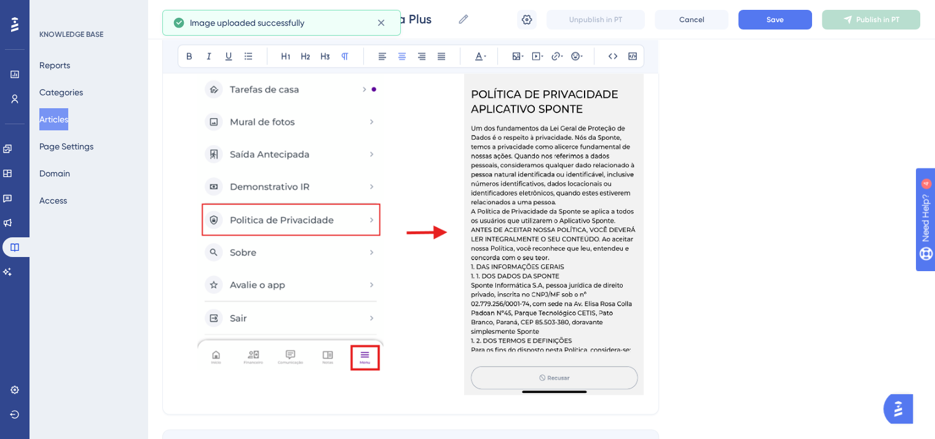
click at [501, 318] on img at bounding box center [411, 200] width 466 height 390
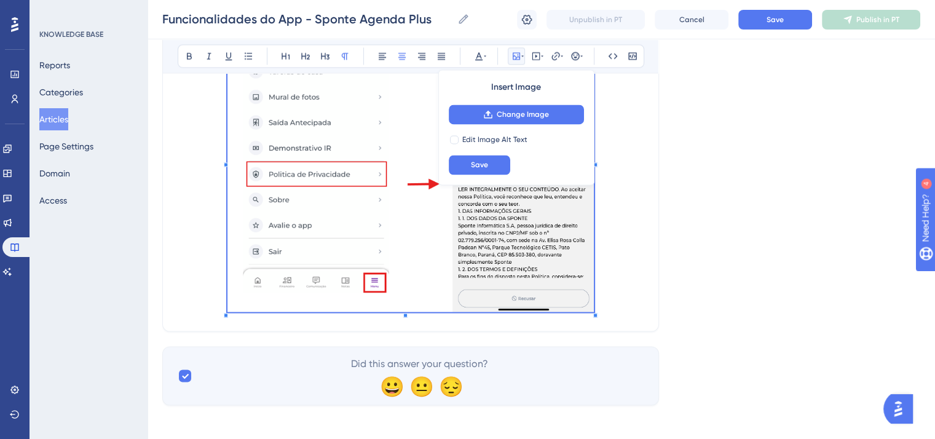
click at [543, 254] on span at bounding box center [410, 160] width 366 height 311
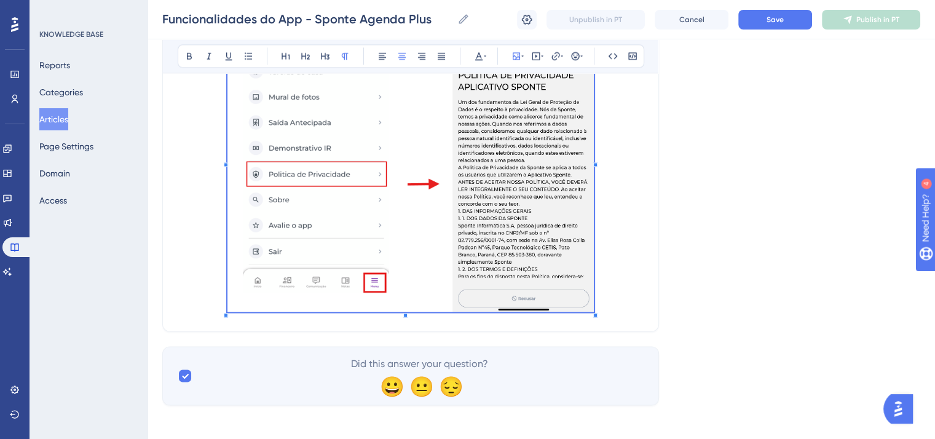
click at [610, 289] on p at bounding box center [411, 160] width 466 height 311
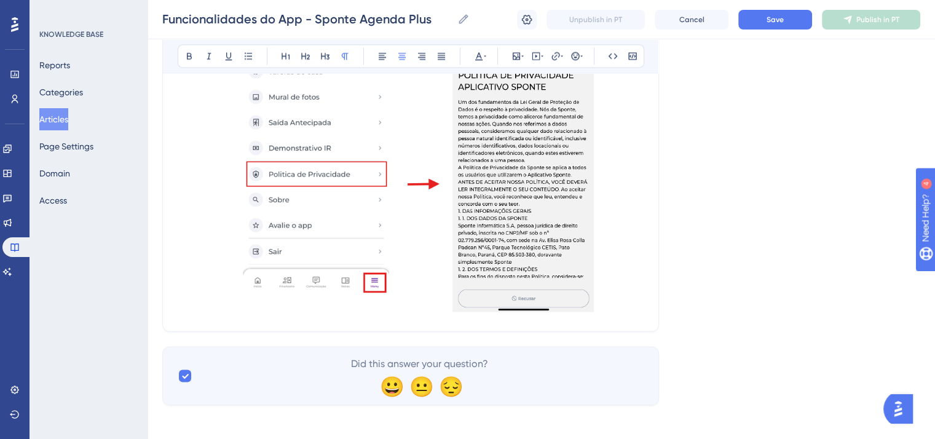
scroll to position [15859, 0]
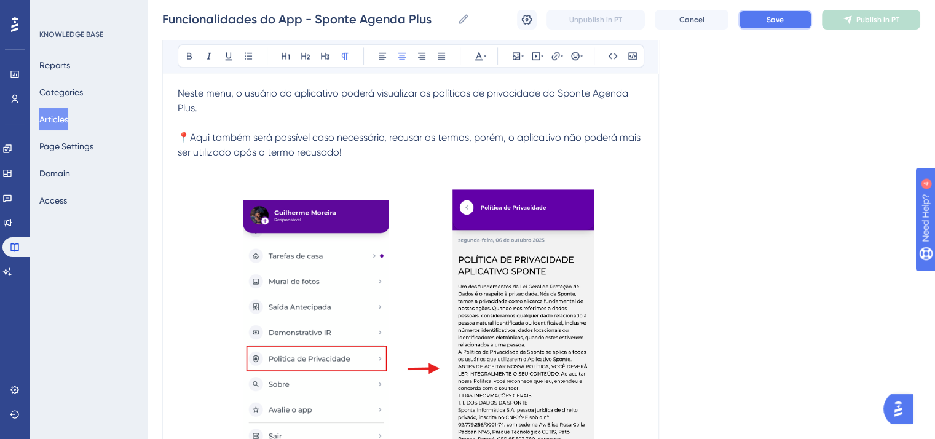
click at [758, 18] on button "Save" at bounding box center [775, 20] width 74 height 20
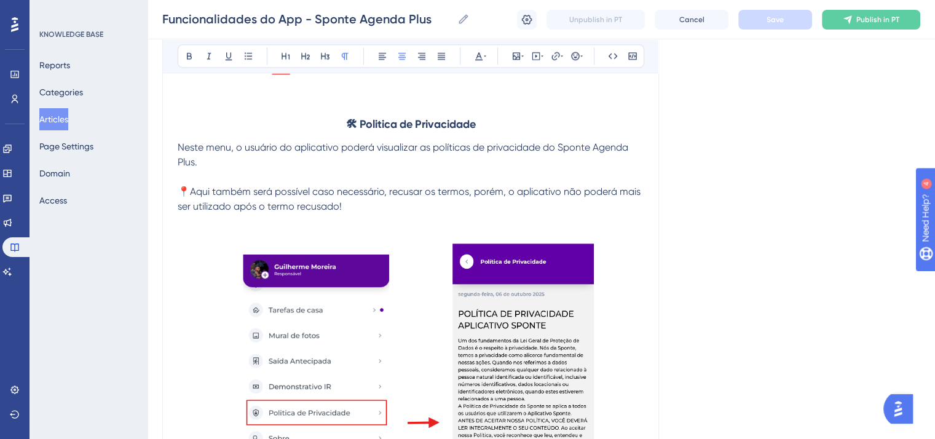
scroll to position [15786, 0]
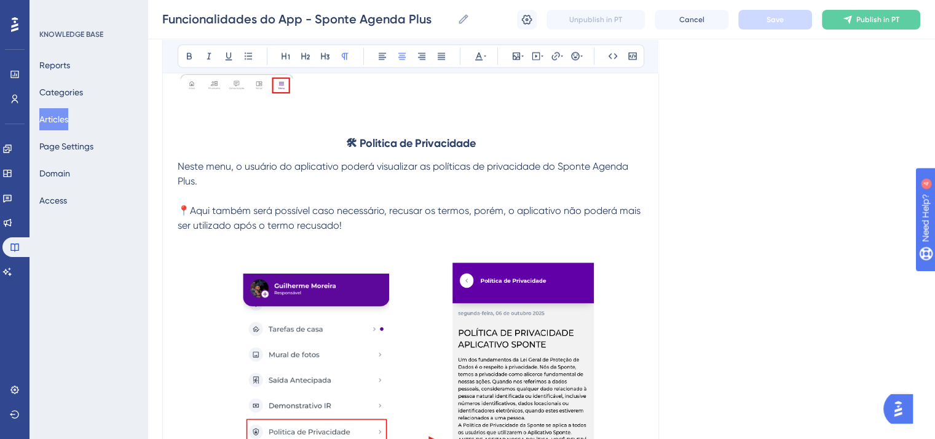
click at [358, 248] on p at bounding box center [411, 240] width 466 height 15
click at [235, 189] on p "Neste menu, o usuário do aplicativo poderá visualizar as políticas de privacida…" at bounding box center [411, 173] width 466 height 29
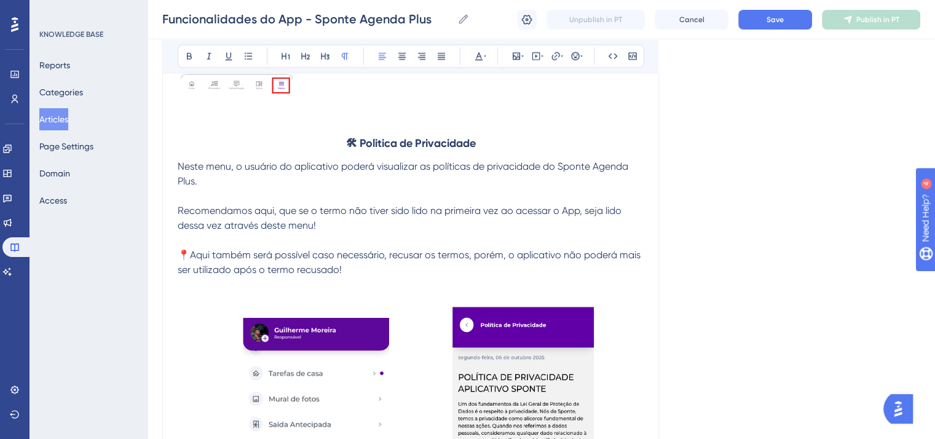
click at [179, 231] on span "Recomendamos aqui, que se o termo não tiver sido lido na primeira vez ao acessa…" at bounding box center [401, 218] width 446 height 26
click at [583, 53] on button at bounding box center [575, 55] width 17 height 17
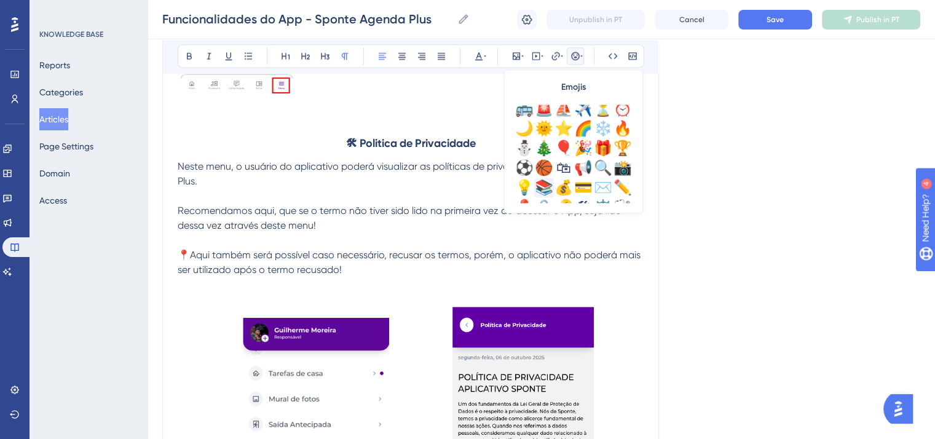
scroll to position [369, 0]
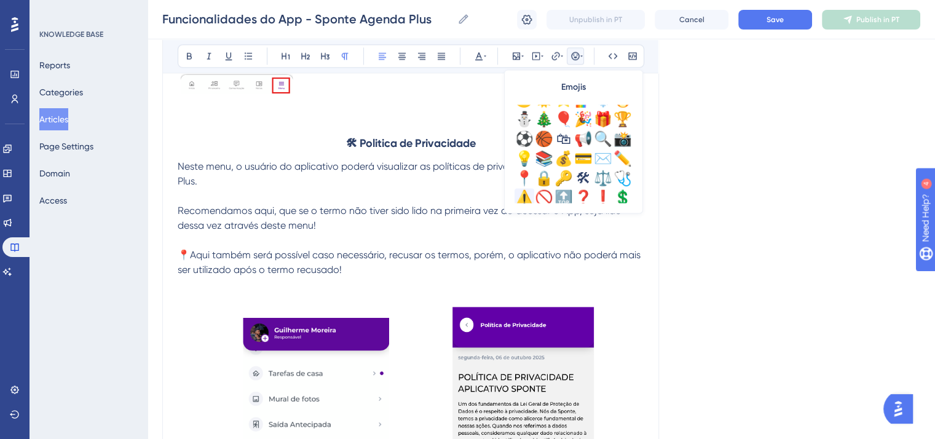
click at [529, 190] on div "⚠️" at bounding box center [524, 198] width 20 height 20
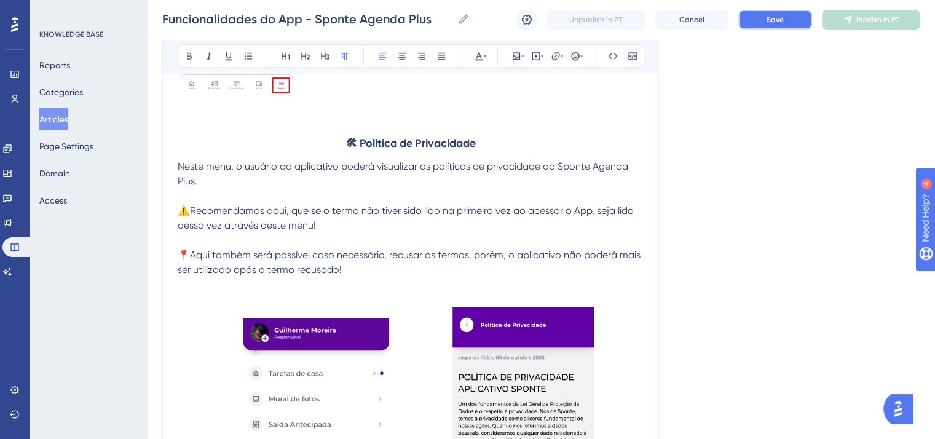
click at [790, 23] on button "Save" at bounding box center [775, 20] width 74 height 20
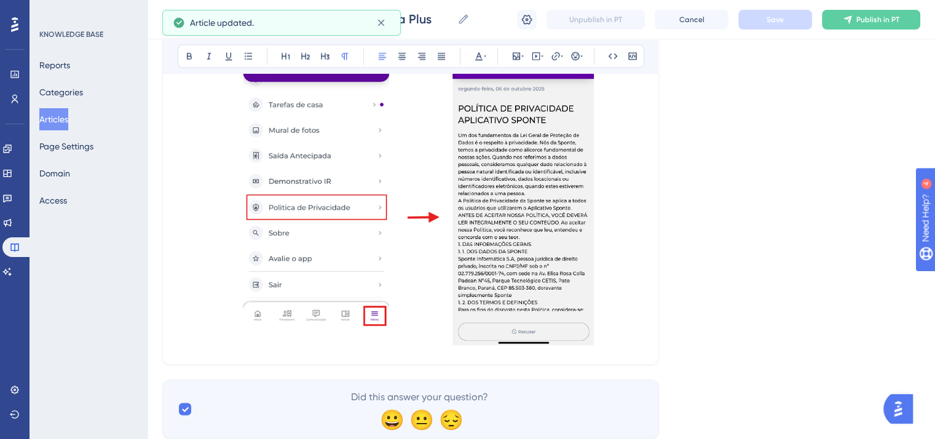
scroll to position [16138, 0]
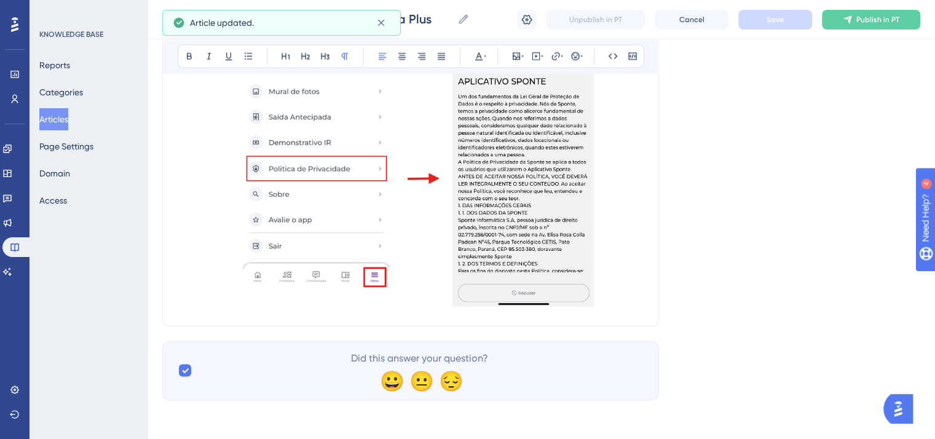
click at [613, 281] on p at bounding box center [411, 154] width 466 height 311
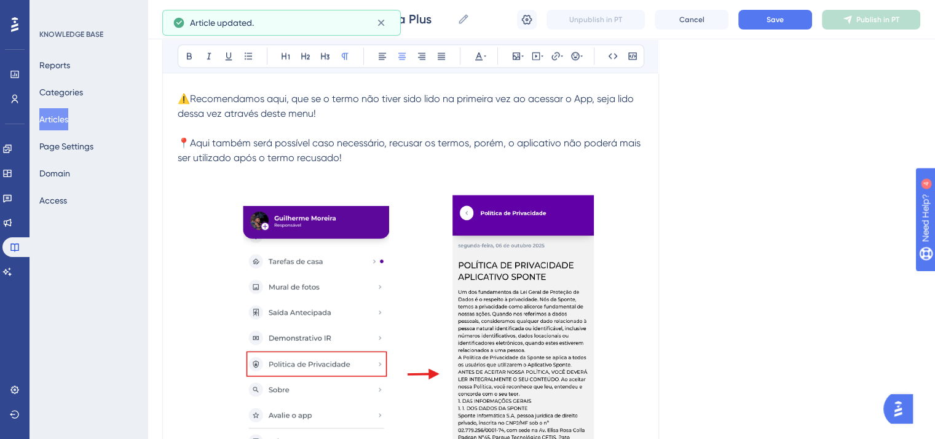
scroll to position [15892, 0]
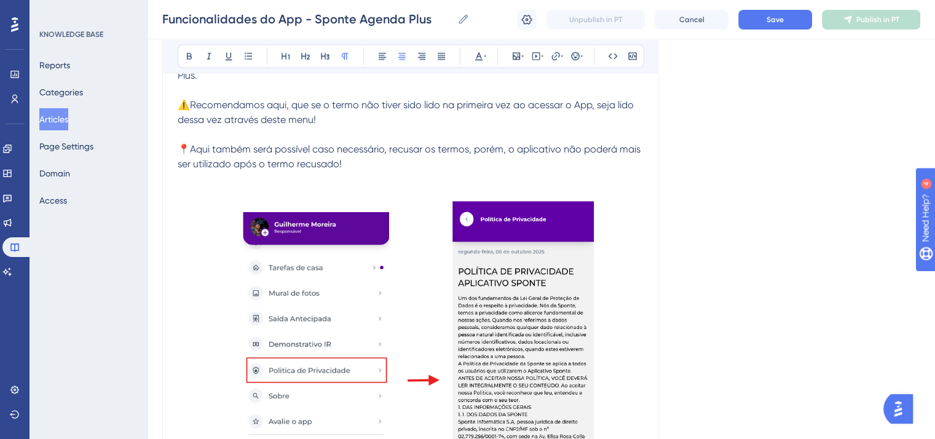
click at [413, 44] on strong "🛠 Politica de Privacidade" at bounding box center [411, 38] width 130 height 14
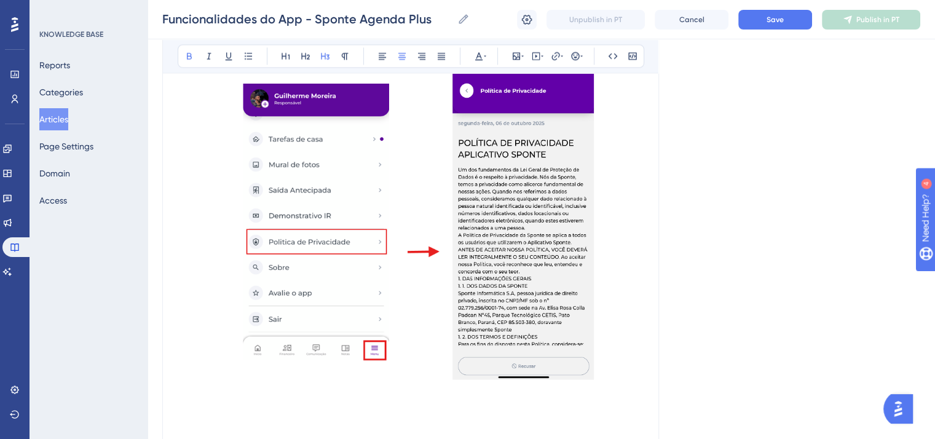
scroll to position [16197, 0]
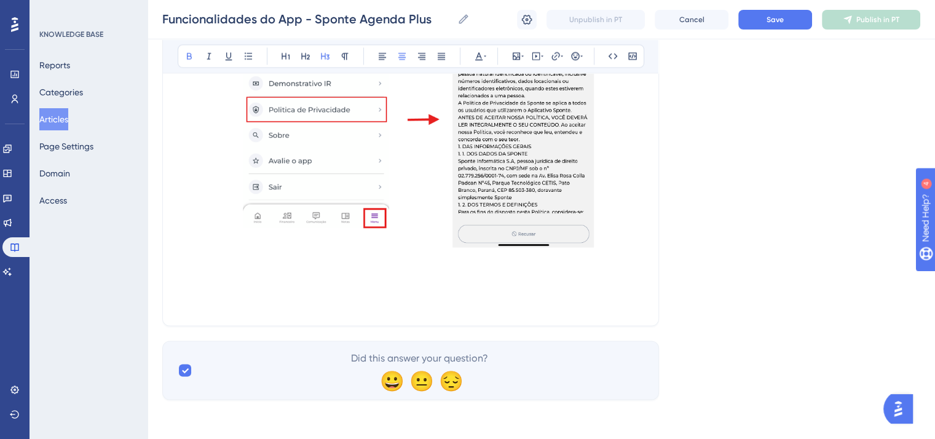
click at [363, 299] on p at bounding box center [411, 303] width 466 height 15
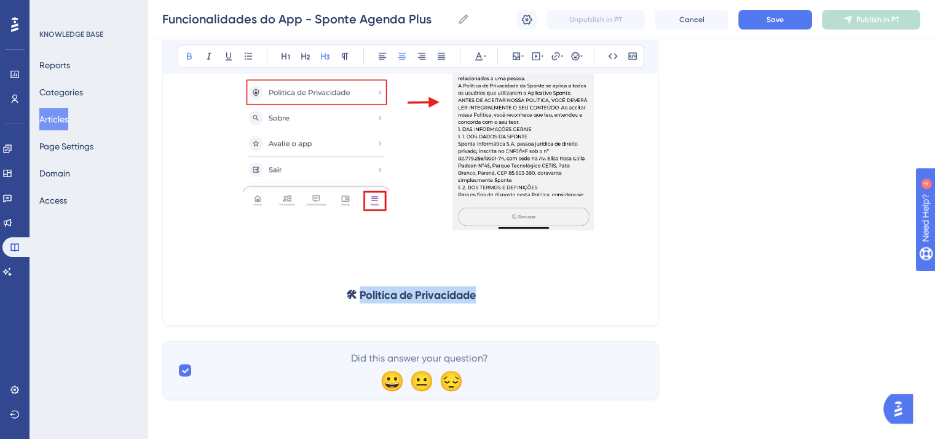
drag, startPoint x: 359, startPoint y: 312, endPoint x: 518, endPoint y: 315, distance: 158.6
click at [518, 310] on h3 "🛠 Politica de Privacidade" at bounding box center [411, 294] width 466 height 32
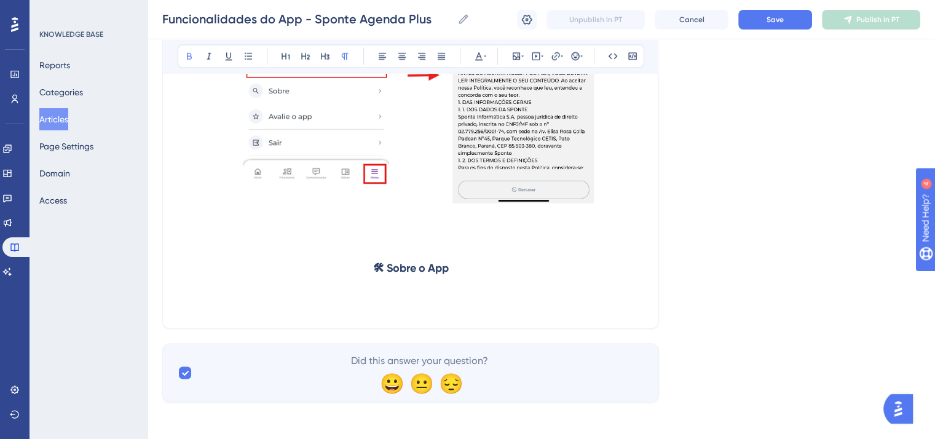
click at [253, 313] on p at bounding box center [411, 305] width 466 height 15
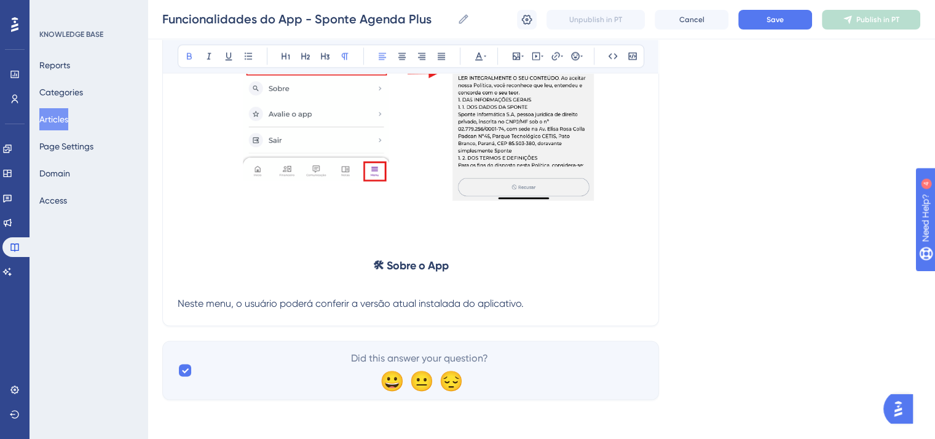
scroll to position [16243, 0]
click at [519, 303] on span "Neste menu, o usuário poderá conferir a versão atual instalada do aplicativo." at bounding box center [351, 303] width 346 height 12
click at [521, 304] on span "Neste menu, o usuário poderá conferir a versão atual instalada do aplicativo." at bounding box center [351, 303] width 346 height 12
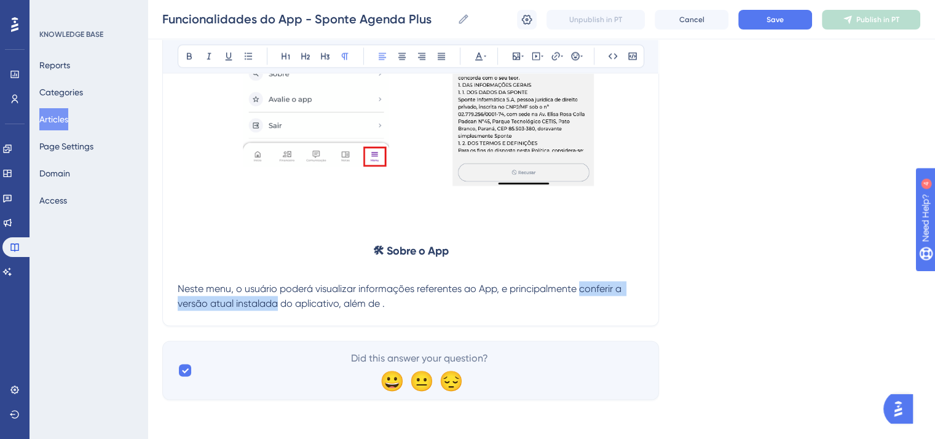
drag, startPoint x: 580, startPoint y: 304, endPoint x: 275, endPoint y: 315, distance: 305.0
click at [275, 308] on span "Neste menu, o usuário poderá visualizar informações referentes ao App, e princi…" at bounding box center [401, 295] width 446 height 26
click at [192, 61] on button at bounding box center [189, 55] width 17 height 17
click at [424, 310] on p "Neste menu, o usuário poderá visualizar informações referentes ao App, e princi…" at bounding box center [411, 295] width 466 height 29
drag, startPoint x: 381, startPoint y: 323, endPoint x: 348, endPoint y: 322, distance: 32.6
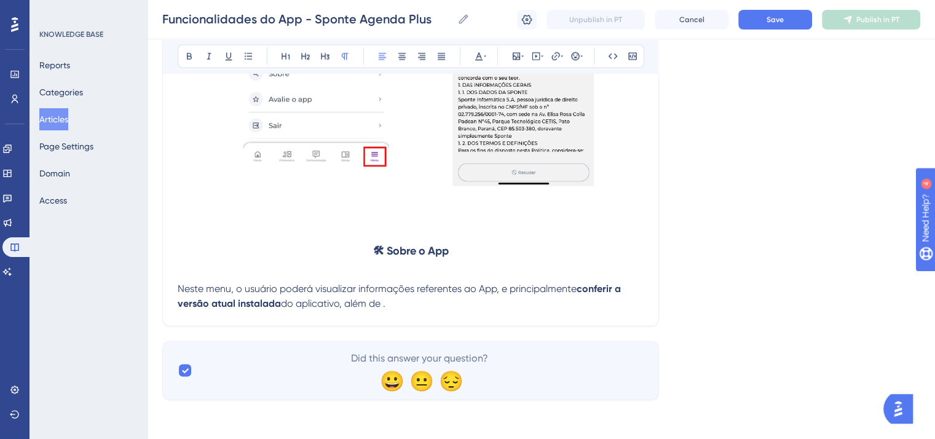
click at [348, 310] on p "Neste menu, o usuário poderá visualizar informações referentes ao App, e princi…" at bounding box center [411, 295] width 466 height 29
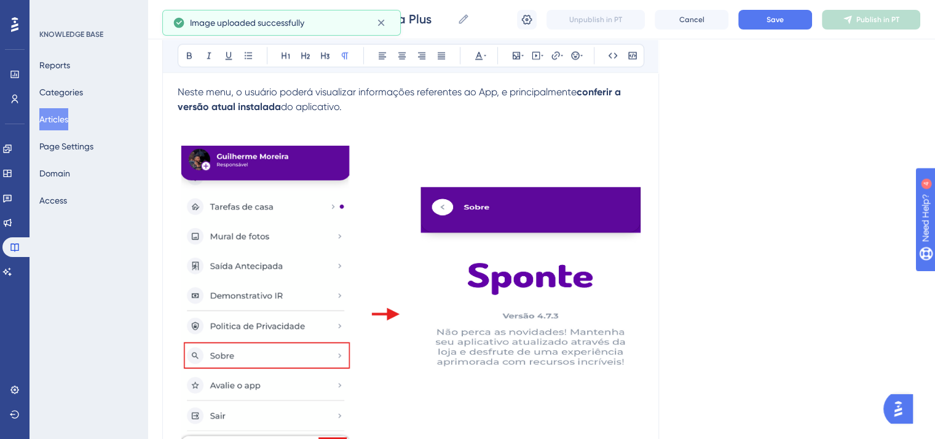
scroll to position [16488, 0]
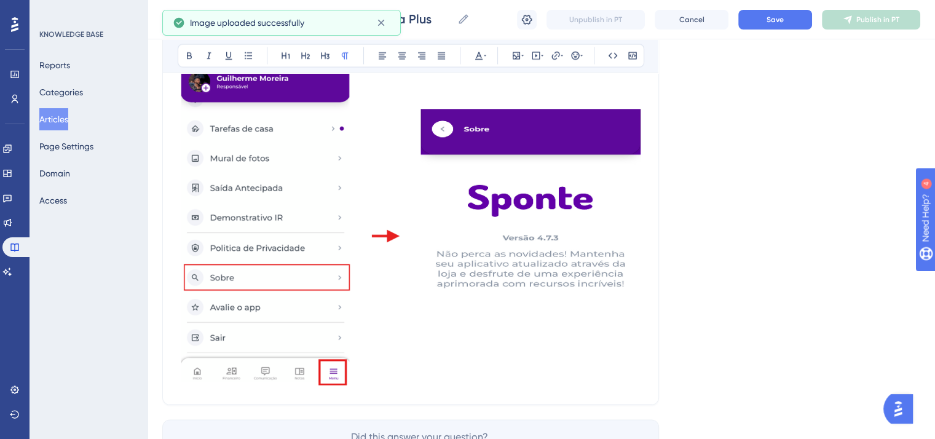
click at [479, 295] on img at bounding box center [411, 226] width 466 height 320
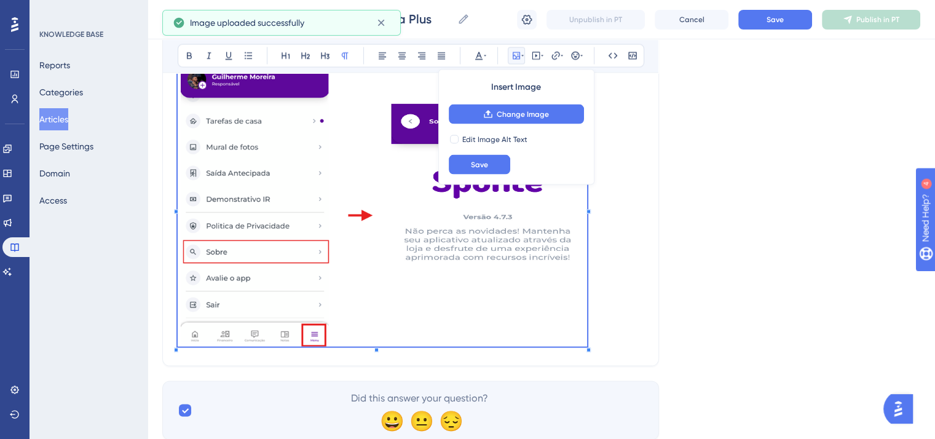
click at [586, 351] on span at bounding box center [382, 208] width 409 height 285
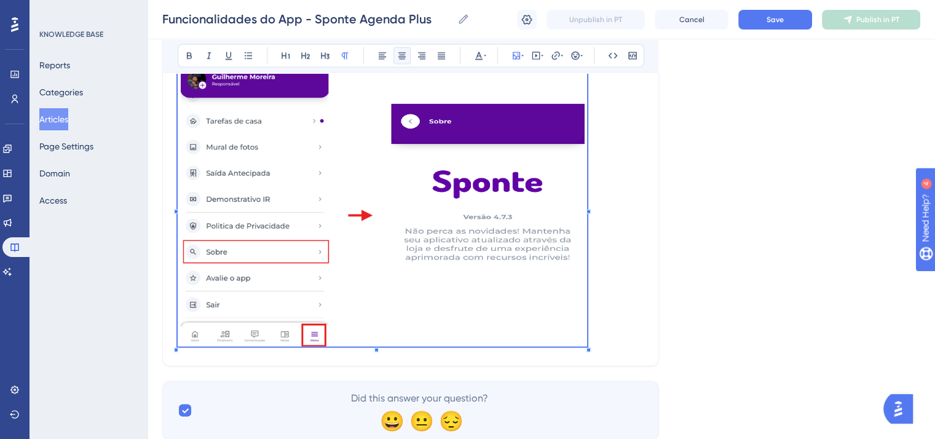
click at [398, 58] on icon at bounding box center [402, 56] width 10 height 10
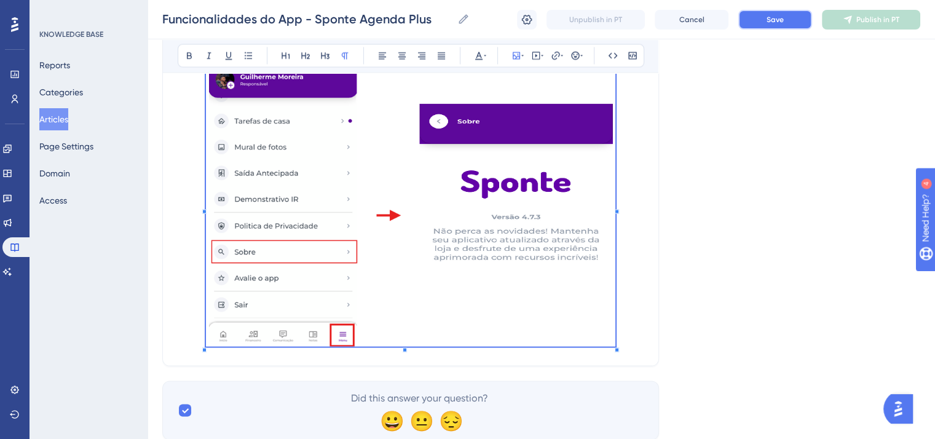
click at [787, 20] on button "Save" at bounding box center [775, 20] width 74 height 20
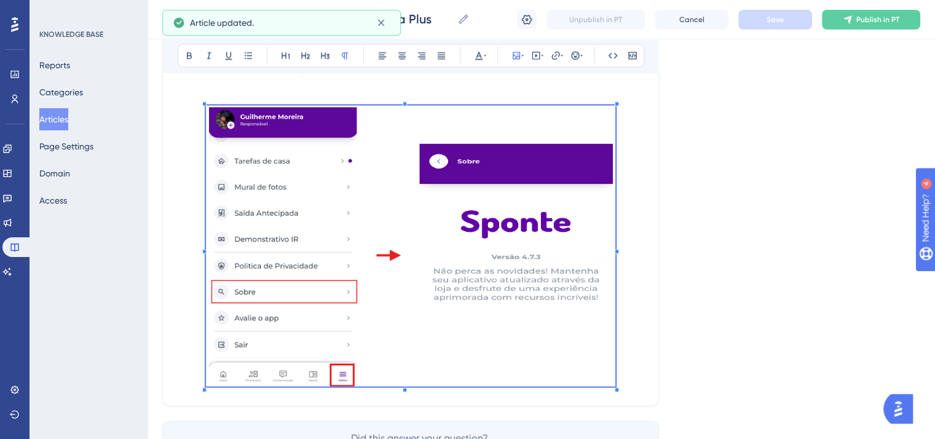
scroll to position [16426, 0]
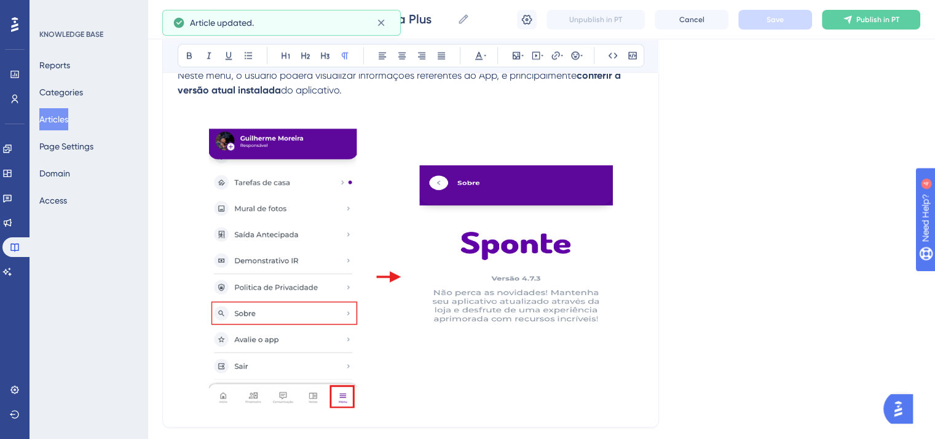
click at [405, 112] on p at bounding box center [411, 105] width 466 height 15
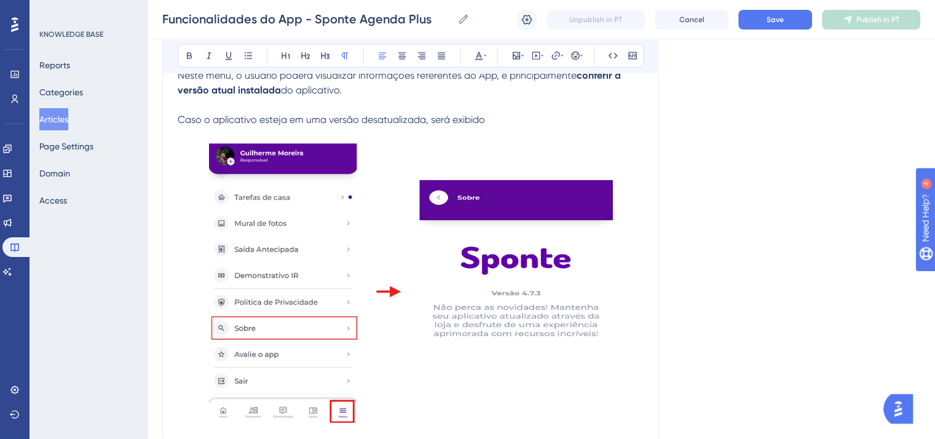
click at [512, 127] on p "Caso o aplicativo esteja em uma versão desatualizada, será exibido" at bounding box center [411, 119] width 466 height 15
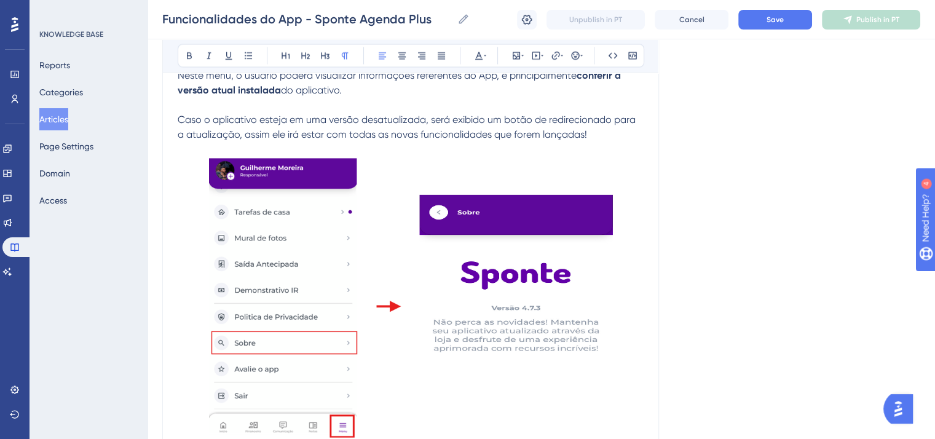
click at [529, 140] on span "Caso o aplicativo esteja em uma versão desatualizada, será exibido um botão de …" at bounding box center [408, 127] width 460 height 26
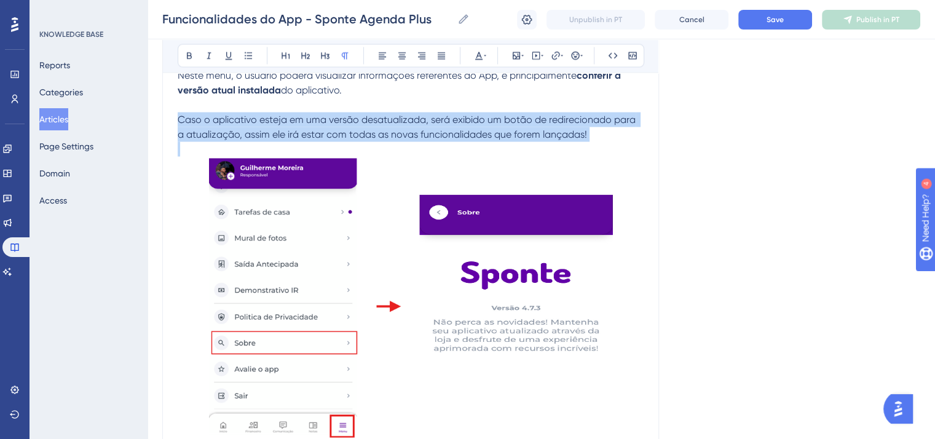
click at [529, 140] on span "Caso o aplicativo esteja em uma versão desatualizada, será exibido um botão de …" at bounding box center [408, 127] width 460 height 26
click at [401, 57] on icon at bounding box center [401, 56] width 7 height 7
click at [788, 18] on button "Save" at bounding box center [775, 20] width 74 height 20
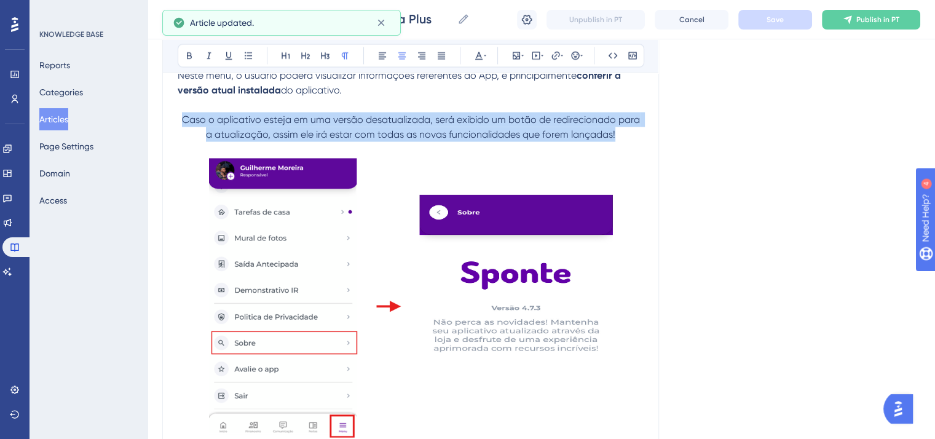
click at [198, 140] on span "Caso o aplicativo esteja em uma versão desatualizada, será exibido um botão de …" at bounding box center [412, 127] width 460 height 26
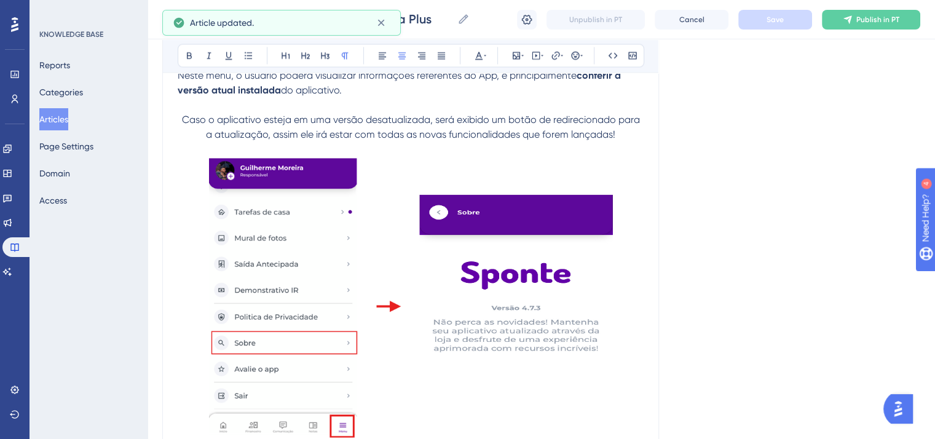
click at [184, 140] on span "Caso o aplicativo esteja em uma versão desatualizada, será exibido um botão de …" at bounding box center [412, 127] width 460 height 26
click at [570, 49] on button at bounding box center [575, 55] width 17 height 17
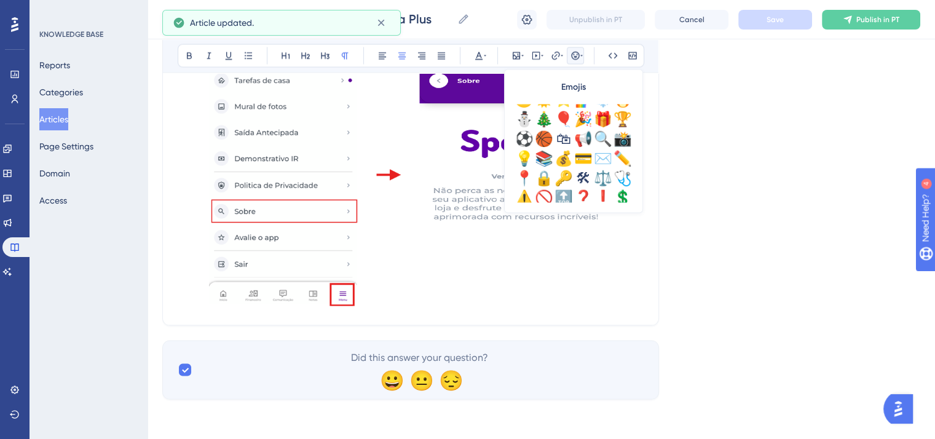
scroll to position [433, 0]
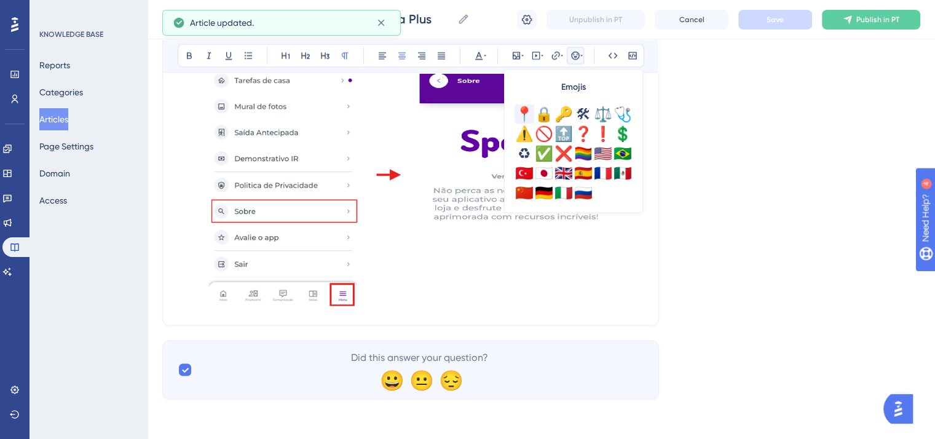
click at [518, 111] on div "📍" at bounding box center [524, 114] width 20 height 20
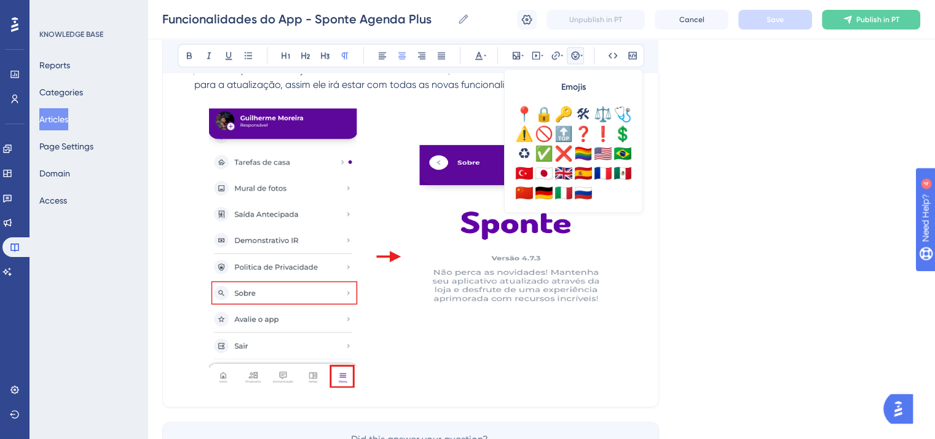
scroll to position [16340, 0]
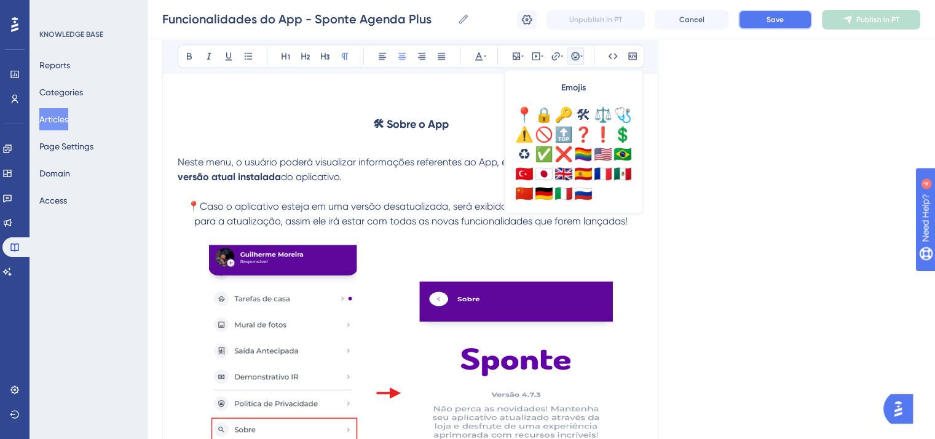
click at [774, 28] on button "Save" at bounding box center [775, 20] width 74 height 20
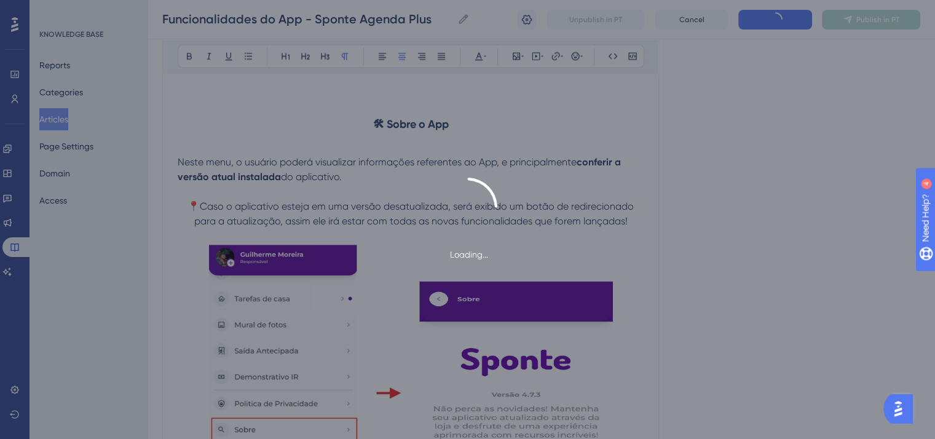
click at [798, 219] on div "Loading..." at bounding box center [467, 220] width 935 height 84
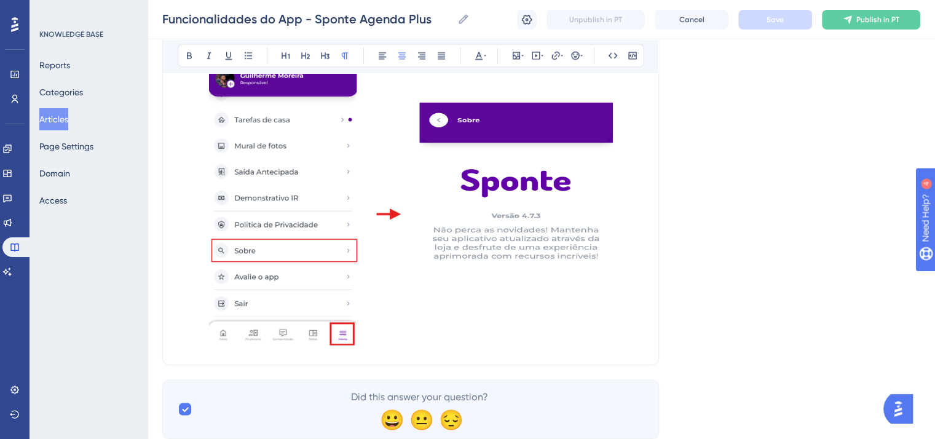
scroll to position [16586, 0]
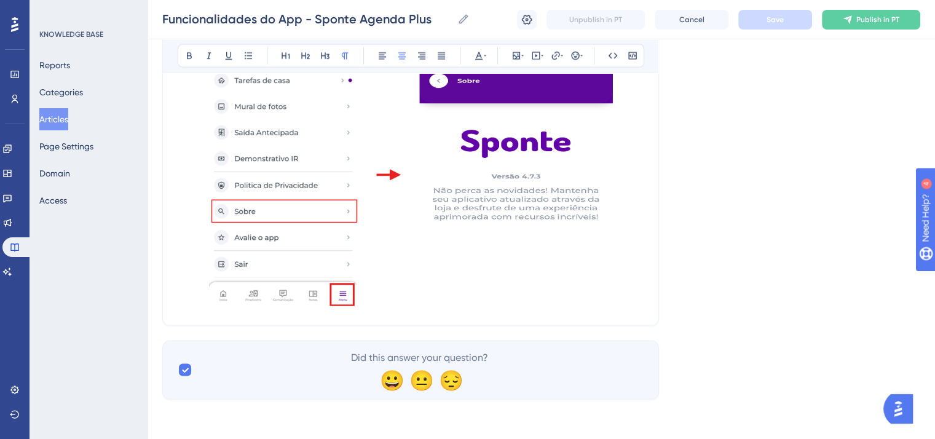
click at [640, 267] on p at bounding box center [411, 167] width 466 height 285
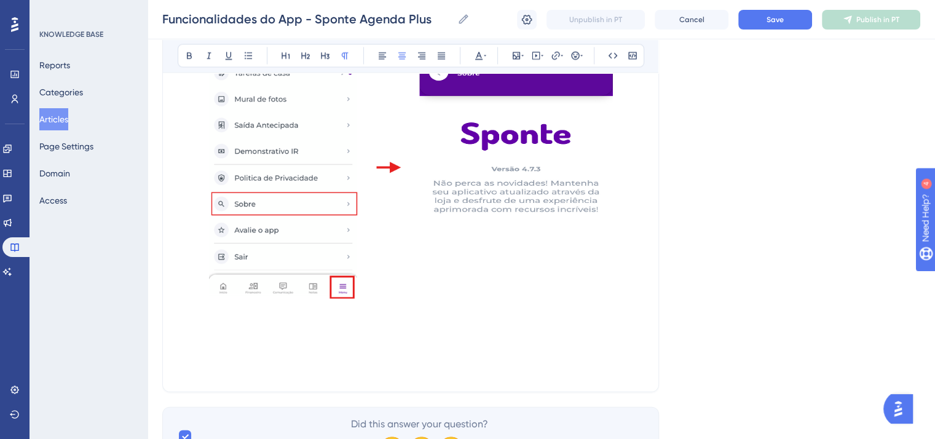
scroll to position [16402, 0]
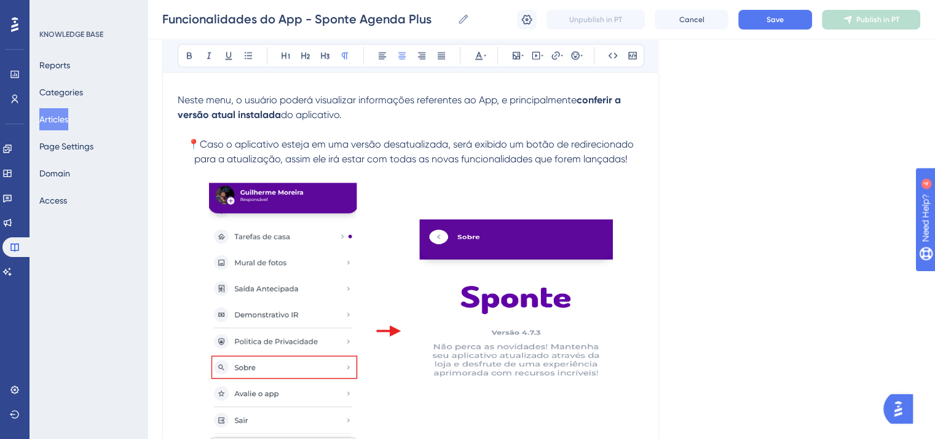
click at [425, 69] on strong "🛠 Sobre o App" at bounding box center [411, 62] width 76 height 14
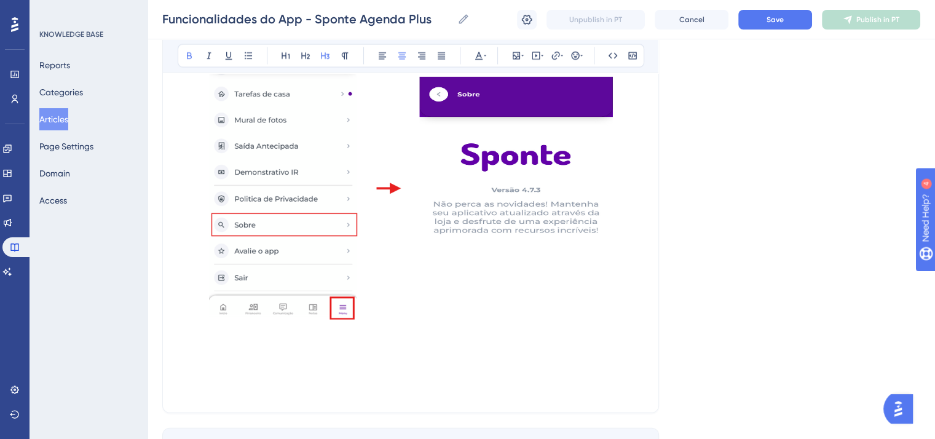
scroll to position [16648, 0]
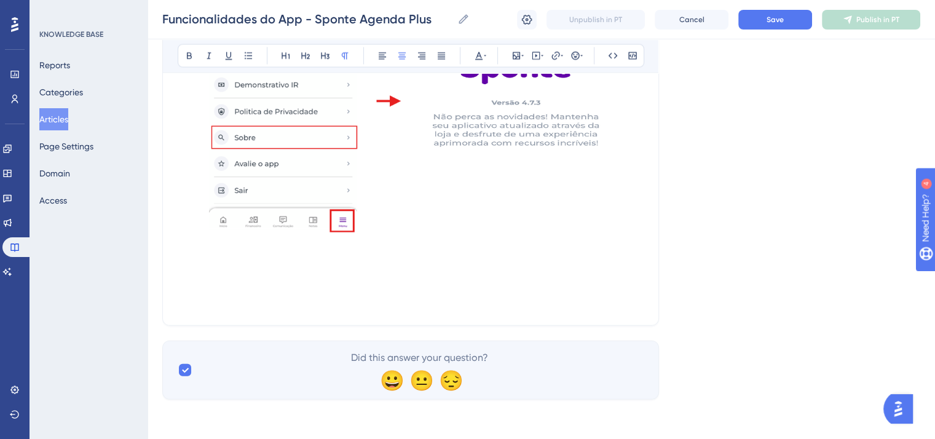
click at [398, 310] on p at bounding box center [411, 303] width 466 height 15
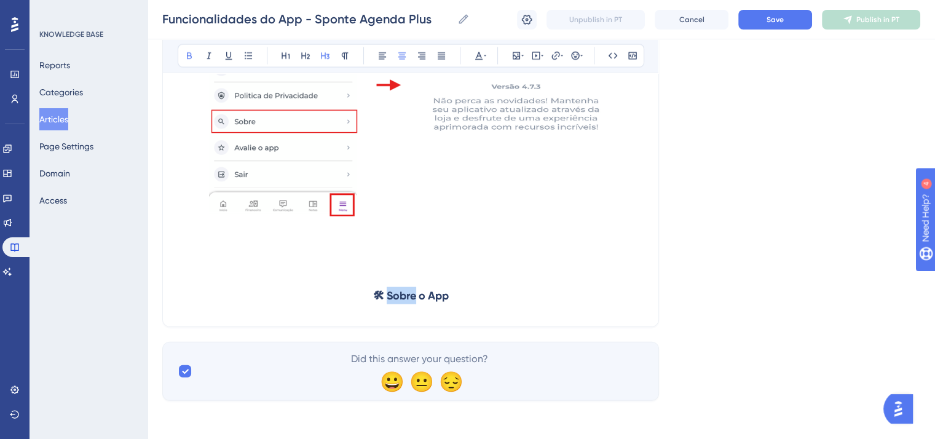
drag, startPoint x: 387, startPoint y: 341, endPoint x: 413, endPoint y: 345, distance: 26.1
click at [413, 302] on strong "🛠 Sobre o App" at bounding box center [411, 296] width 76 height 14
click at [491, 312] on h3 "🛠 Avalie o App" at bounding box center [411, 296] width 466 height 32
click at [763, 26] on button "Save" at bounding box center [775, 20] width 74 height 20
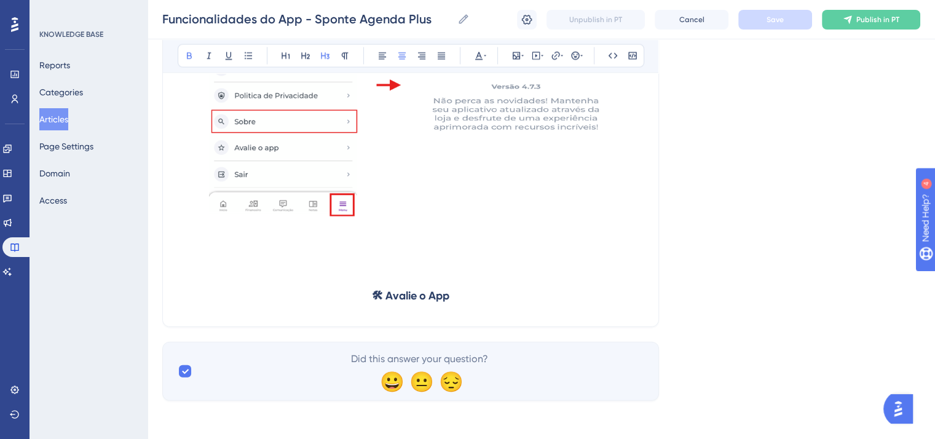
click at [474, 312] on h3 "🛠 Avalie o App" at bounding box center [411, 296] width 466 height 32
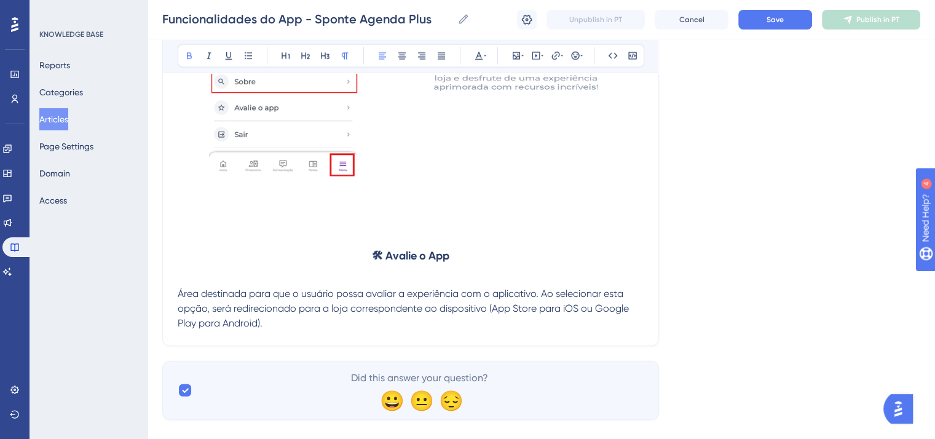
scroll to position [16709, 0]
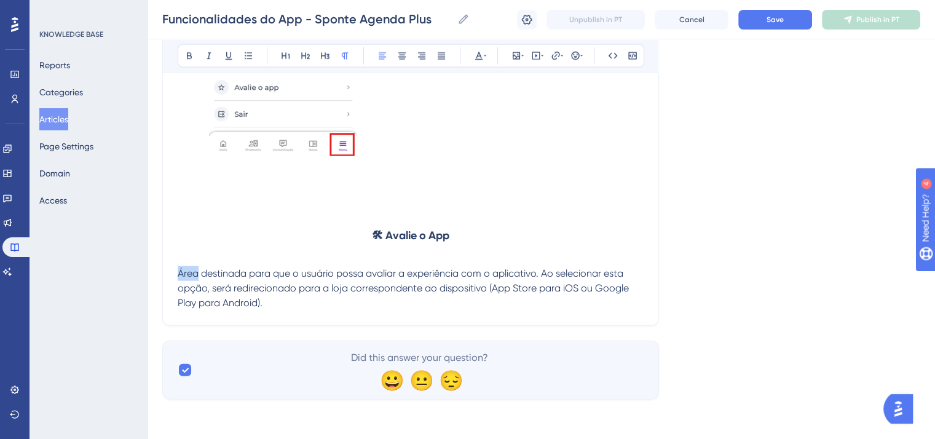
drag, startPoint x: 196, startPoint y: 317, endPoint x: 176, endPoint y: 318, distance: 19.7
click at [776, 16] on span "Save" at bounding box center [774, 20] width 17 height 10
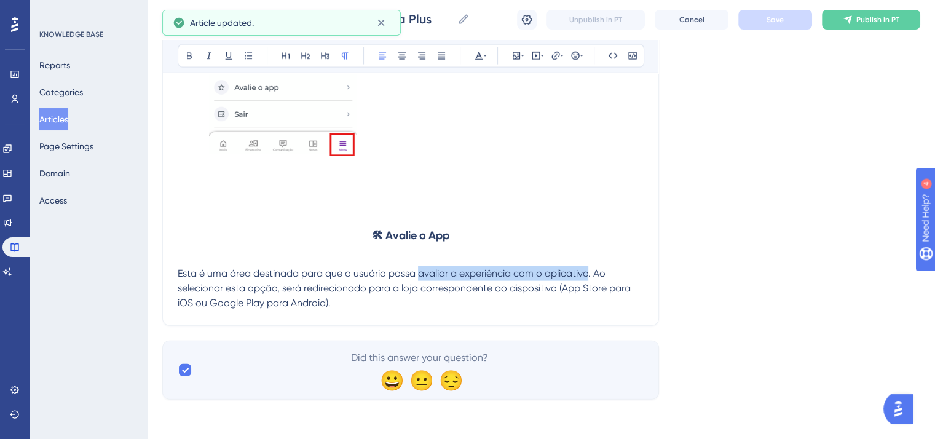
drag, startPoint x: 449, startPoint y: 320, endPoint x: 588, endPoint y: 316, distance: 138.9
click at [588, 308] on span "Esta é uma área destinada para que o usuário possa avaliar a experiência com o …" at bounding box center [405, 287] width 455 height 41
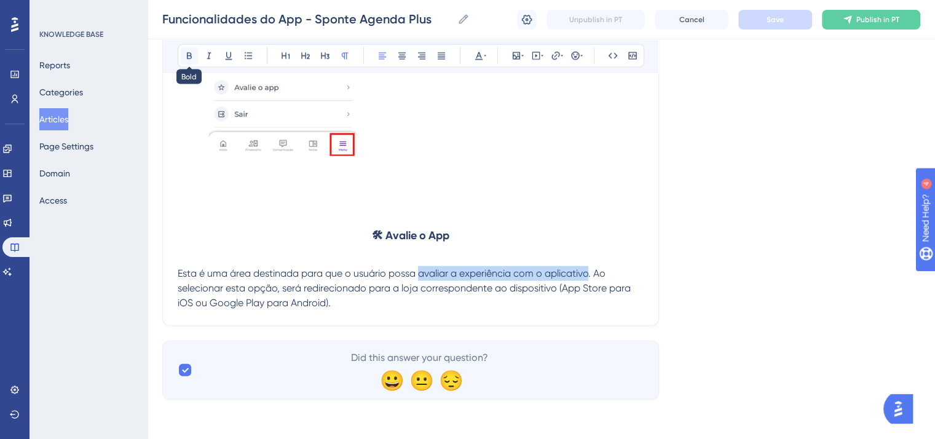
click at [186, 59] on icon at bounding box center [189, 56] width 10 height 10
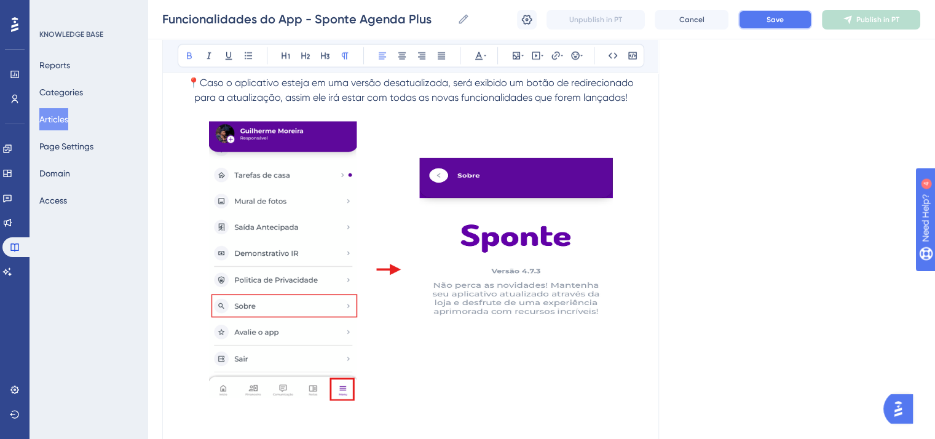
click at [757, 25] on button "Save" at bounding box center [775, 20] width 74 height 20
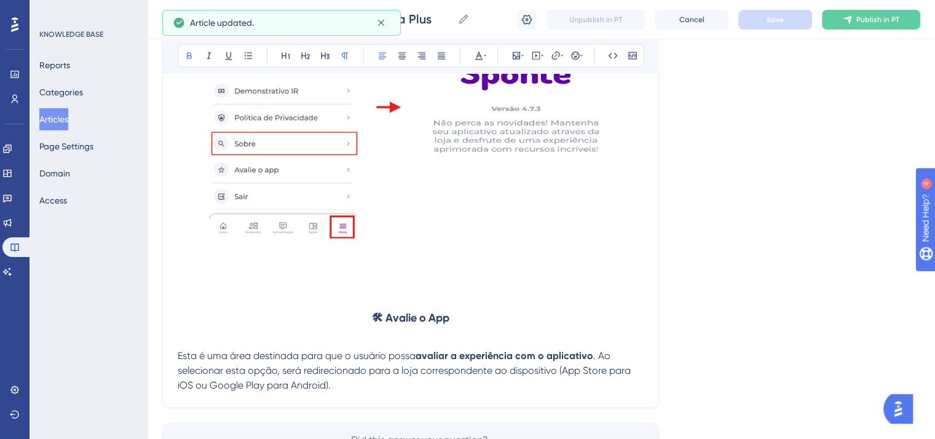
scroll to position [16754, 0]
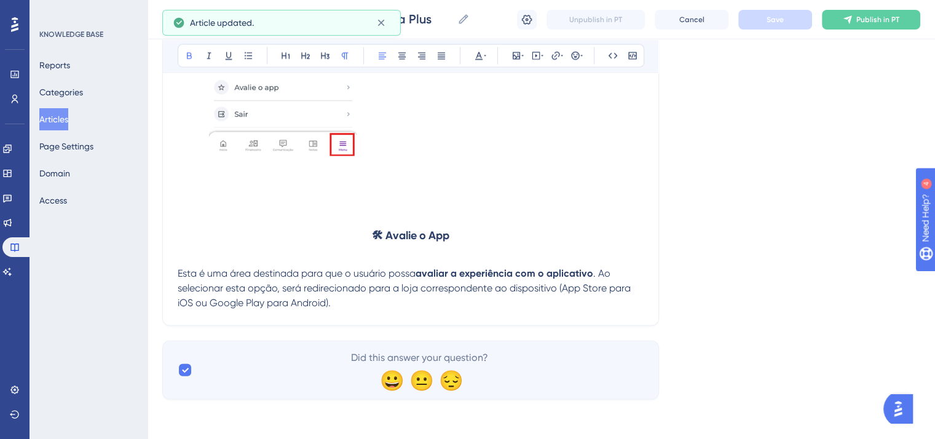
click at [364, 308] on p "Esta é uma área destinada para que o usuário possa avaliar a experiência com o …" at bounding box center [411, 288] width 466 height 44
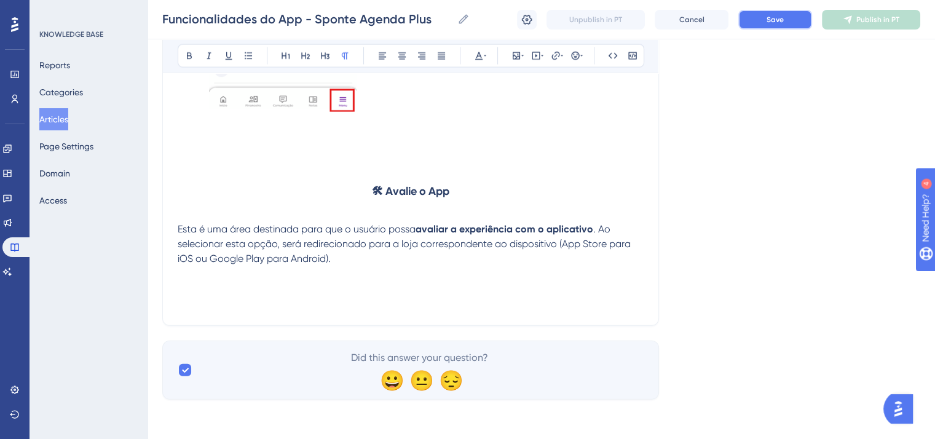
click at [777, 28] on button "Save" at bounding box center [775, 20] width 74 height 20
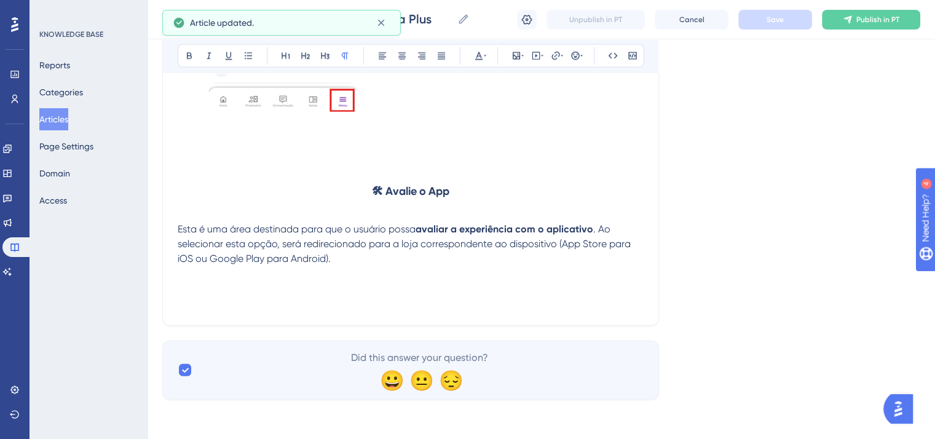
click at [240, 296] on p at bounding box center [411, 288] width 466 height 15
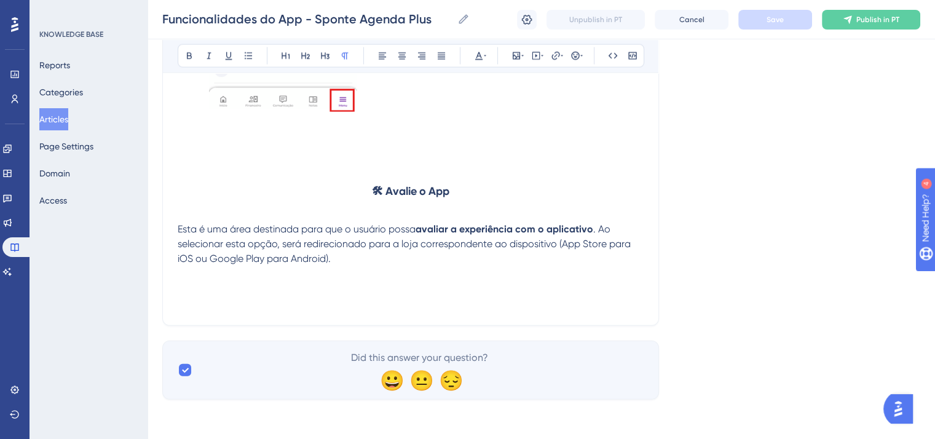
click at [357, 310] on p at bounding box center [411, 303] width 466 height 15
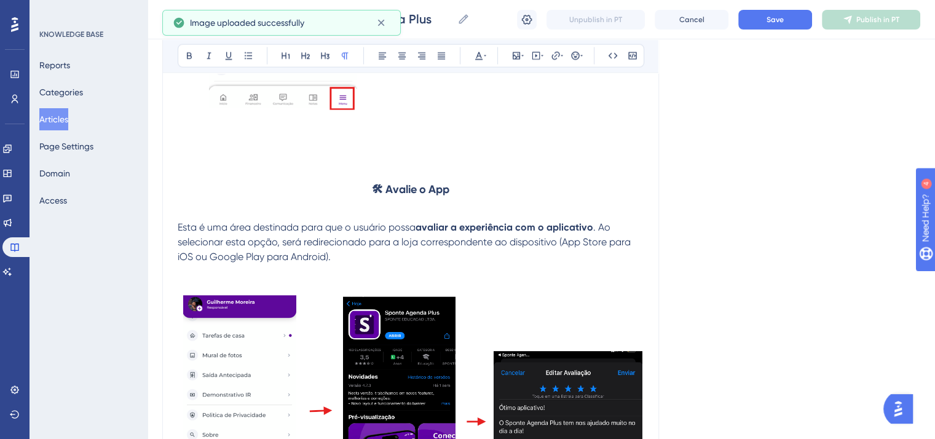
click at [598, 262] on span ". Ao selecionar esta opção, será redirecionado para a loja correspondente ao di…" at bounding box center [405, 241] width 455 height 41
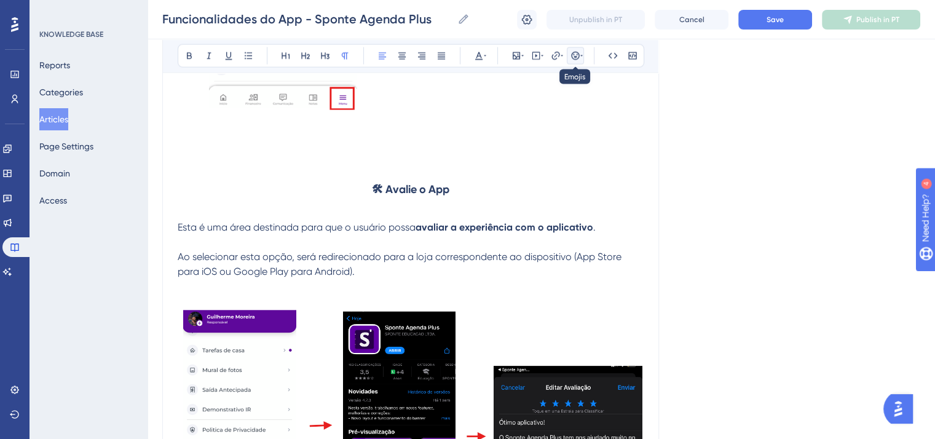
click at [578, 57] on icon at bounding box center [575, 56] width 8 height 8
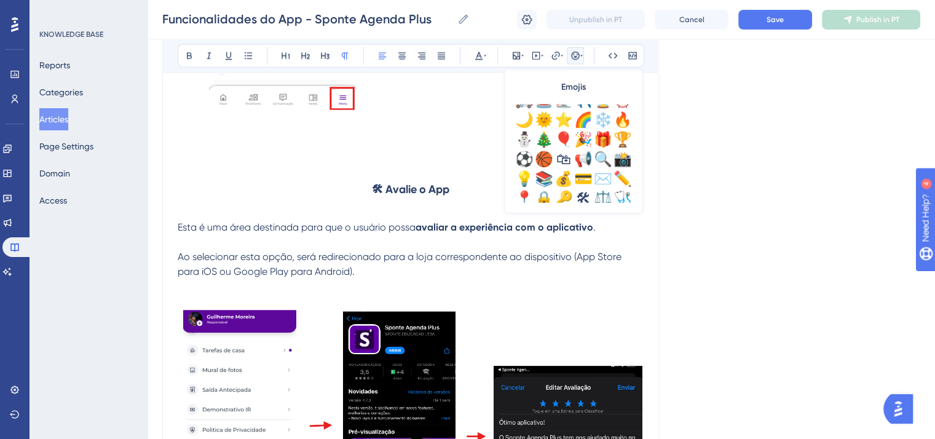
scroll to position [430, 0]
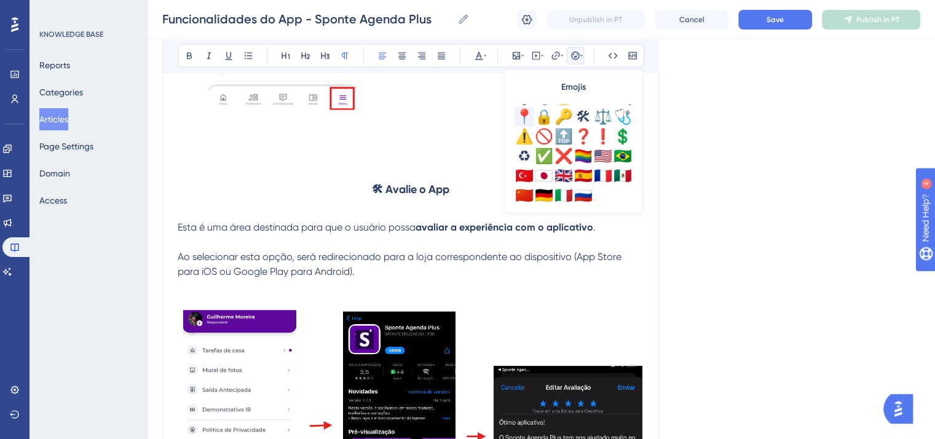
click at [526, 119] on div "📍" at bounding box center [524, 117] width 20 height 20
click at [274, 277] on span "📍Ao selecionar esta opção, será redirecionado para a loja correspondente ao dis…" at bounding box center [407, 264] width 458 height 26
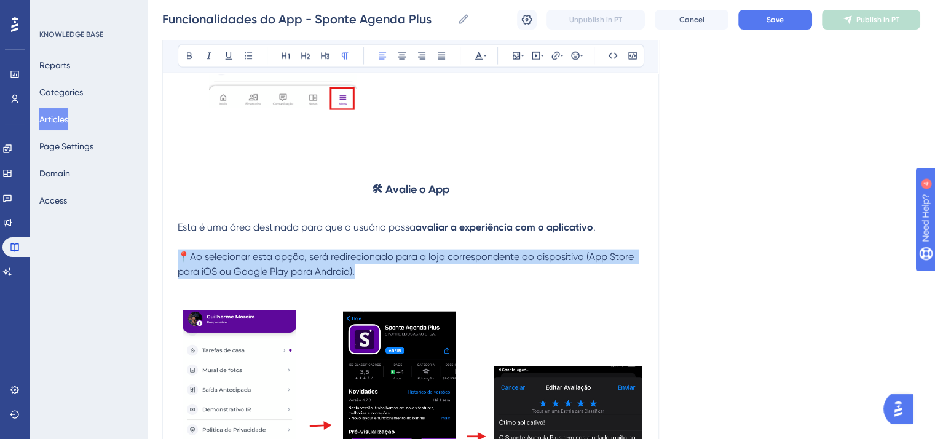
drag, startPoint x: 359, startPoint y: 321, endPoint x: 179, endPoint y: 303, distance: 180.9
click at [179, 279] on p "📍Ao selecionar esta opção, será redirecionado para a loja correspondente ao dis…" at bounding box center [411, 263] width 466 height 29
click at [400, 53] on icon at bounding box center [402, 56] width 10 height 10
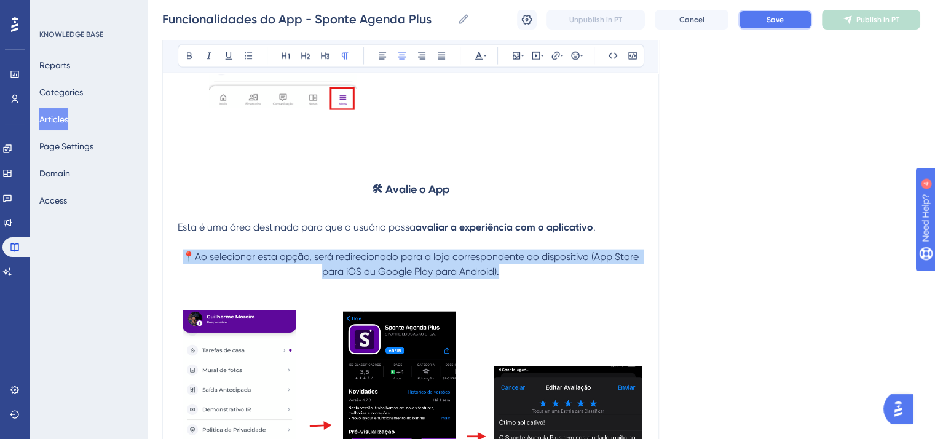
click at [788, 20] on button "Save" at bounding box center [775, 20] width 74 height 20
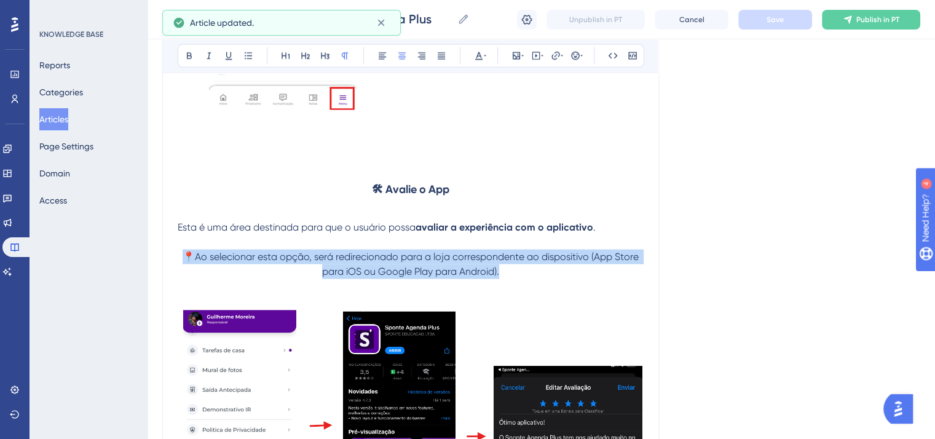
click at [525, 279] on p "📍Ao selecionar esta opção, será redirecionado para a loja correspondente ao dis…" at bounding box center [411, 263] width 466 height 29
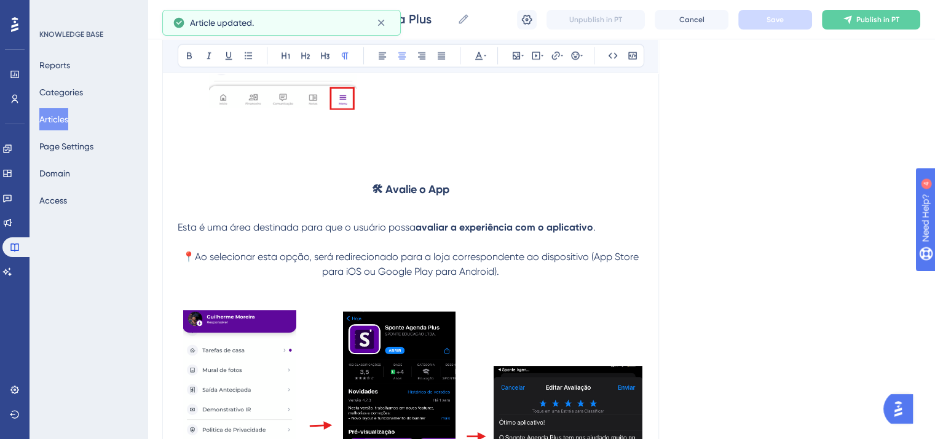
click at [538, 279] on p "📍Ao selecionar esta opção, será redirecionado para a loja correspondente ao dis…" at bounding box center [411, 263] width 466 height 29
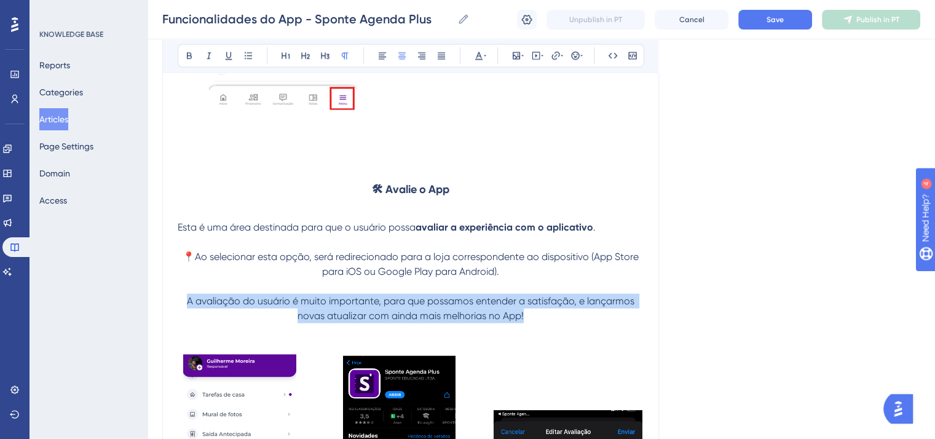
drag, startPoint x: 526, startPoint y: 369, endPoint x: 189, endPoint y: 349, distance: 337.3
click at [189, 323] on p "A avaliação do usuário é muito importante, para que possamos entender a satisfa…" at bounding box center [411, 308] width 466 height 29
copy span "A avaliação do usuário é muito importante, para que possamos entender a satisfa…"
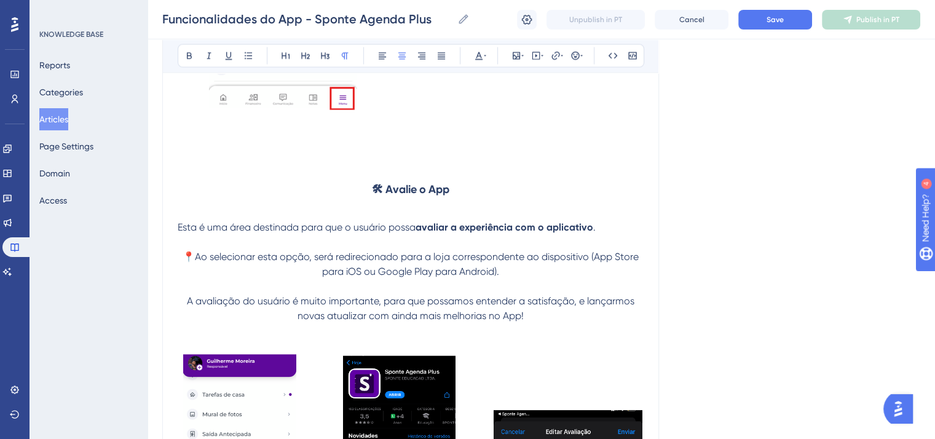
click at [195, 249] on p at bounding box center [411, 242] width 466 height 15
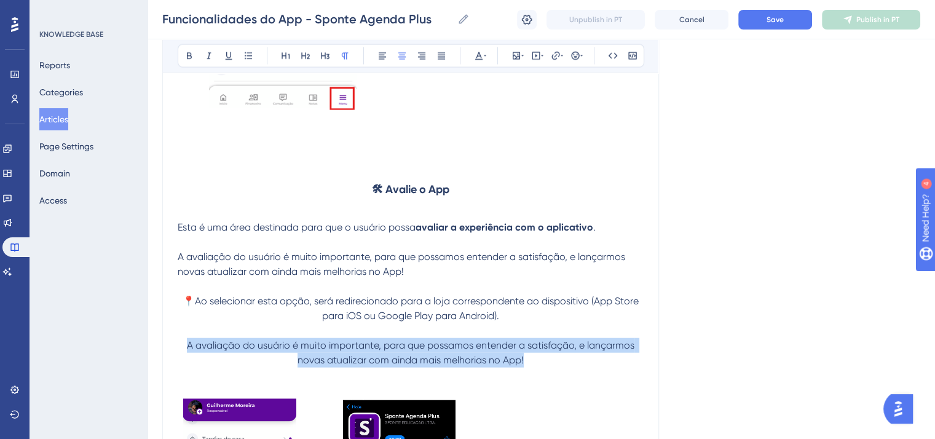
drag, startPoint x: 187, startPoint y: 391, endPoint x: 587, endPoint y: 401, distance: 400.2
click at [587, 367] on p "A avaliação do usuário é muito importante, para que possamos entender a satisfa…" at bounding box center [411, 352] width 466 height 29
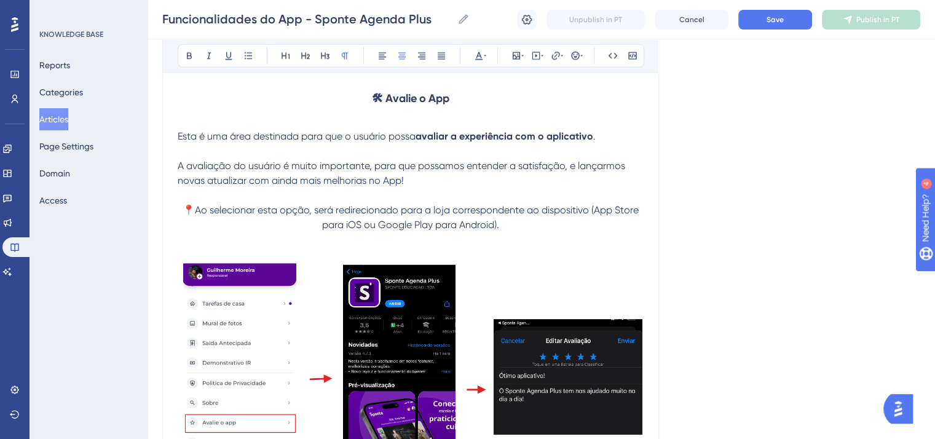
scroll to position [16877, 0]
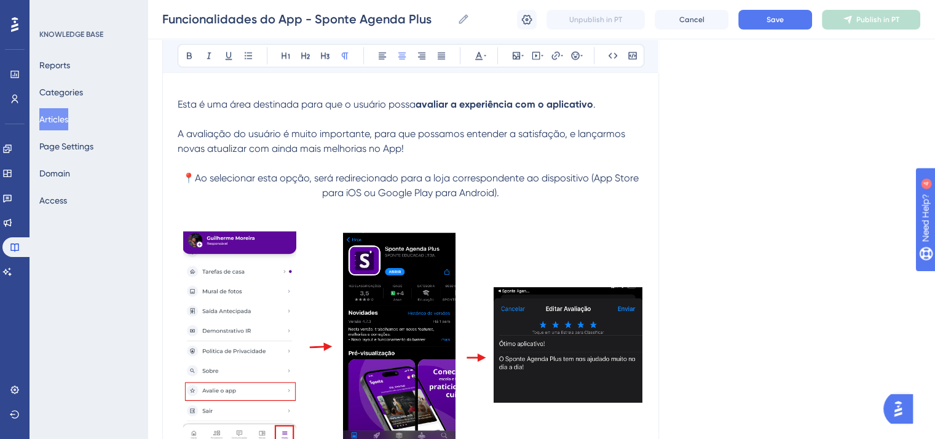
drag, startPoint x: 315, startPoint y: 222, endPoint x: 318, endPoint y: 232, distance: 10.5
click at [316, 198] on span "📍Ao selecionar esta opção, será redirecionado para a loja correspondente ao dis…" at bounding box center [412, 185] width 458 height 26
click at [764, 24] on button "Save" at bounding box center [775, 20] width 74 height 20
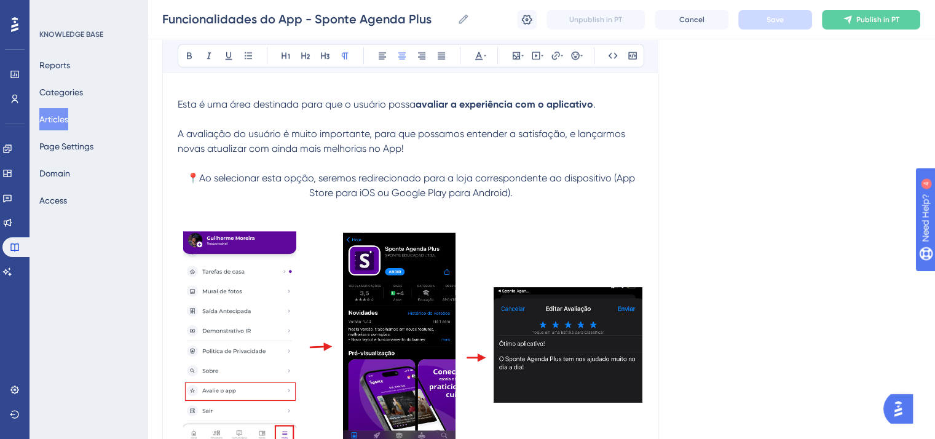
click at [565, 154] on span "A avaliação do usuário é muito importante, para que possamos entender a satisfa…" at bounding box center [403, 141] width 450 height 26
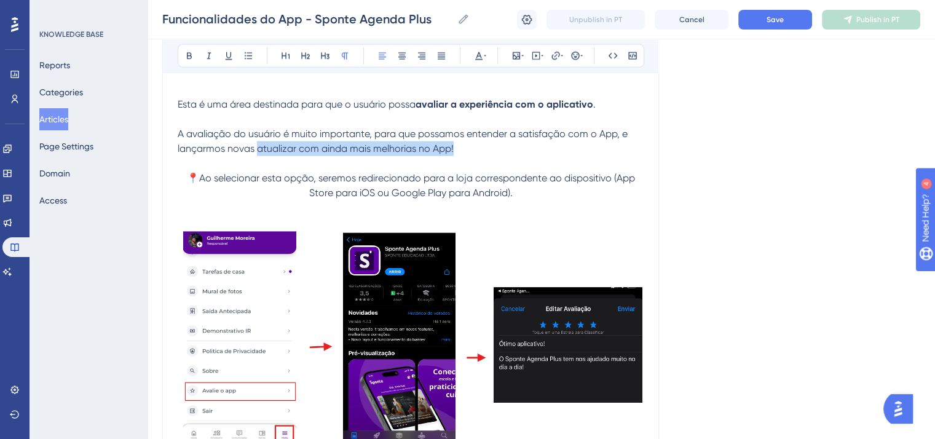
drag, startPoint x: 457, startPoint y: 200, endPoint x: 258, endPoint y: 198, distance: 198.5
click at [258, 156] on p "A avaliação do usuário é muito importante, para que possamos entender a satisfa…" at bounding box center [411, 141] width 466 height 29
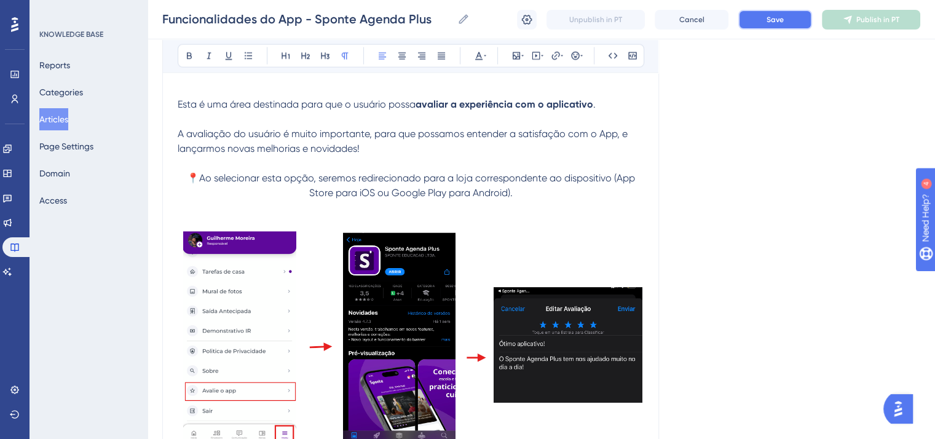
click at [772, 19] on span "Save" at bounding box center [774, 20] width 17 height 10
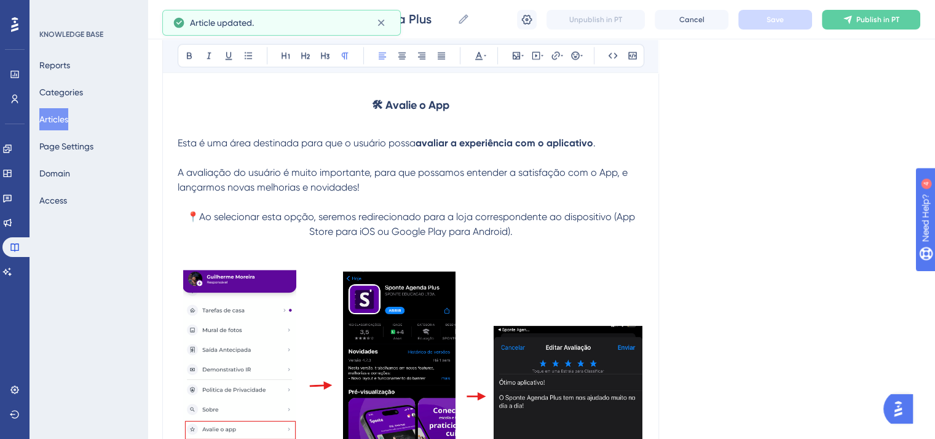
scroll to position [16756, 0]
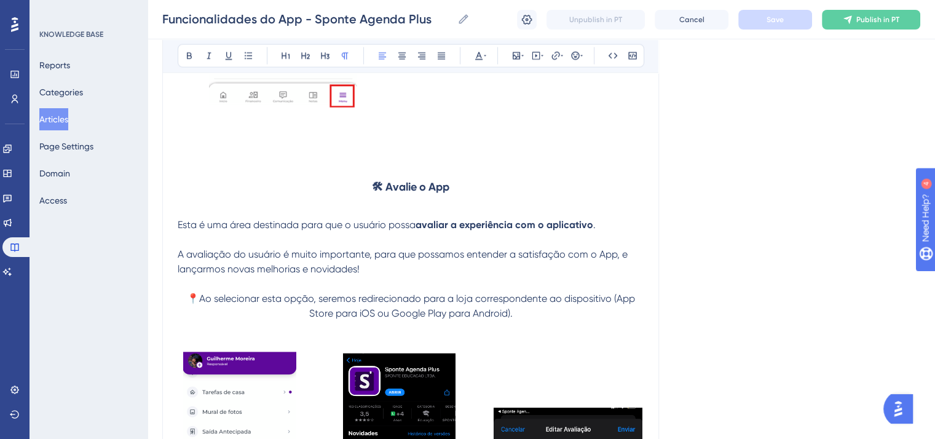
click at [429, 203] on h3 "🛠 Avalie o App" at bounding box center [411, 187] width 466 height 32
click at [499, 321] on p "📍Ao selecionar esta opção, seremos redirecionado para a loja correspondente ao …" at bounding box center [411, 305] width 466 height 29
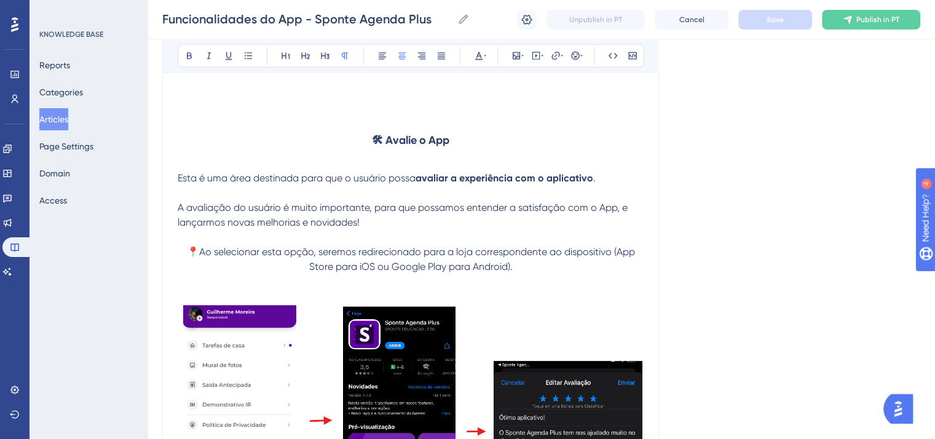
scroll to position [16879, 0]
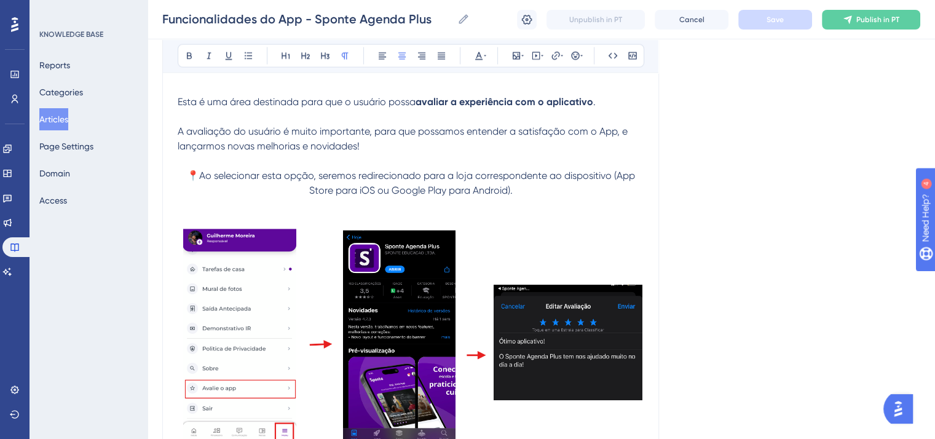
click at [494, 359] on img at bounding box center [411, 335] width 466 height 217
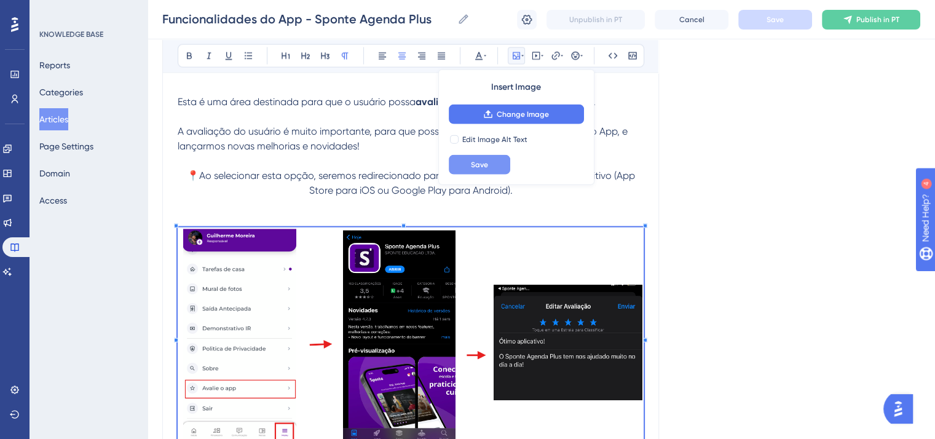
click at [471, 168] on span "Save" at bounding box center [479, 165] width 17 height 10
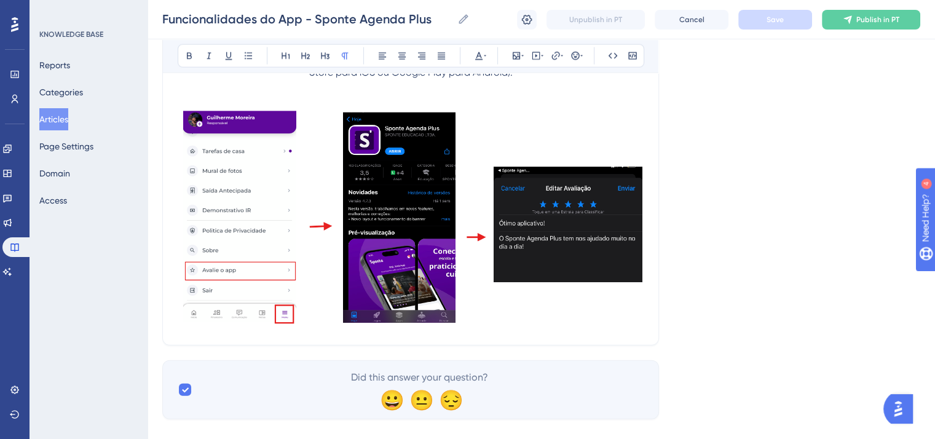
scroll to position [17064, 0]
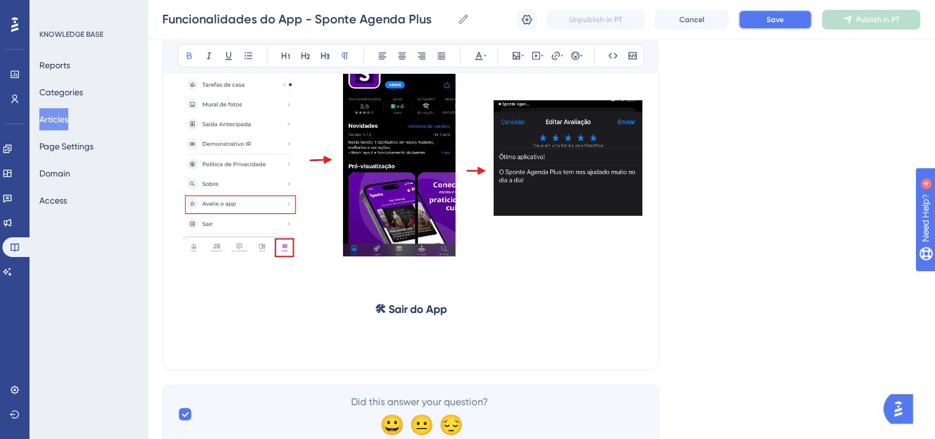
click at [803, 17] on button "Save" at bounding box center [775, 20] width 74 height 20
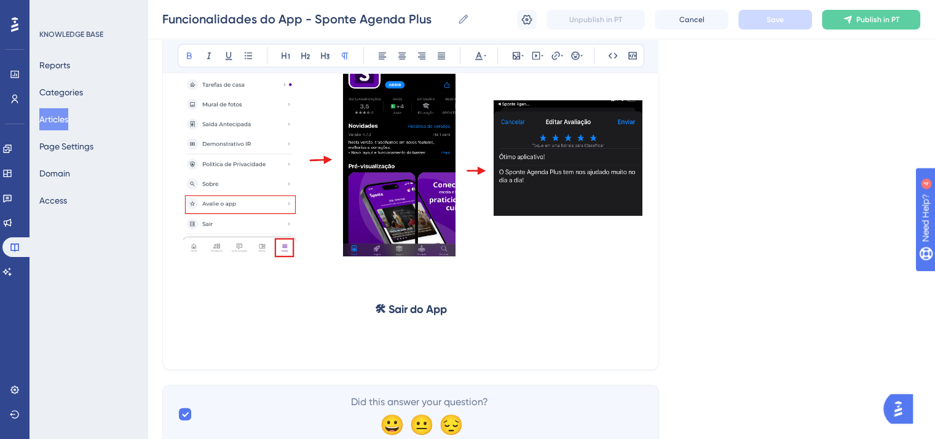
click at [410, 340] on p at bounding box center [411, 332] width 466 height 15
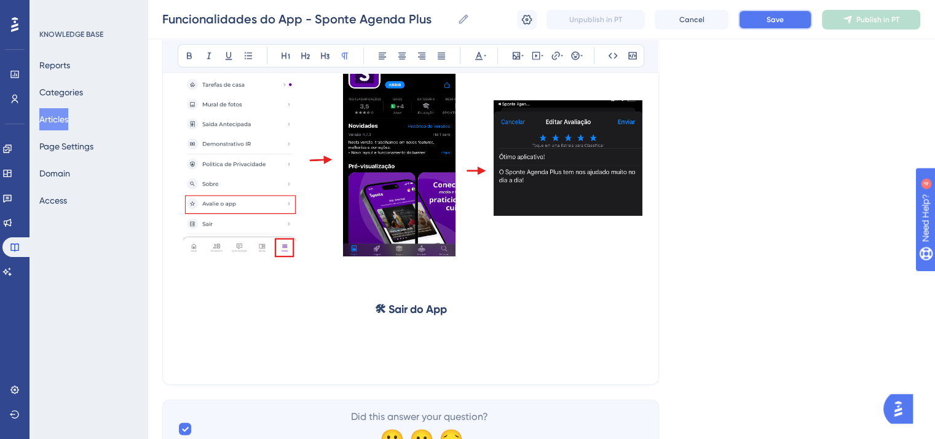
click at [764, 26] on button "Save" at bounding box center [775, 20] width 74 height 20
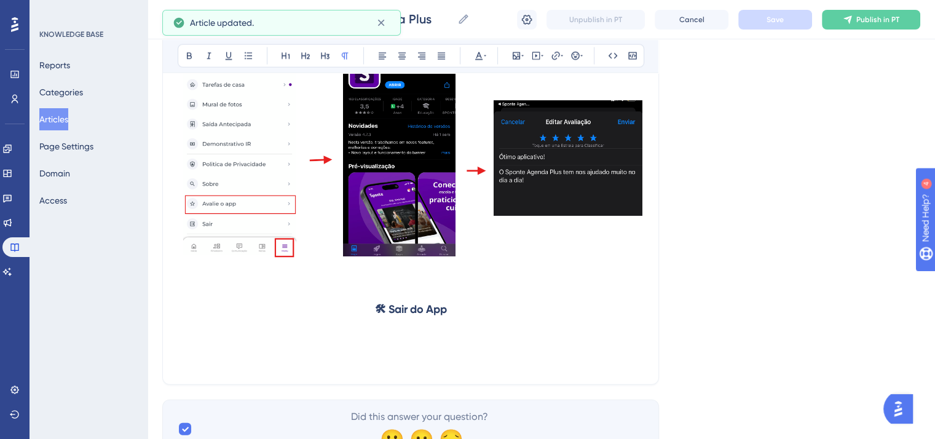
click at [288, 355] on p at bounding box center [411, 347] width 466 height 15
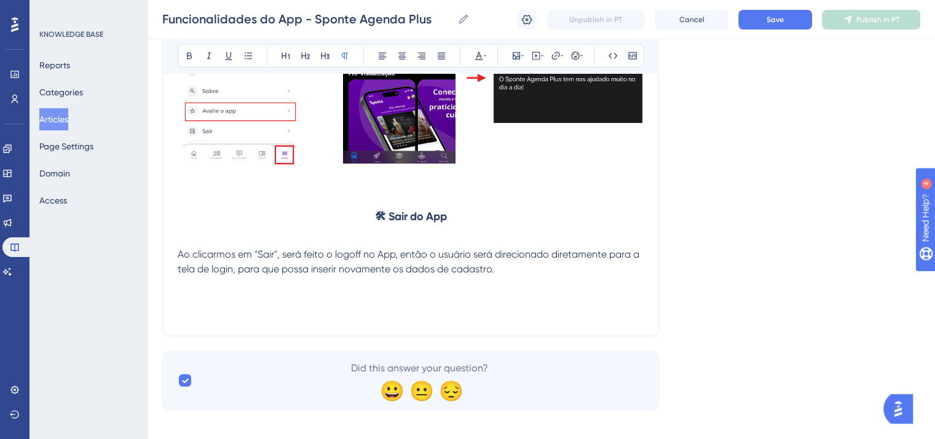
scroll to position [17214, 0]
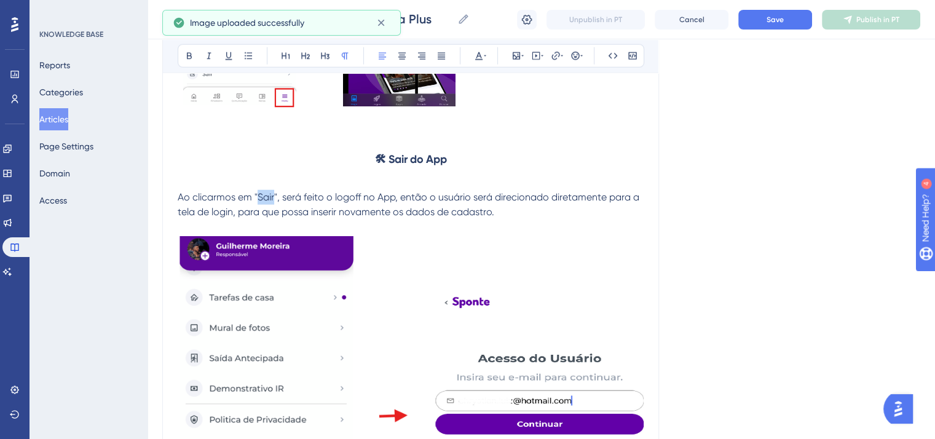
drag, startPoint x: 257, startPoint y: 246, endPoint x: 273, endPoint y: 245, distance: 16.0
click at [273, 218] on span "Ao clicarmos em "Sair", será feito o logoff no App, então o usuário será direci…" at bounding box center [410, 204] width 464 height 26
click at [189, 61] on button at bounding box center [189, 55] width 17 height 17
click at [383, 218] on span "", será feito o logoff no App, então o usuário será direcionado diretamente par…" at bounding box center [410, 204] width 465 height 26
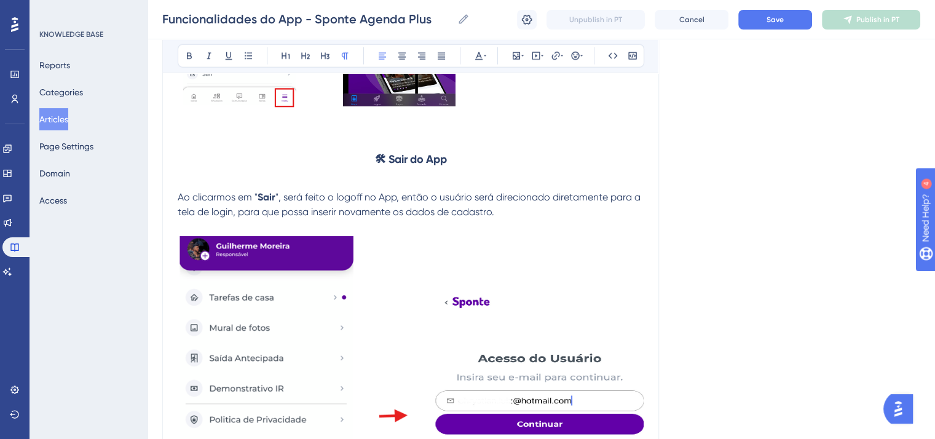
click at [511, 219] on p "Ao clicarmos em " Sair ", será feito o logoff no App, então o usuário será dire…" at bounding box center [411, 204] width 466 height 29
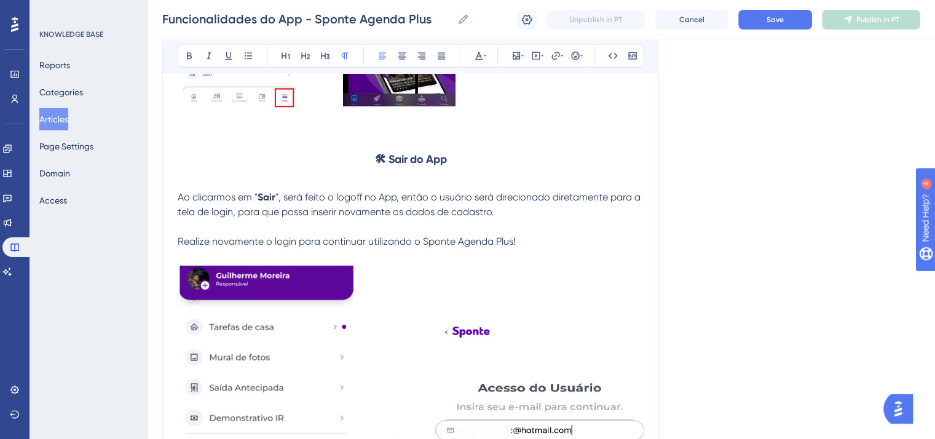
click at [457, 247] on span "Realize novamente o login para continuar utilizando o Sponte Agenda Plus!" at bounding box center [347, 241] width 338 height 12
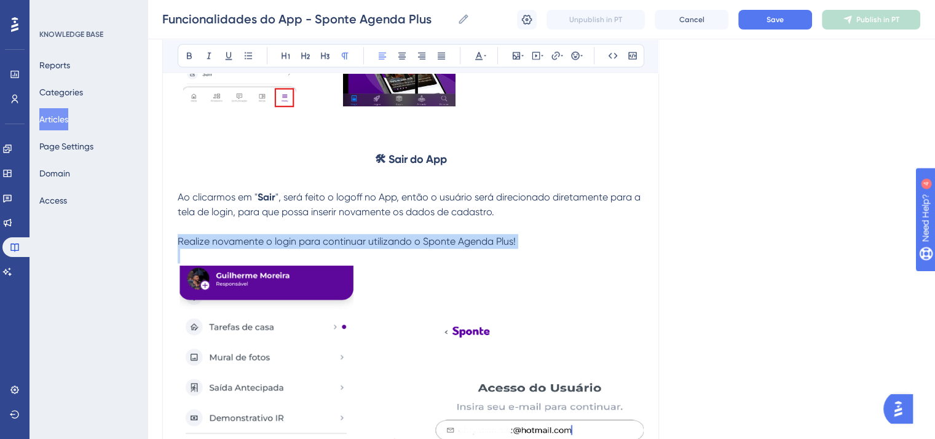
click at [456, 247] on span "Realize novamente o login para continuar utilizando o Sponte Agenda Plus!" at bounding box center [347, 241] width 338 height 12
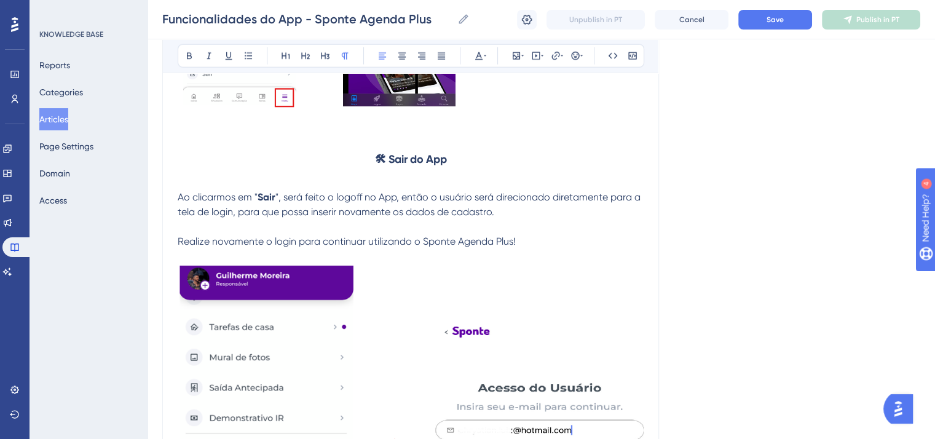
click at [180, 247] on span "Realize novamente o login para continuar utilizando o Sponte Agenda Plus!" at bounding box center [347, 241] width 338 height 12
click at [179, 247] on span "Realize novamente o login para continuar utilizando o Sponte Agenda Plus!" at bounding box center [347, 241] width 338 height 12
click at [573, 53] on icon at bounding box center [575, 56] width 10 height 10
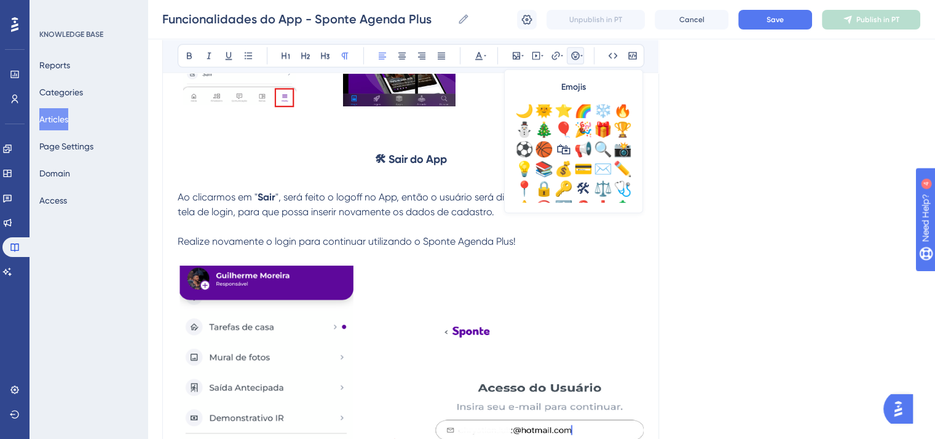
scroll to position [430, 0]
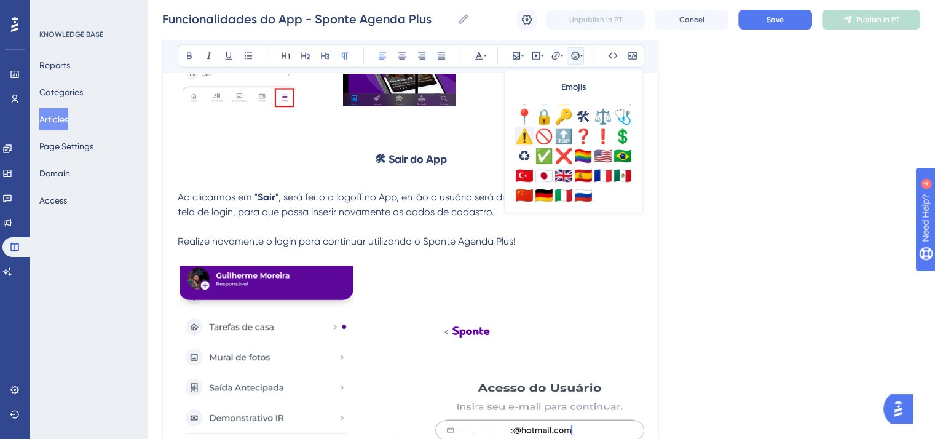
click at [526, 122] on div "📍" at bounding box center [524, 117] width 20 height 20
click at [320, 247] on span "📍Realize novamente o login para continuar utilizando o Sponte Agenda Plus!" at bounding box center [353, 241] width 350 height 12
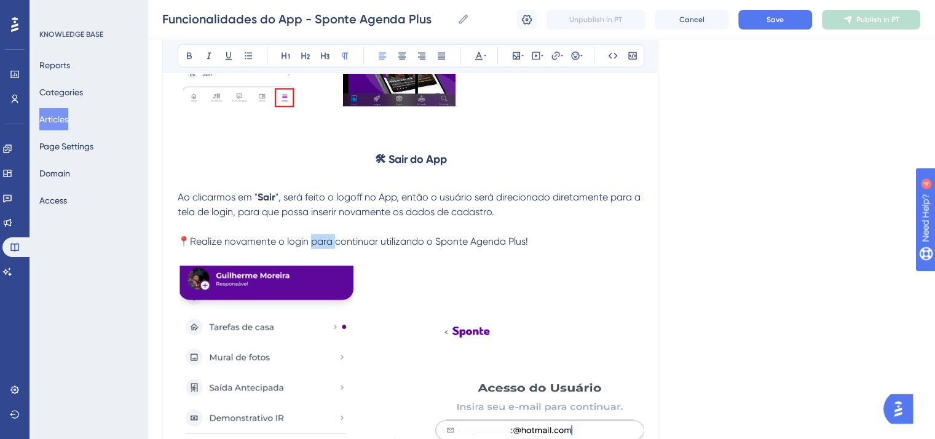
click at [320, 247] on span "📍Realize novamente o login para continuar utilizando o Sponte Agenda Plus!" at bounding box center [353, 241] width 350 height 12
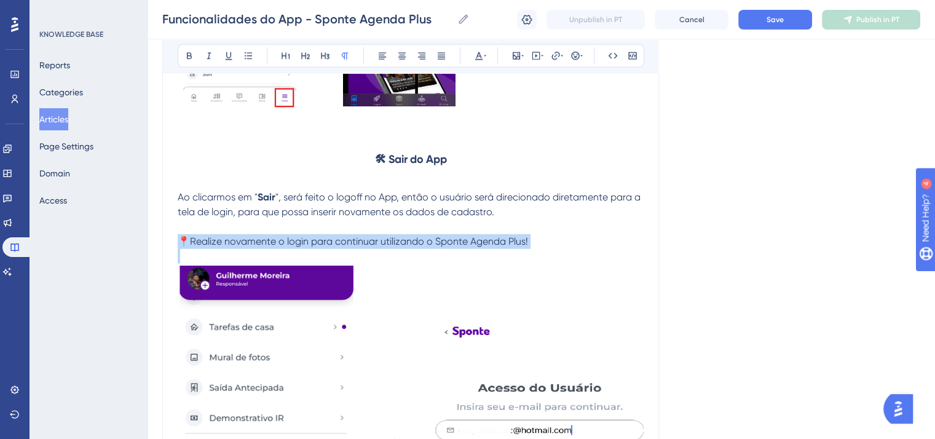
click at [320, 247] on span "📍Realize novamente o login para continuar utilizando o Sponte Agenda Plus!" at bounding box center [353, 241] width 350 height 12
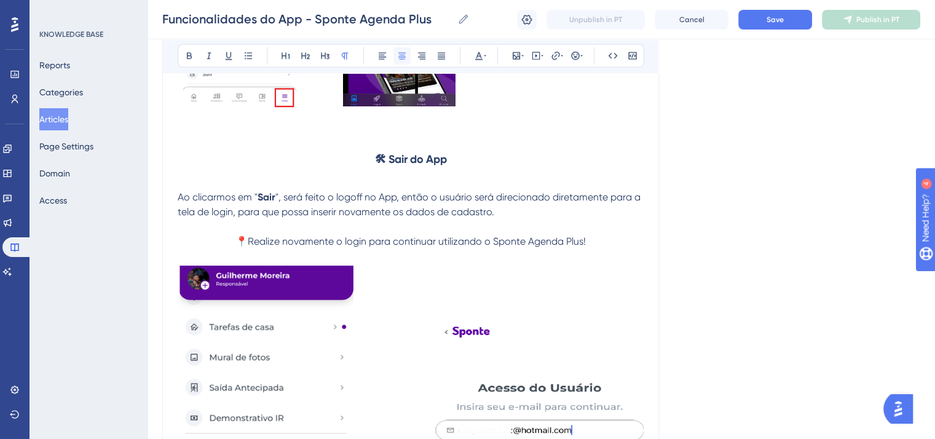
click at [403, 60] on button at bounding box center [401, 55] width 17 height 17
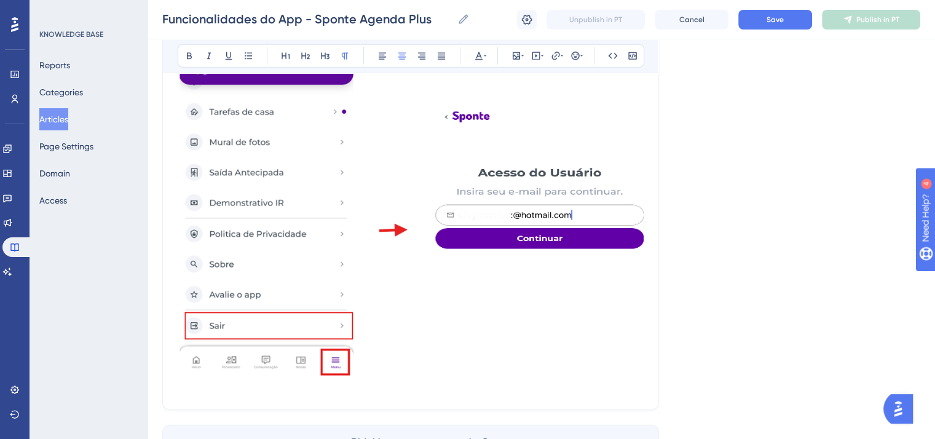
scroll to position [17459, 0]
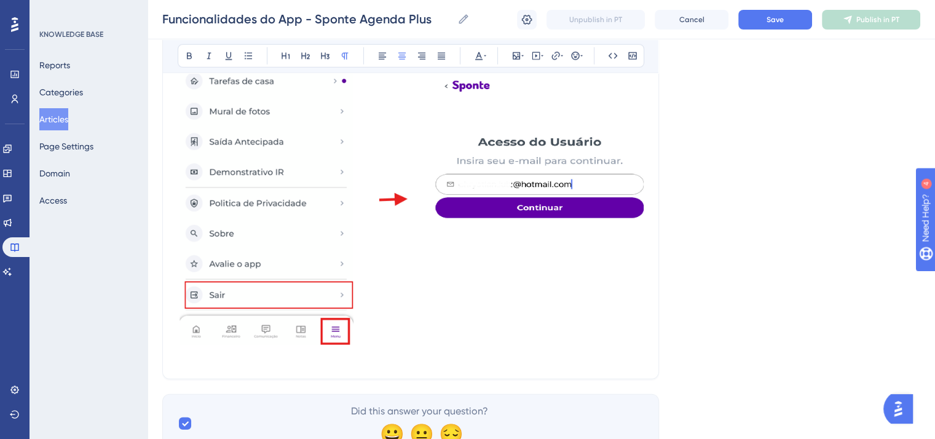
click at [581, 296] on img at bounding box center [411, 181] width 466 height 326
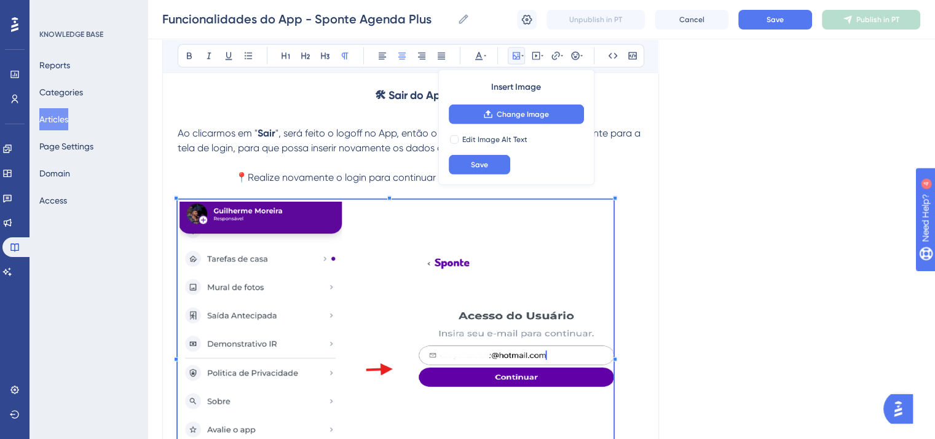
scroll to position [17275, 0]
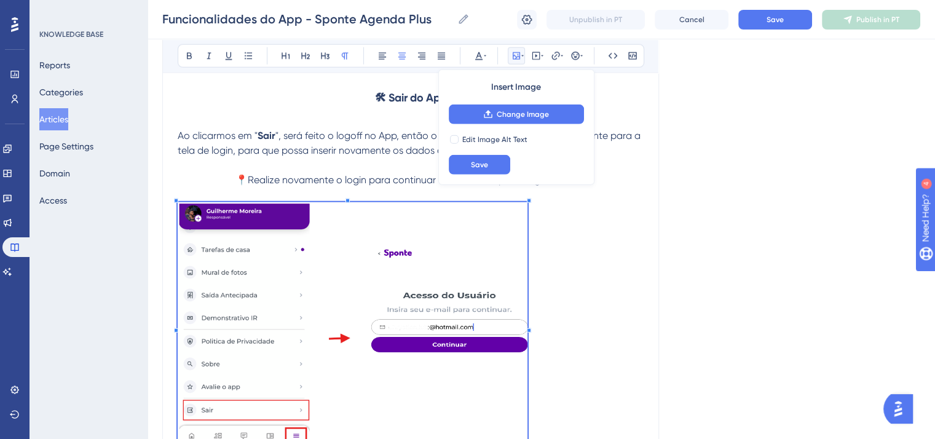
click at [527, 312] on span at bounding box center [353, 326] width 350 height 249
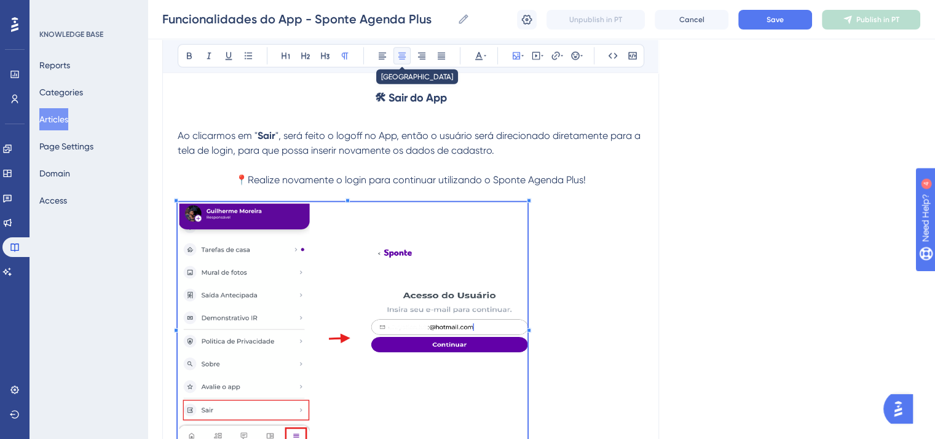
click at [397, 55] on icon at bounding box center [402, 56] width 10 height 10
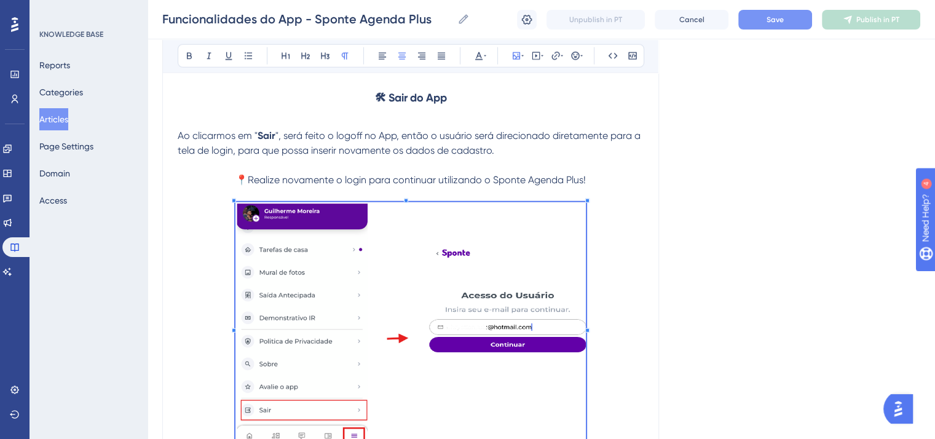
click at [776, 28] on button "Save" at bounding box center [775, 20] width 74 height 20
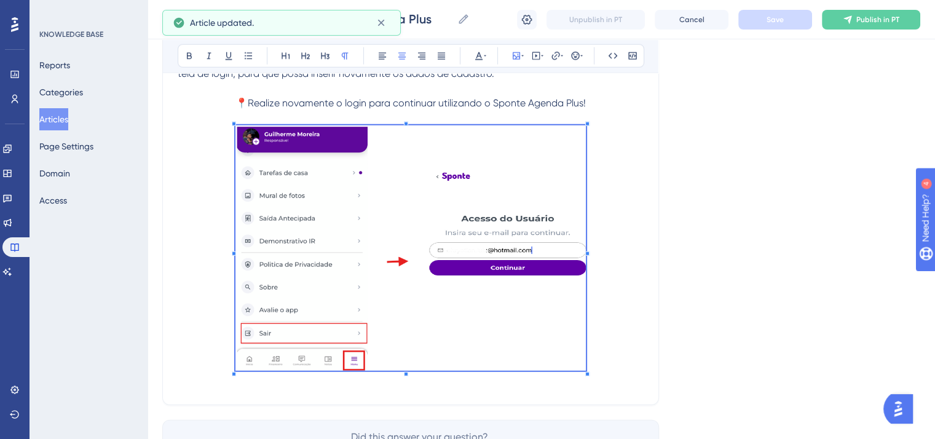
scroll to position [17459, 0]
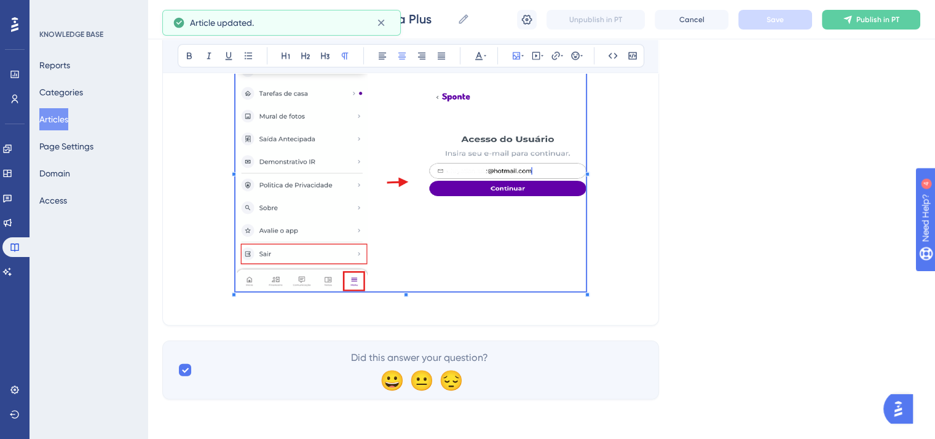
click at [637, 245] on p at bounding box center [411, 170] width 466 height 249
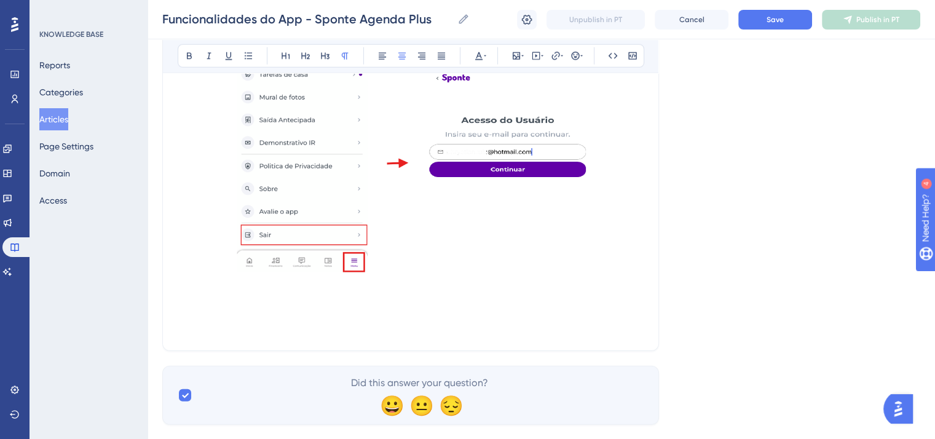
scroll to position [17336, 0]
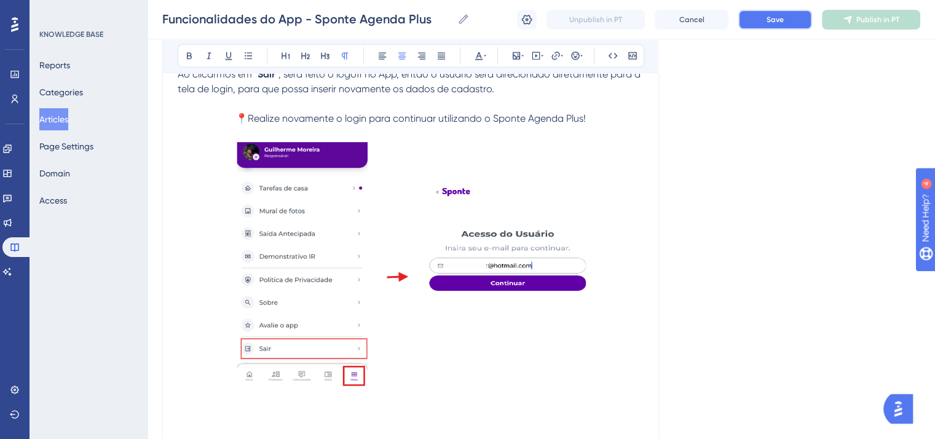
click at [750, 23] on button "Save" at bounding box center [775, 20] width 74 height 20
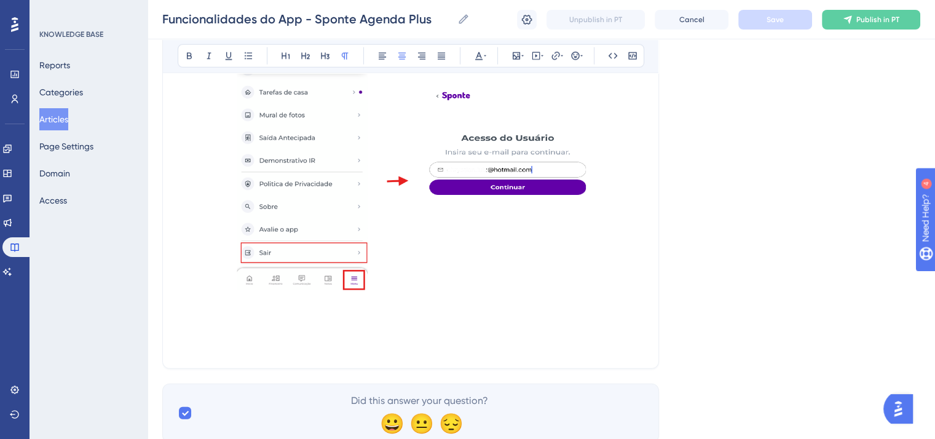
scroll to position [17522, 0]
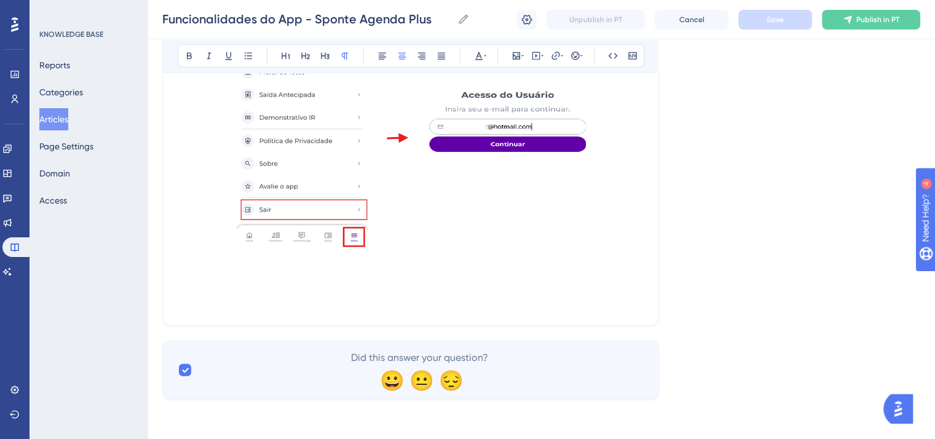
click at [398, 293] on p at bounding box center [411, 288] width 466 height 15
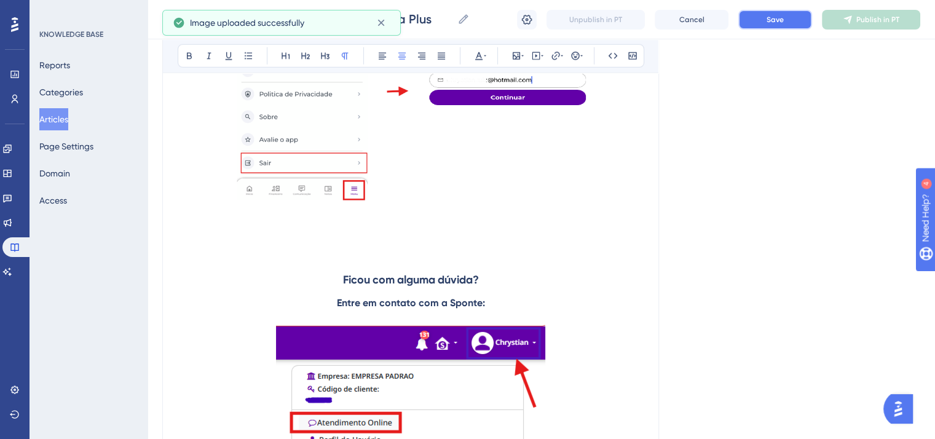
click at [766, 26] on button "Save" at bounding box center [775, 20] width 74 height 20
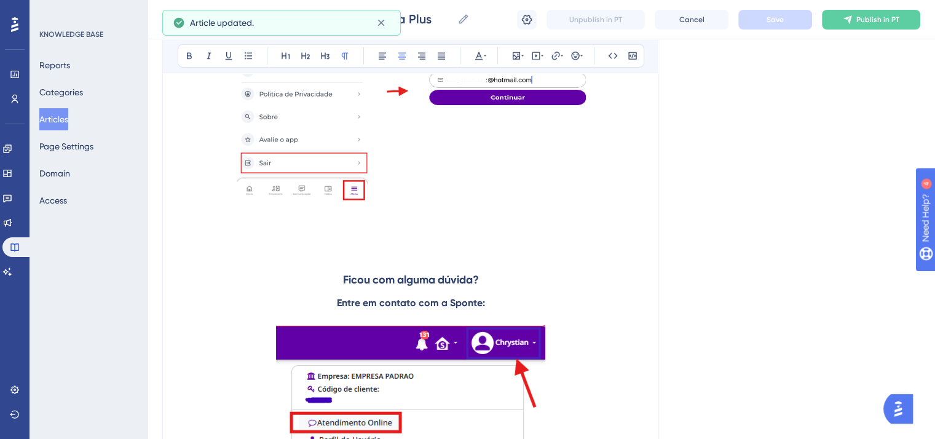
click at [425, 249] on p at bounding box center [411, 241] width 466 height 15
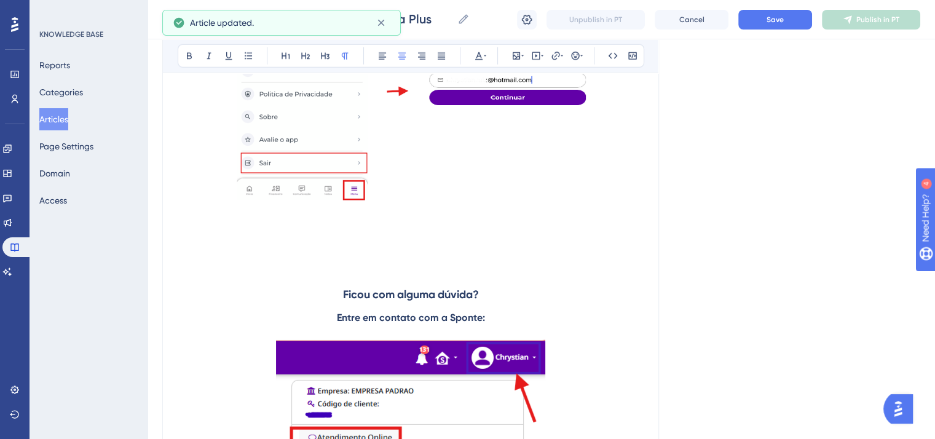
click at [401, 249] on p at bounding box center [411, 241] width 466 height 15
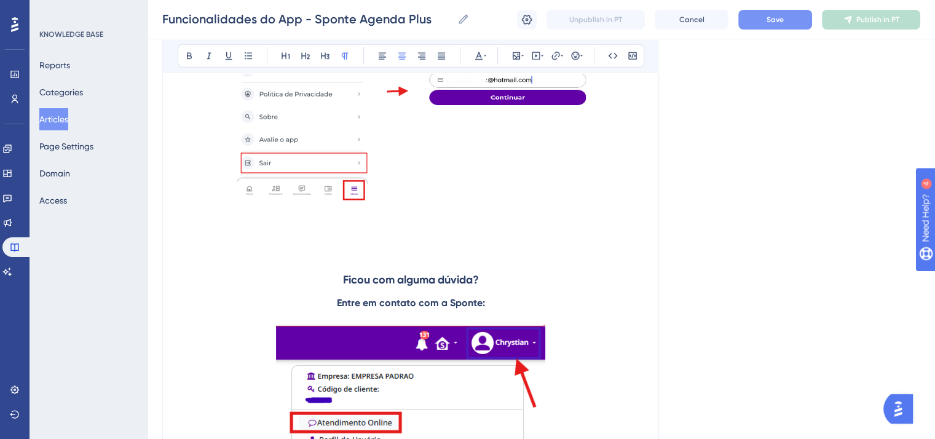
click at [780, 25] on button "Save" at bounding box center [775, 20] width 74 height 20
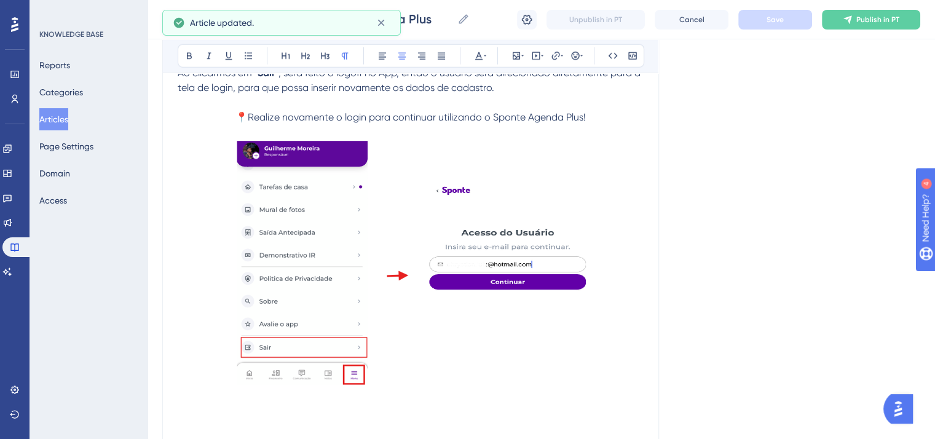
scroll to position [17092, 0]
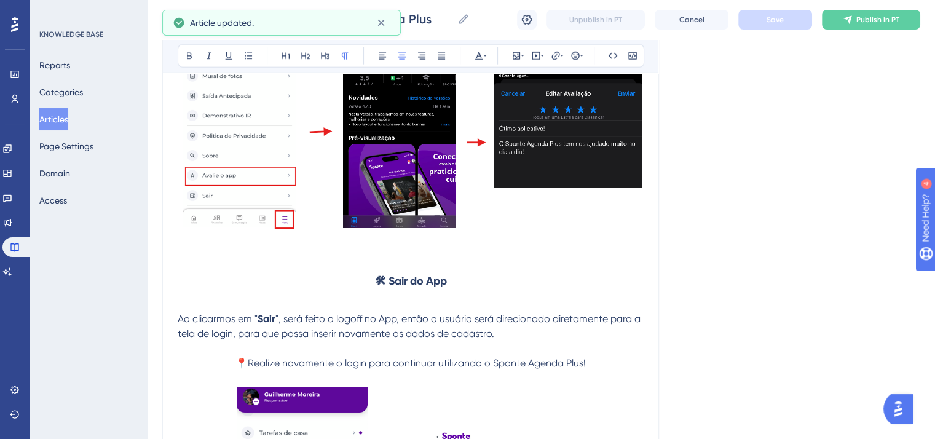
click at [66, 124] on button "Articles" at bounding box center [53, 119] width 29 height 22
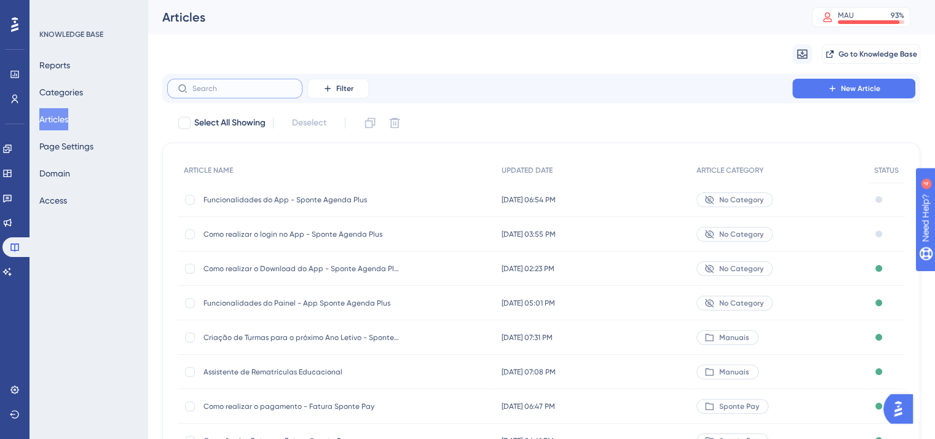
click at [254, 90] on input "text" at bounding box center [242, 88] width 100 height 9
type input "A"
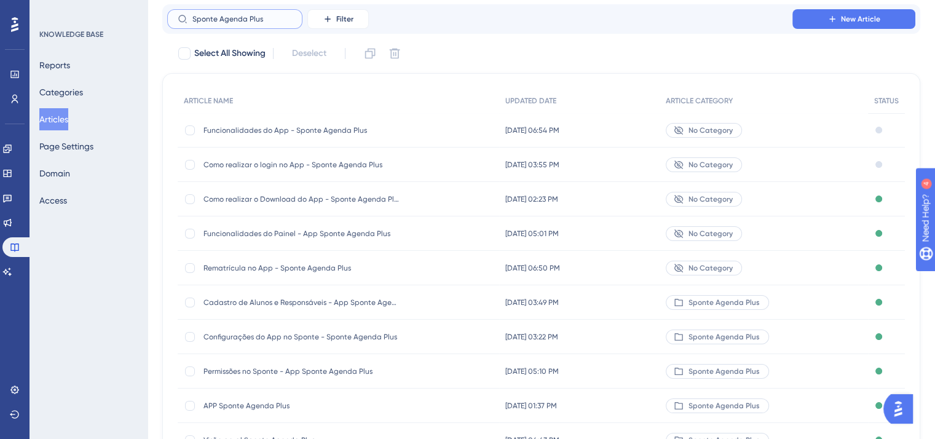
scroll to position [123, 0]
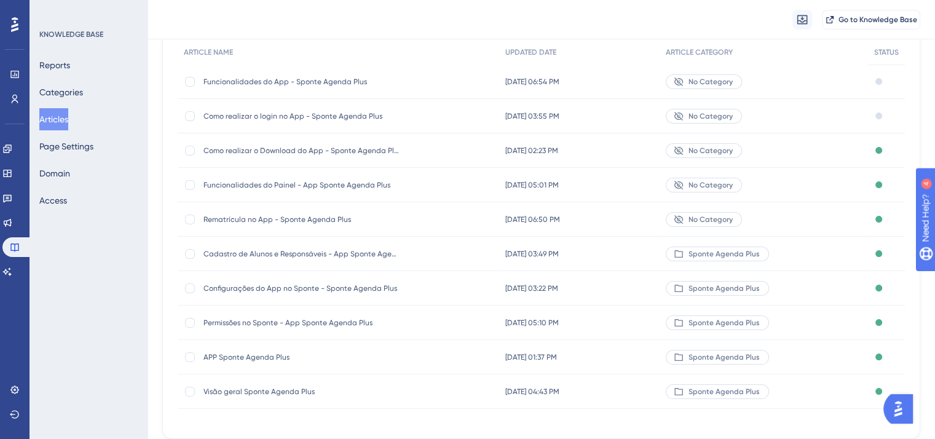
type input "Sponte Agenda Plus"
drag, startPoint x: 326, startPoint y: 185, endPoint x: 160, endPoint y: 3, distance: 245.8
click at [294, 186] on span "Funcionalidades do Painel - App Sponte Agenda Plus" at bounding box center [301, 185] width 197 height 10
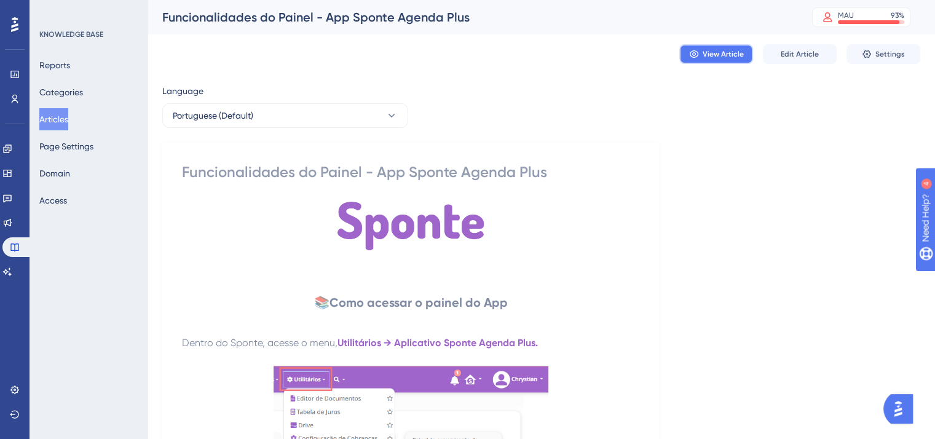
click at [705, 50] on span "View Article" at bounding box center [722, 54] width 41 height 10
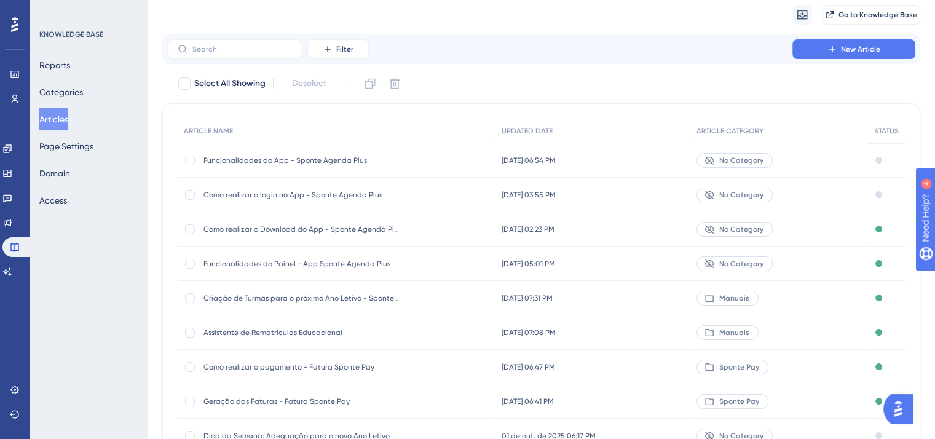
scroll to position [61, 0]
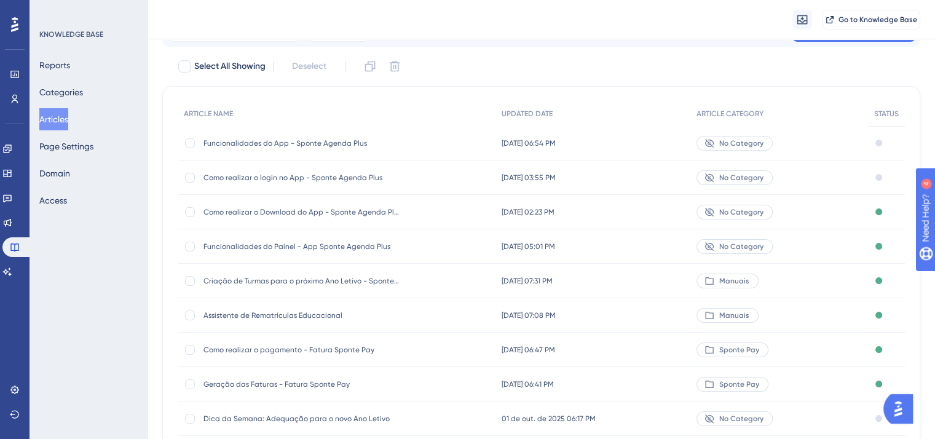
click at [355, 219] on div "Como realizar o Download do App - Sponte Agenda Plus Como realizar o Download d…" at bounding box center [301, 212] width 197 height 34
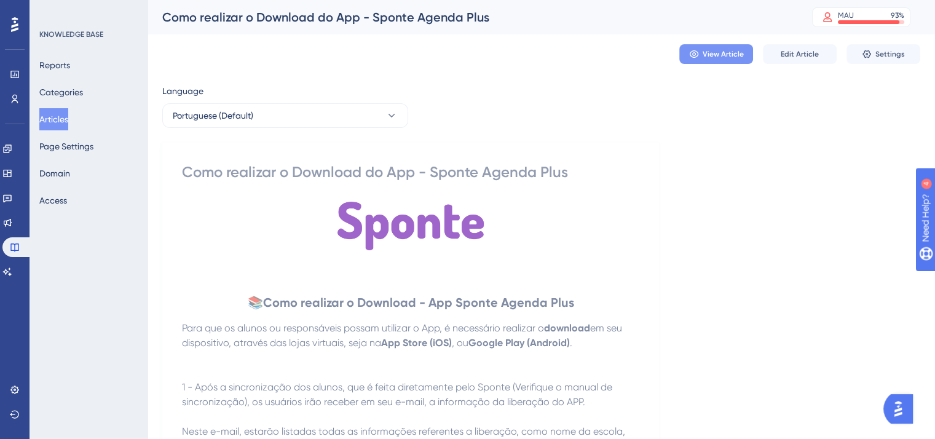
click at [739, 53] on span "View Article" at bounding box center [722, 54] width 41 height 10
click at [68, 114] on button "Articles" at bounding box center [53, 119] width 29 height 22
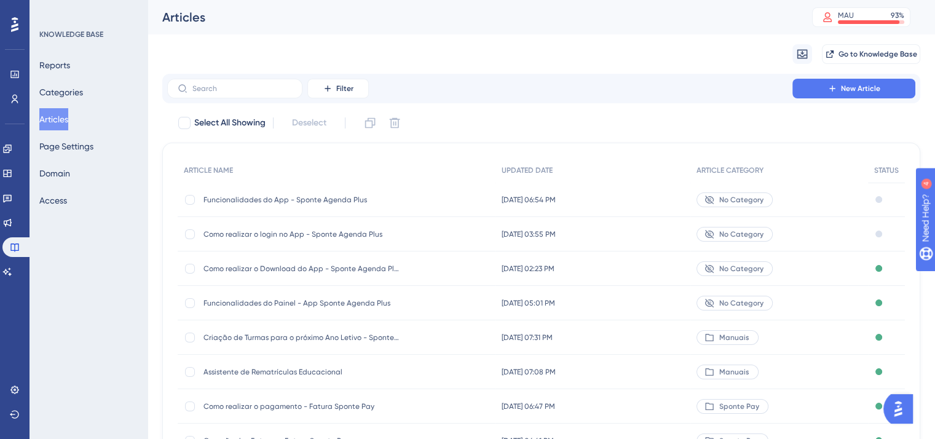
click at [319, 243] on div "Como realizar o login no App - Sponte Agenda Plus Como realizar o login no App …" at bounding box center [301, 234] width 197 height 34
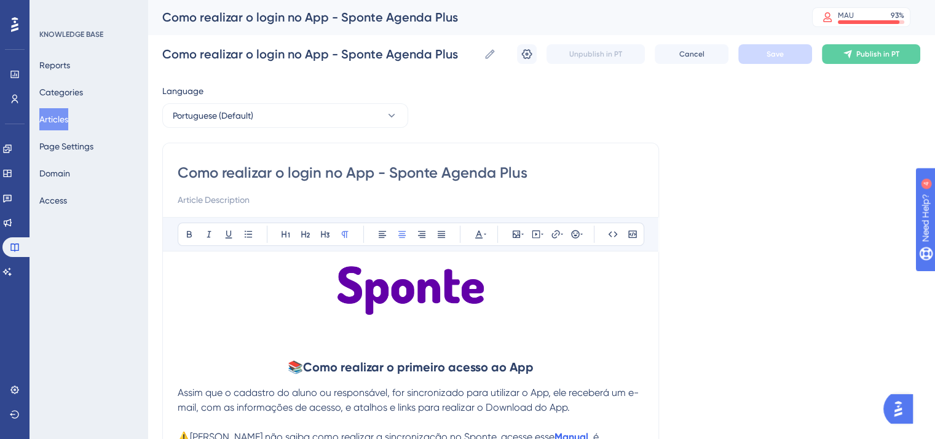
scroll to position [4626, 0]
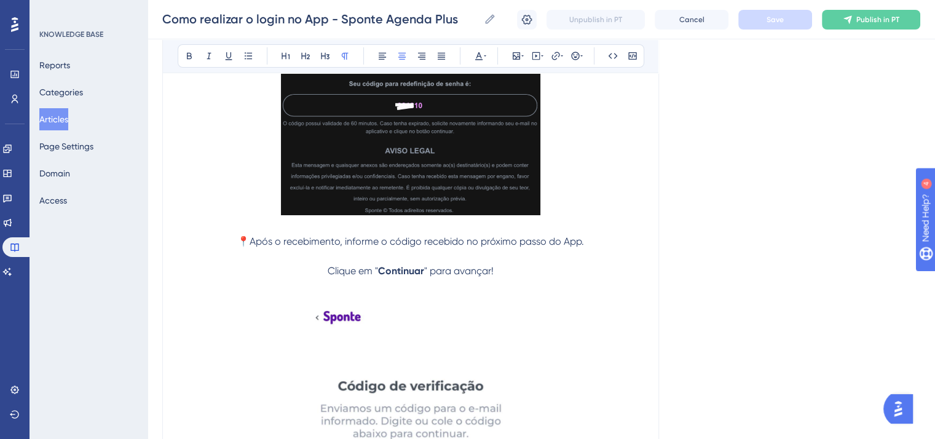
click at [67, 114] on button "Articles" at bounding box center [53, 119] width 29 height 22
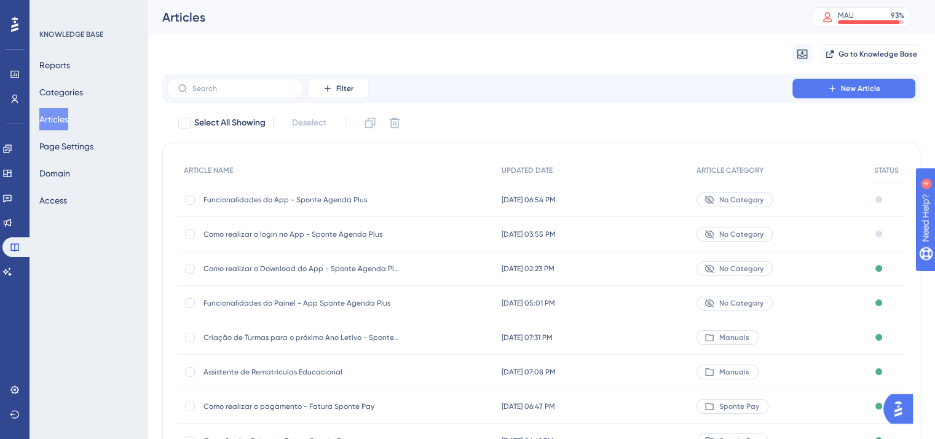
click at [289, 203] on span "Funcionalidades do App - Sponte Agenda Plus" at bounding box center [301, 200] width 197 height 10
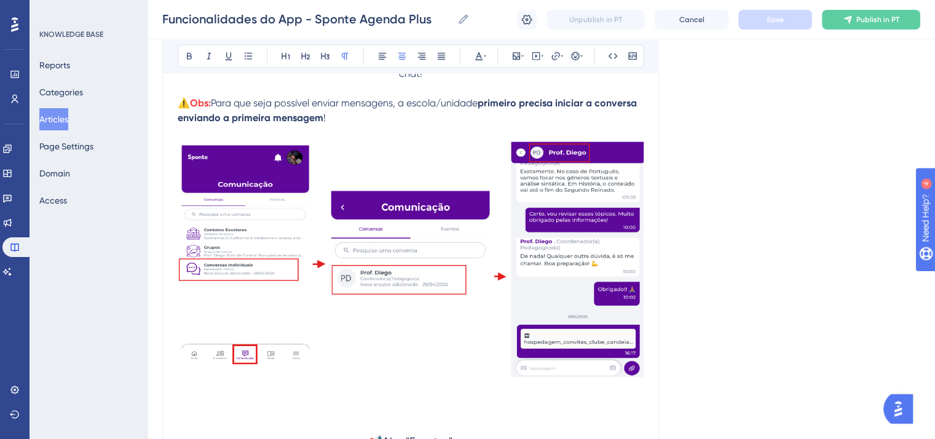
scroll to position [0, 0]
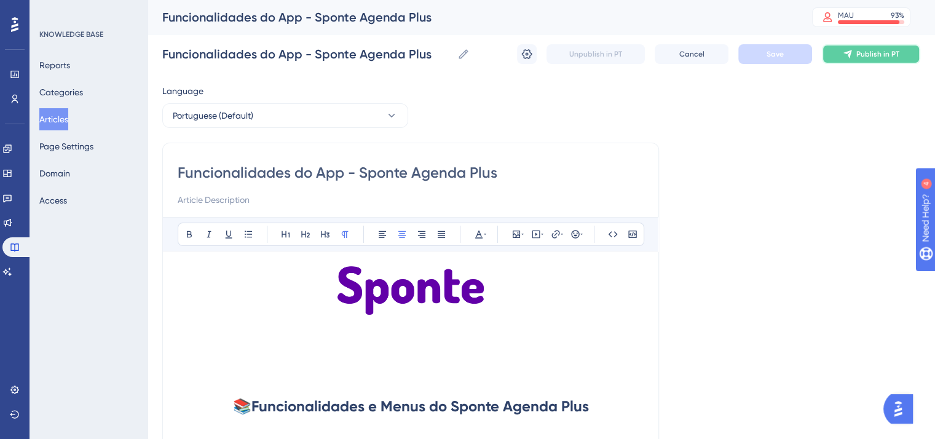
click at [873, 53] on span "Publish in PT" at bounding box center [877, 54] width 43 height 10
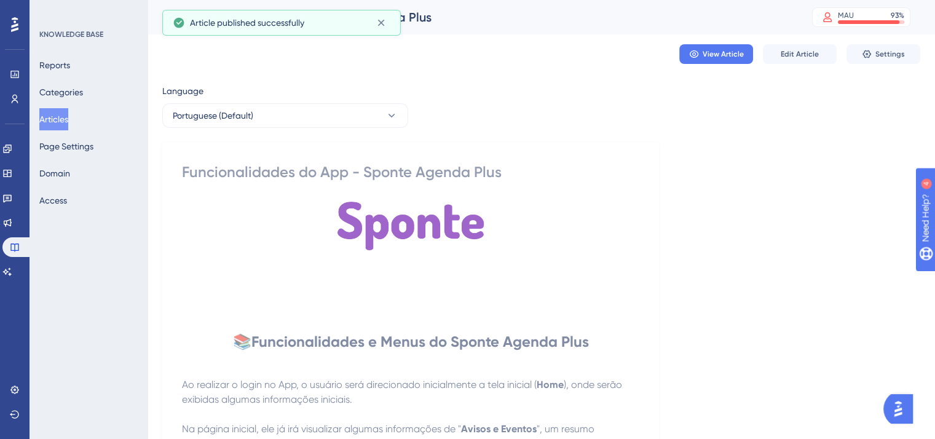
click at [676, 58] on div "View Article Edit Article Settings" at bounding box center [541, 53] width 758 height 39
click at [685, 55] on button "View Article" at bounding box center [716, 54] width 74 height 20
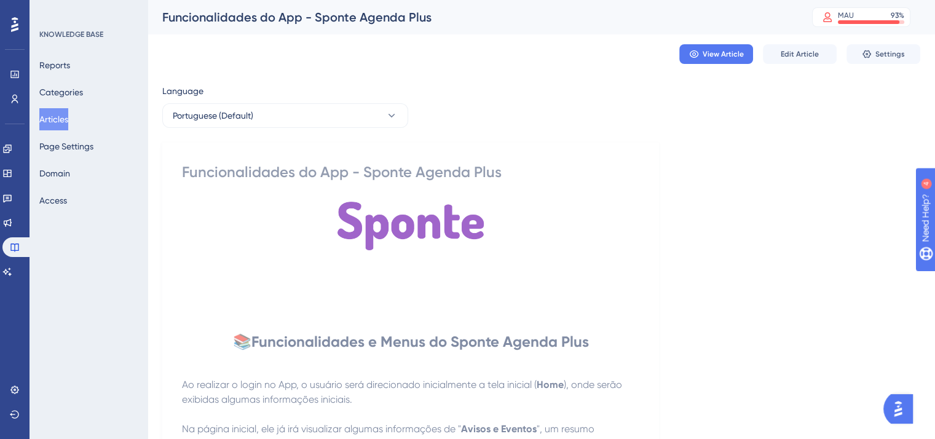
click at [68, 121] on button "Articles" at bounding box center [53, 119] width 29 height 22
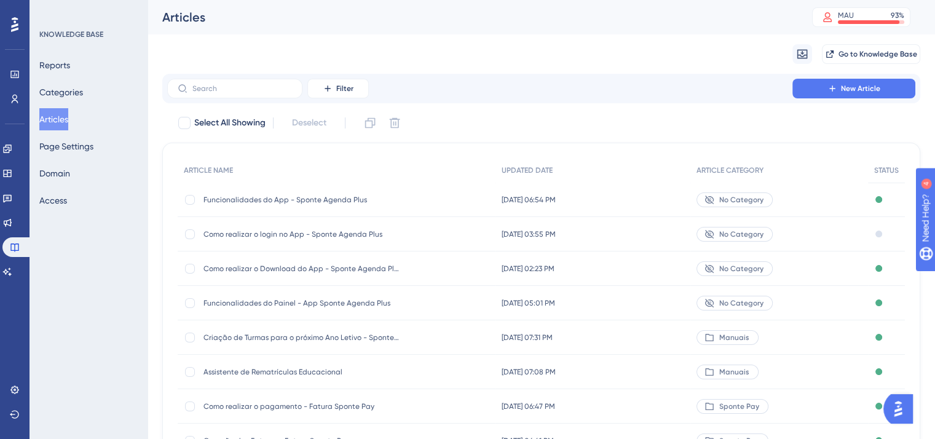
click at [66, 119] on button "Articles" at bounding box center [53, 119] width 29 height 22
click at [468, 242] on div "Como realizar o login no App - Sponte Agenda Plus Como realizar o login no App …" at bounding box center [337, 234] width 318 height 34
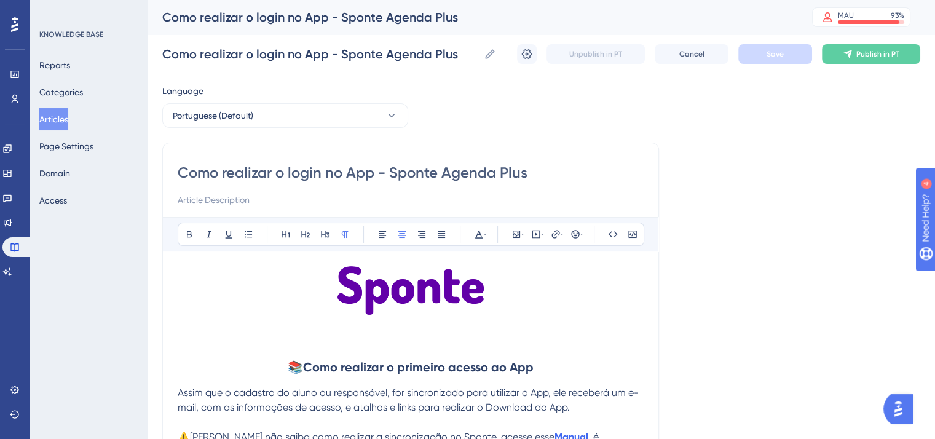
scroll to position [4874, 0]
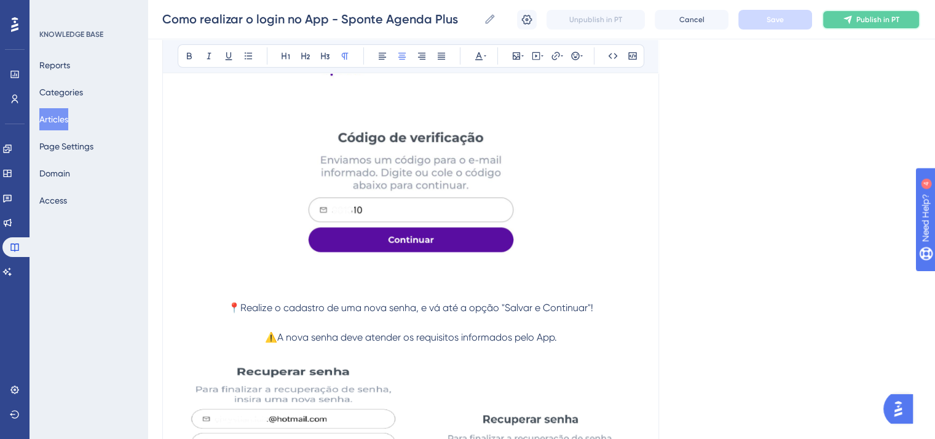
click at [847, 24] on icon at bounding box center [847, 20] width 10 height 10
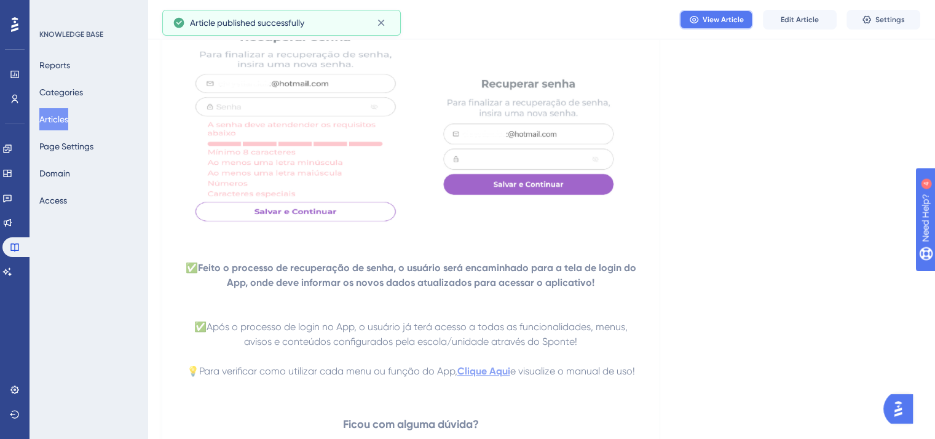
click at [728, 22] on span "View Article" at bounding box center [722, 20] width 41 height 10
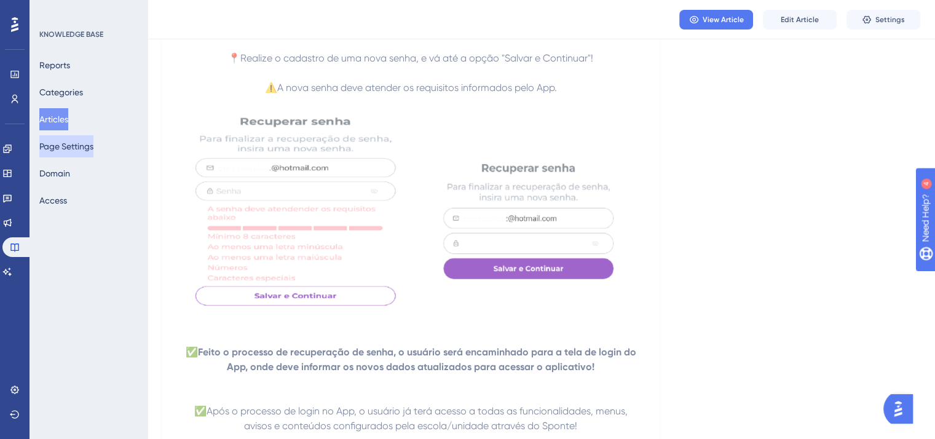
scroll to position [4965, 0]
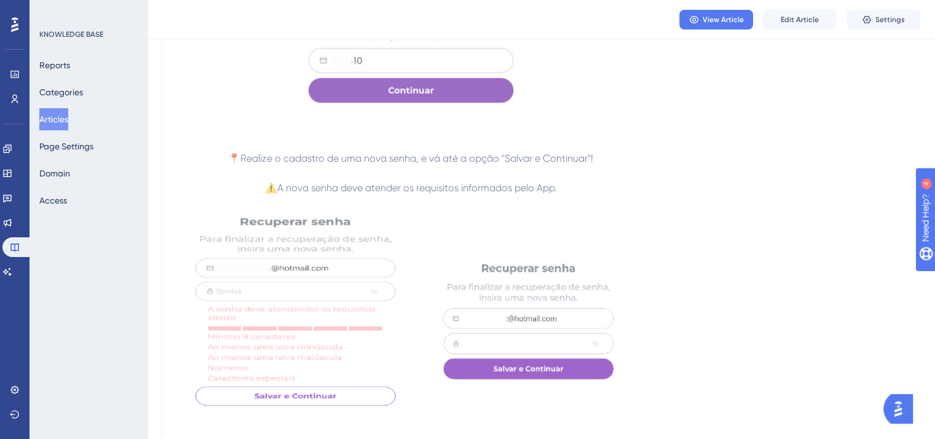
click at [67, 114] on button "Articles" at bounding box center [53, 119] width 29 height 22
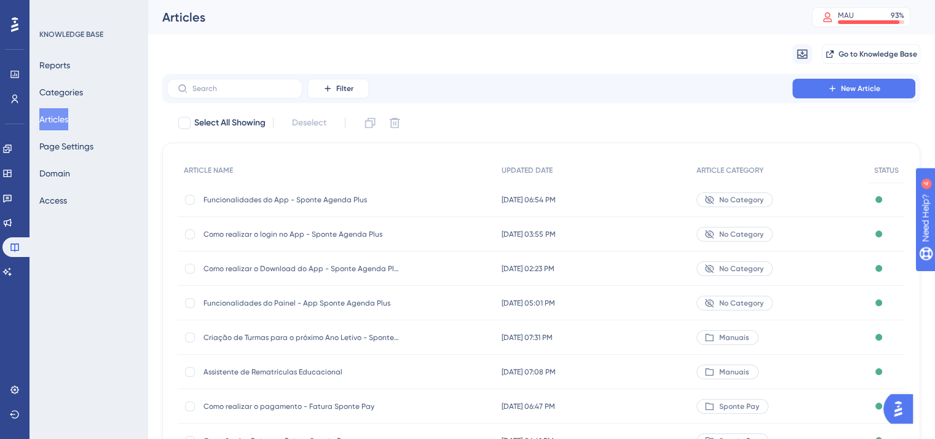
click at [339, 207] on div "Funcionalidades do App - Sponte Agenda Plus Funcionalidades do App - Sponte Age…" at bounding box center [301, 200] width 197 height 34
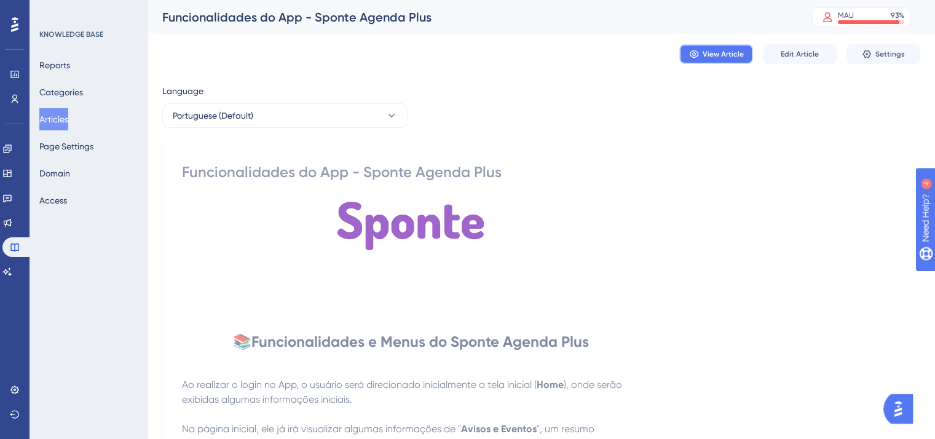
click at [714, 60] on button "View Article" at bounding box center [716, 54] width 74 height 20
click at [775, 56] on button "Edit Article" at bounding box center [800, 54] width 74 height 20
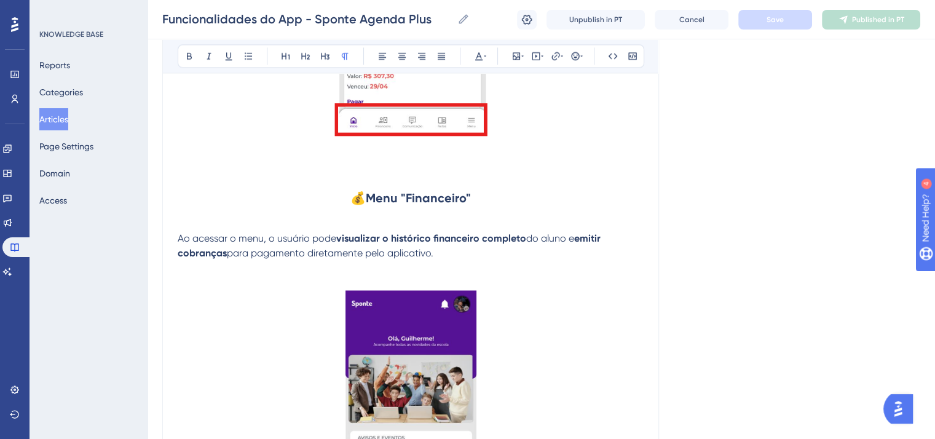
scroll to position [2057, 0]
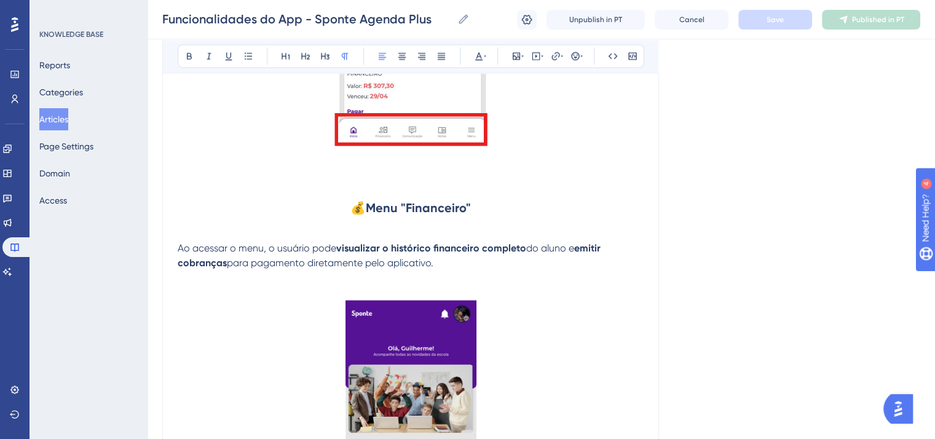
click at [445, 270] on p "Ao acessar o menu, o usuário pode visualizar o histórico financeiro completo do…" at bounding box center [411, 255] width 466 height 29
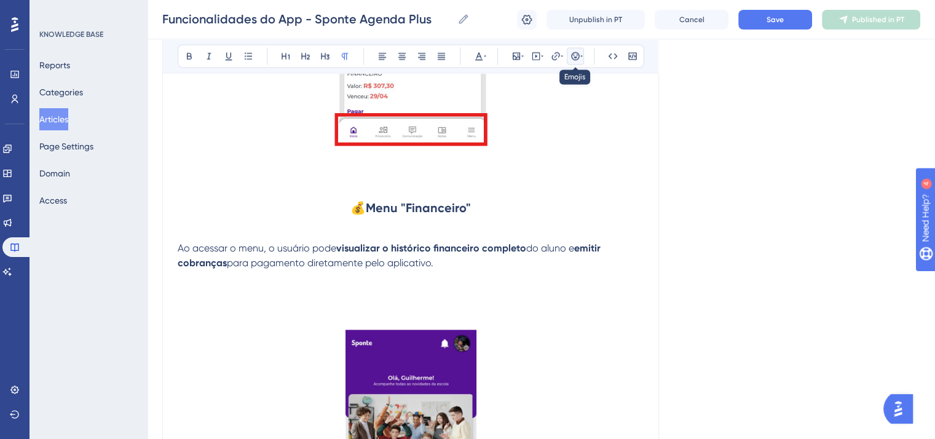
click at [578, 56] on icon at bounding box center [575, 56] width 10 height 10
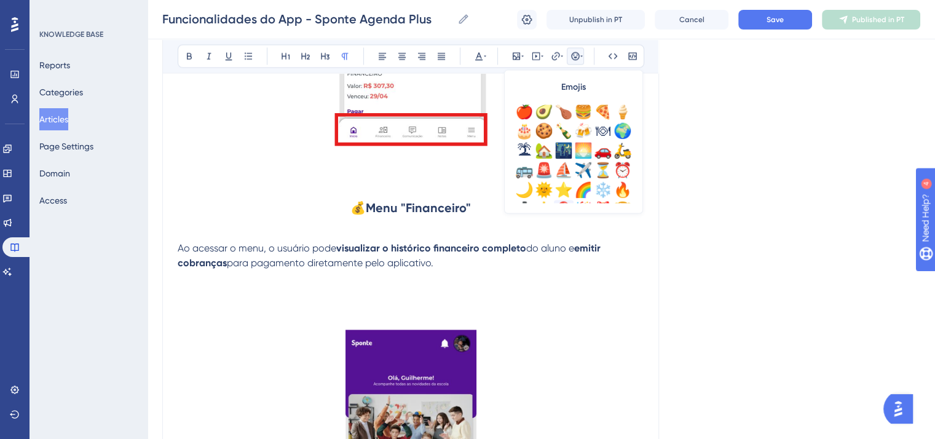
scroll to position [369, 0]
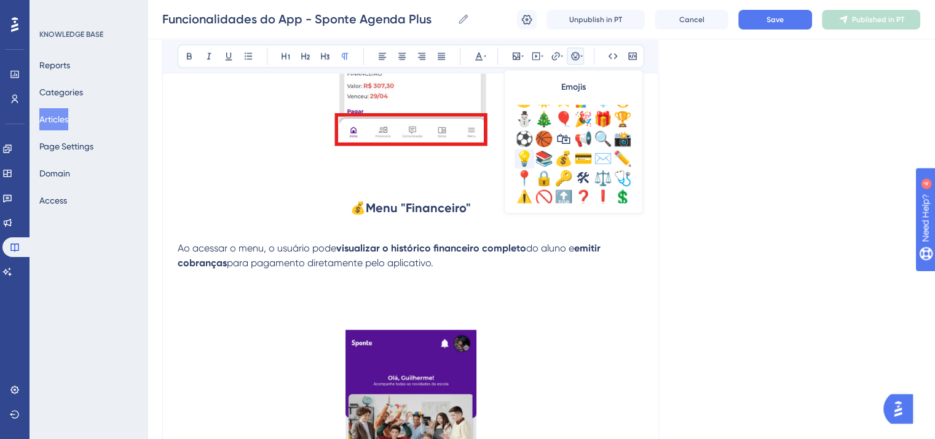
click at [523, 165] on div "💡" at bounding box center [524, 159] width 20 height 20
click at [262, 300] on p "💡" at bounding box center [411, 292] width 466 height 15
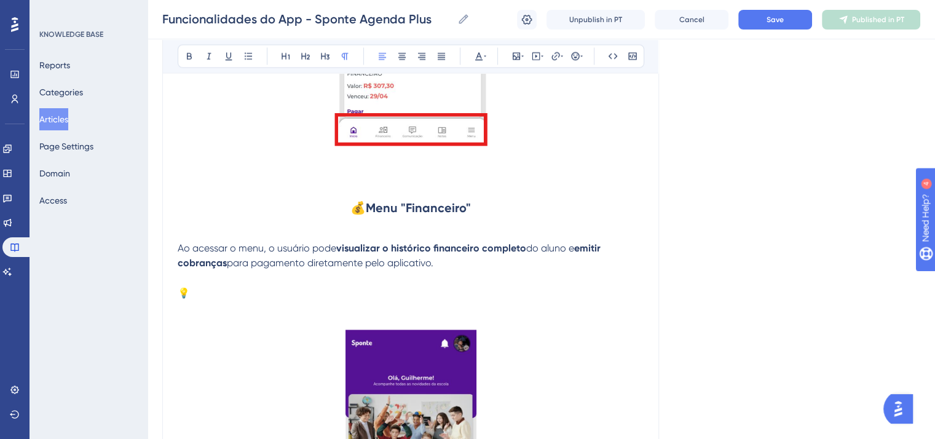
click at [259, 294] on p "💡" at bounding box center [411, 292] width 466 height 15
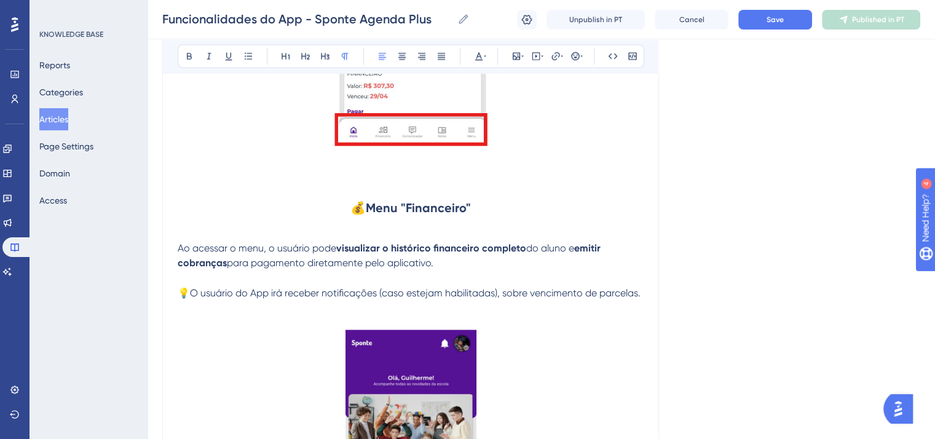
click at [212, 315] on p at bounding box center [411, 307] width 466 height 15
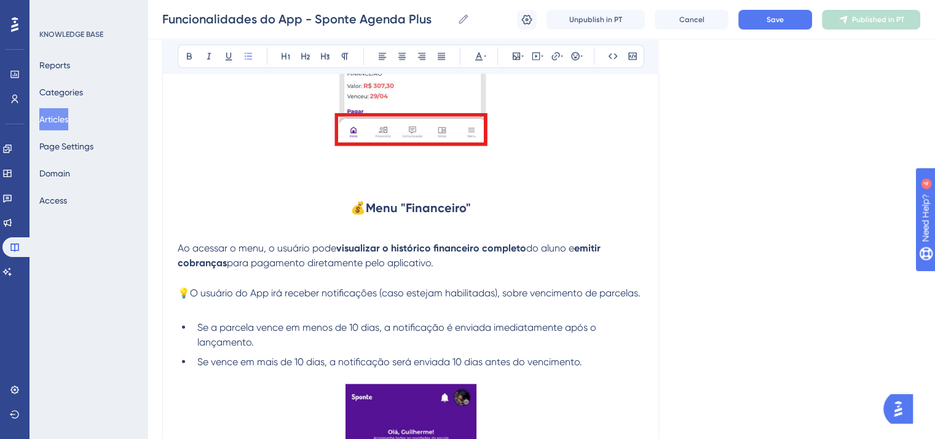
click at [198, 315] on p at bounding box center [411, 307] width 466 height 15
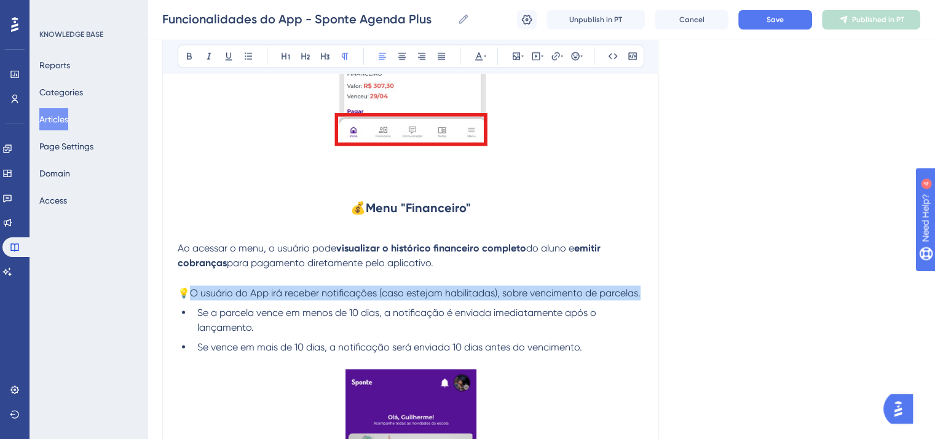
drag, startPoint x: 192, startPoint y: 299, endPoint x: 643, endPoint y: 300, distance: 451.0
click at [640, 298] on span "💡O usuário do App irá receber notificações (caso estejam habilitadas), sobre ve…" at bounding box center [409, 292] width 463 height 12
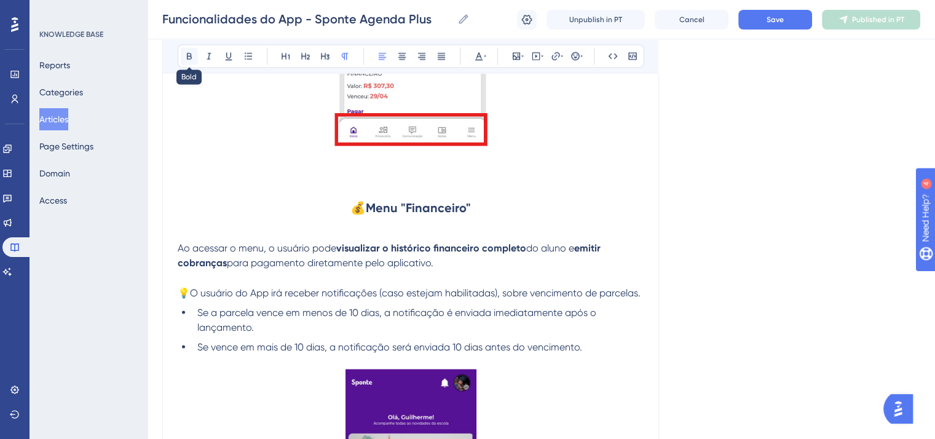
click at [190, 57] on icon at bounding box center [189, 56] width 10 height 10
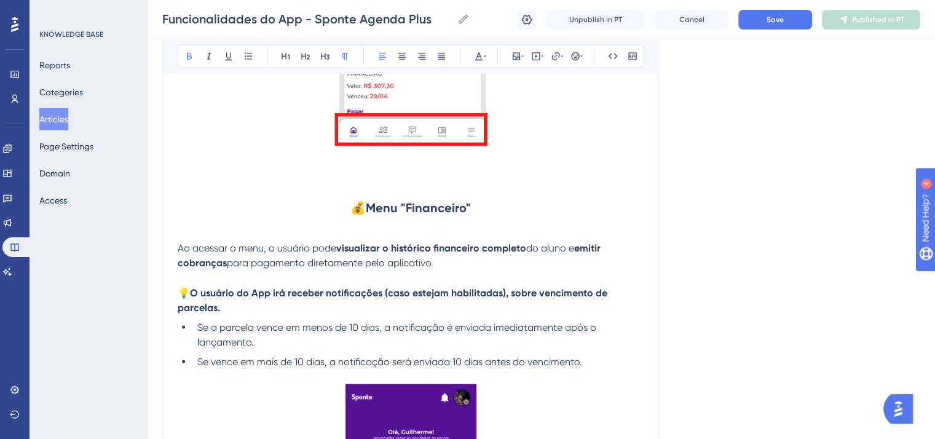
click at [359, 293] on strong "O usuário do App irá receber notificações (caso estejam habilitadas), sobre ven…" at bounding box center [394, 299] width 432 height 26
click at [250, 315] on p "💡 O usuário do App irá receber notificações (caso estejam habilitadas), sobre v…" at bounding box center [411, 299] width 466 height 29
click at [223, 315] on p "💡 O usuário do App irá receber notificações (caso estejam habilitadas), sobre v…" at bounding box center [411, 299] width 466 height 29
click at [771, 23] on span "Save" at bounding box center [774, 20] width 17 height 10
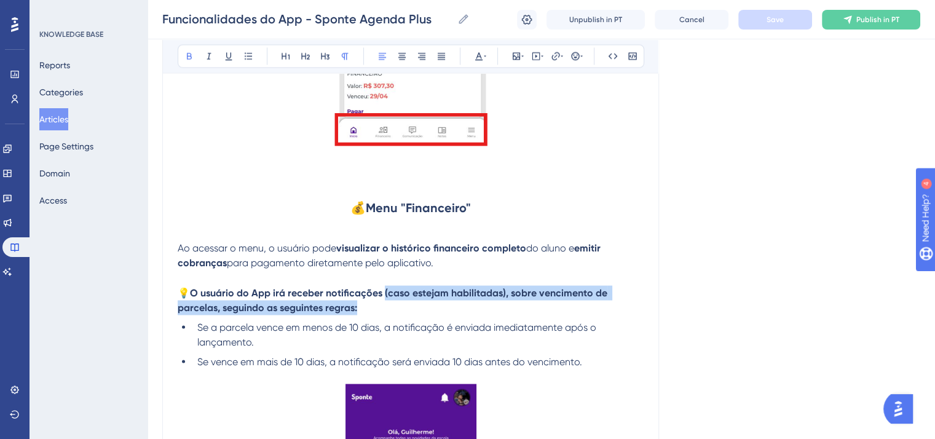
drag, startPoint x: 384, startPoint y: 302, endPoint x: 393, endPoint y: 316, distance: 17.4
click at [393, 315] on p "💡 O usuário do App irá receber notificações (caso estejam habilitadas), sobre v…" at bounding box center [411, 299] width 466 height 29
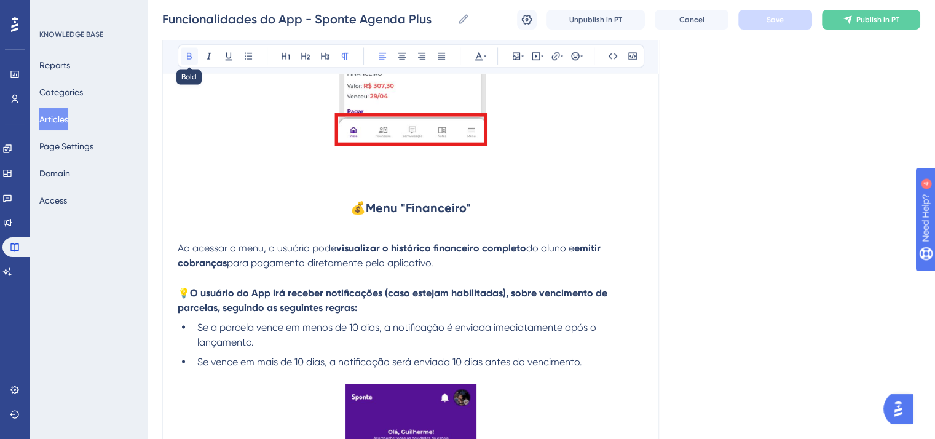
click at [187, 55] on icon at bounding box center [189, 56] width 5 height 7
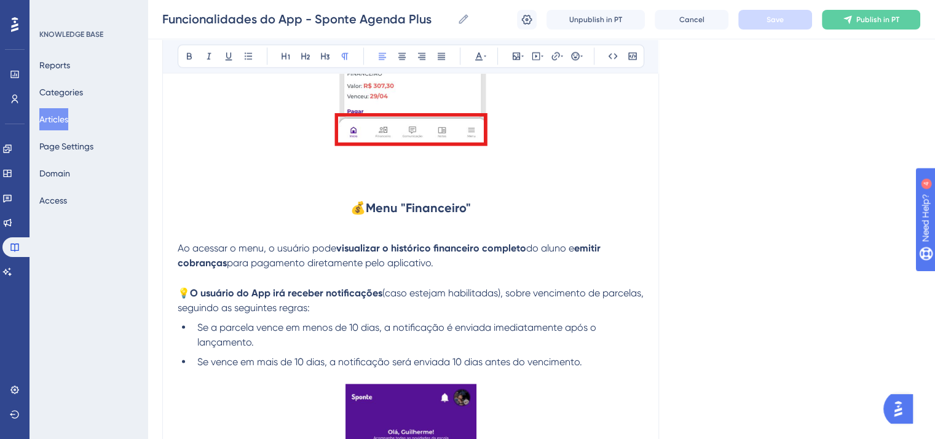
click at [568, 189] on p at bounding box center [411, 182] width 466 height 15
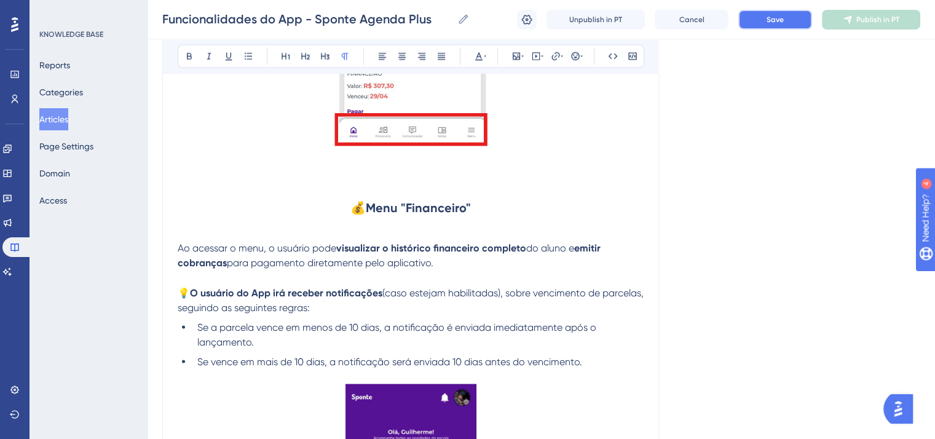
click at [766, 22] on span "Save" at bounding box center [774, 20] width 17 height 10
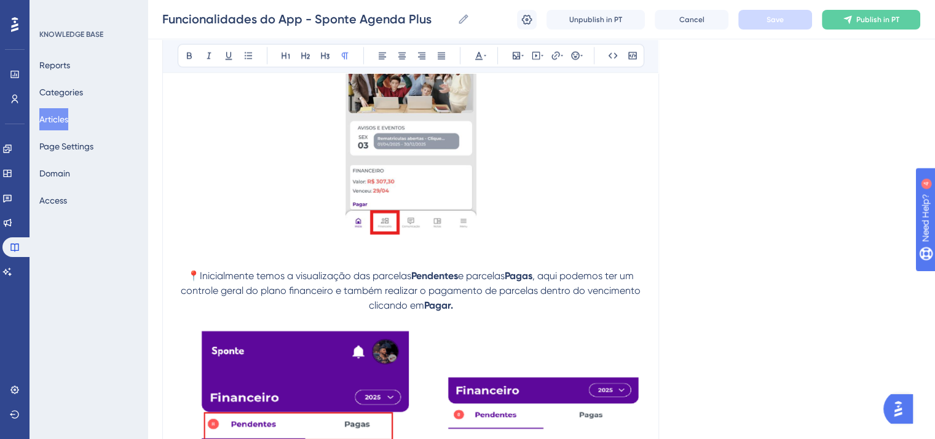
scroll to position [2487, 0]
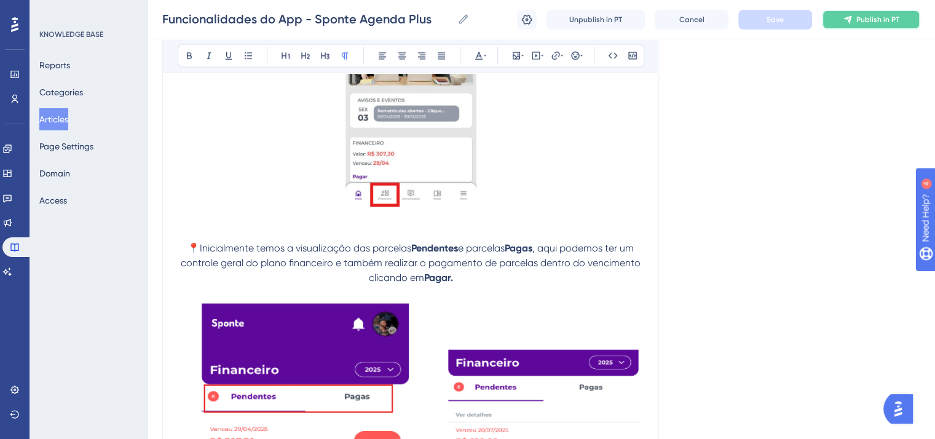
click at [858, 22] on span "Publish in PT" at bounding box center [877, 20] width 43 height 10
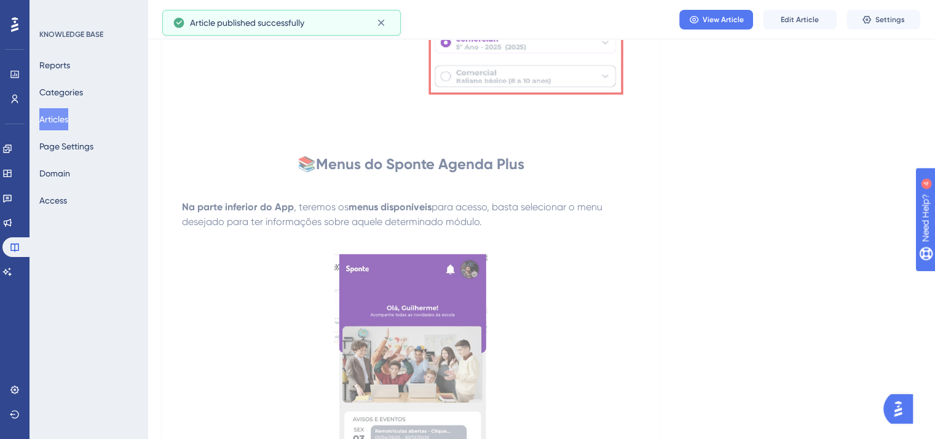
scroll to position [1504, 0]
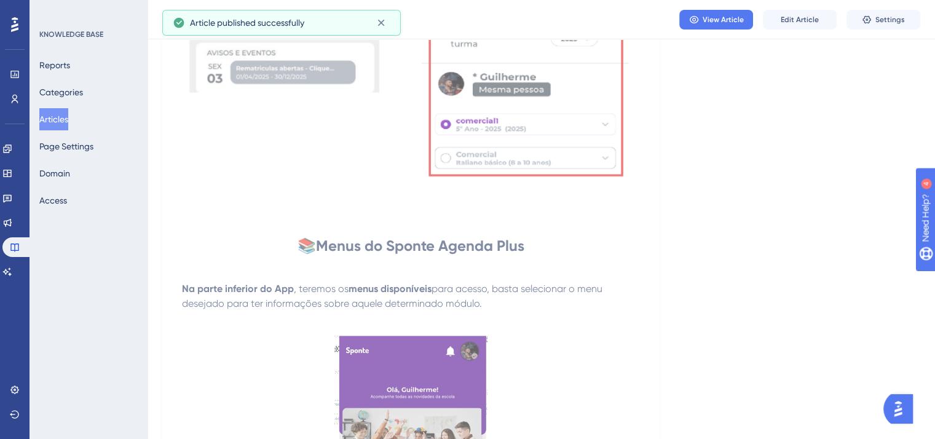
click at [68, 117] on button "Articles" at bounding box center [53, 119] width 29 height 22
